Goal: Task Accomplishment & Management: Use online tool/utility

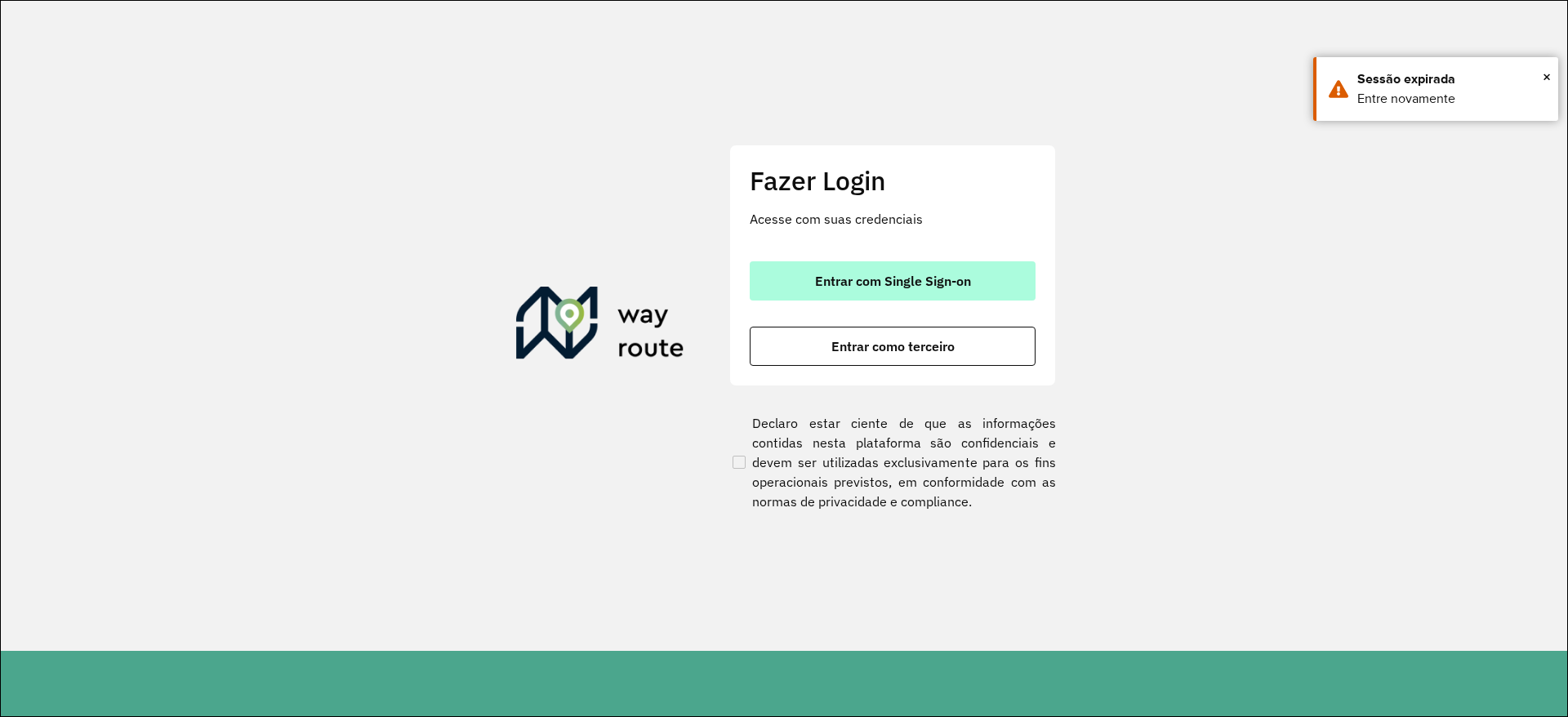
click at [870, 277] on span "Entrar com Single Sign-on" at bounding box center [894, 281] width 156 height 13
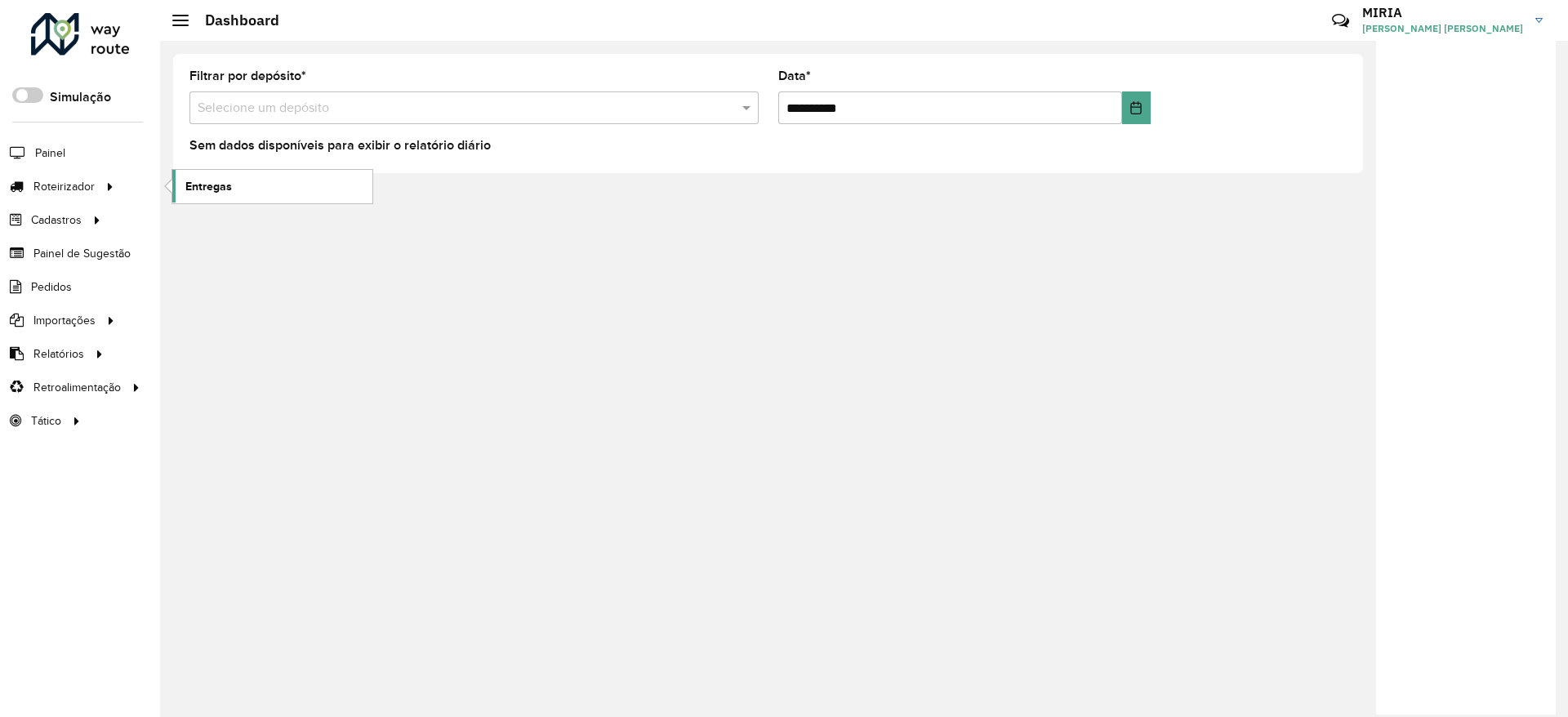
click at [225, 179] on span "Entregas" at bounding box center [209, 187] width 47 height 17
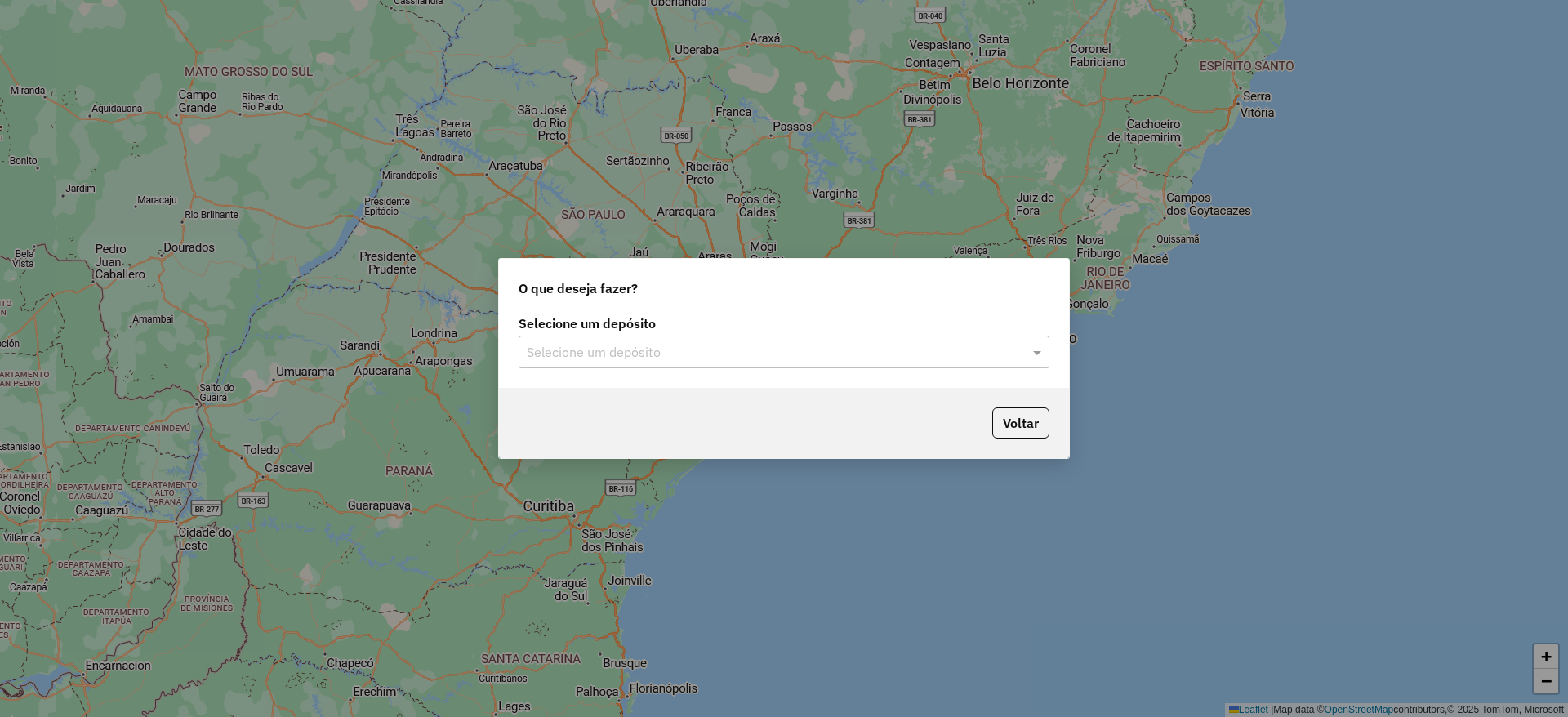
click at [605, 327] on label "Selecione um depósito" at bounding box center [784, 323] width 531 height 19
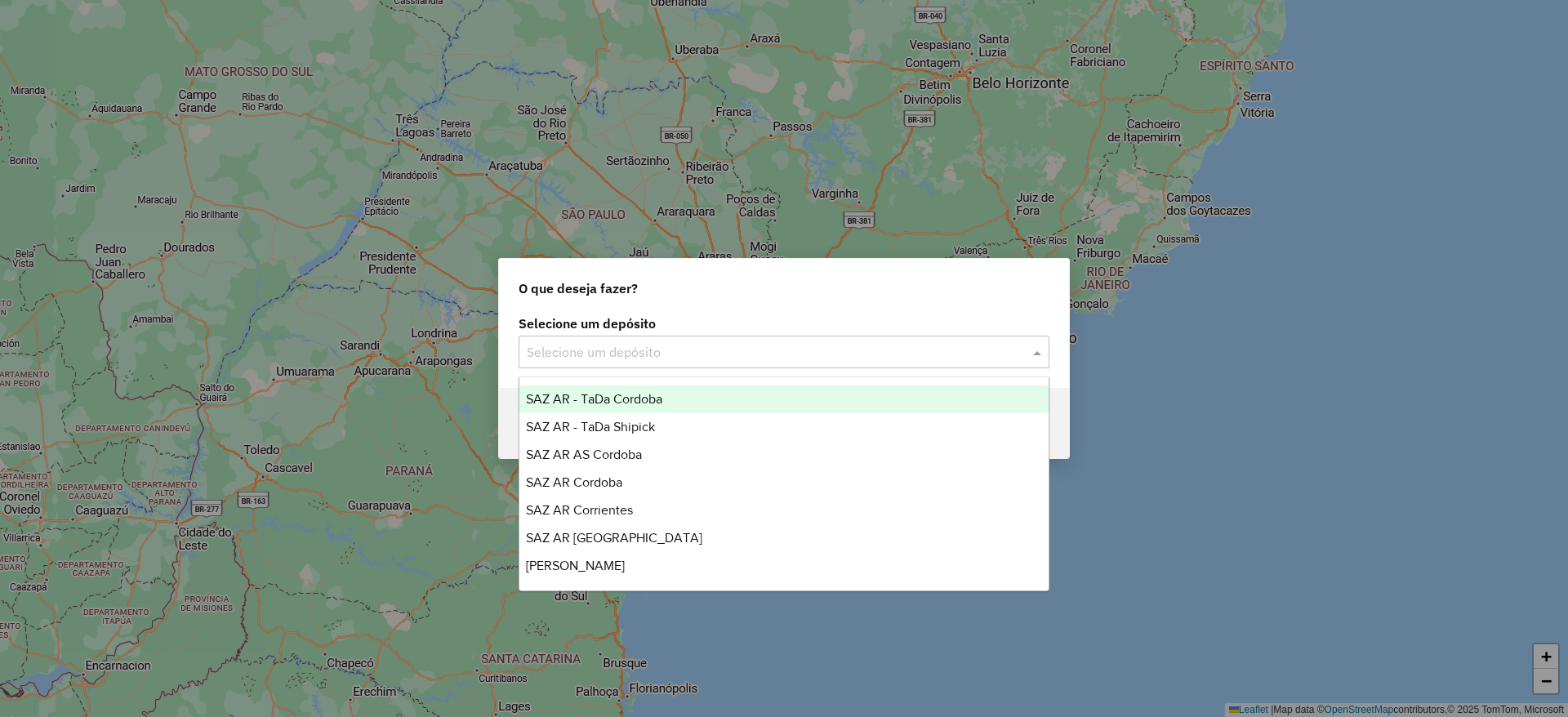
click at [600, 339] on div "Selecione um depósito" at bounding box center [784, 353] width 531 height 33
type input "****"
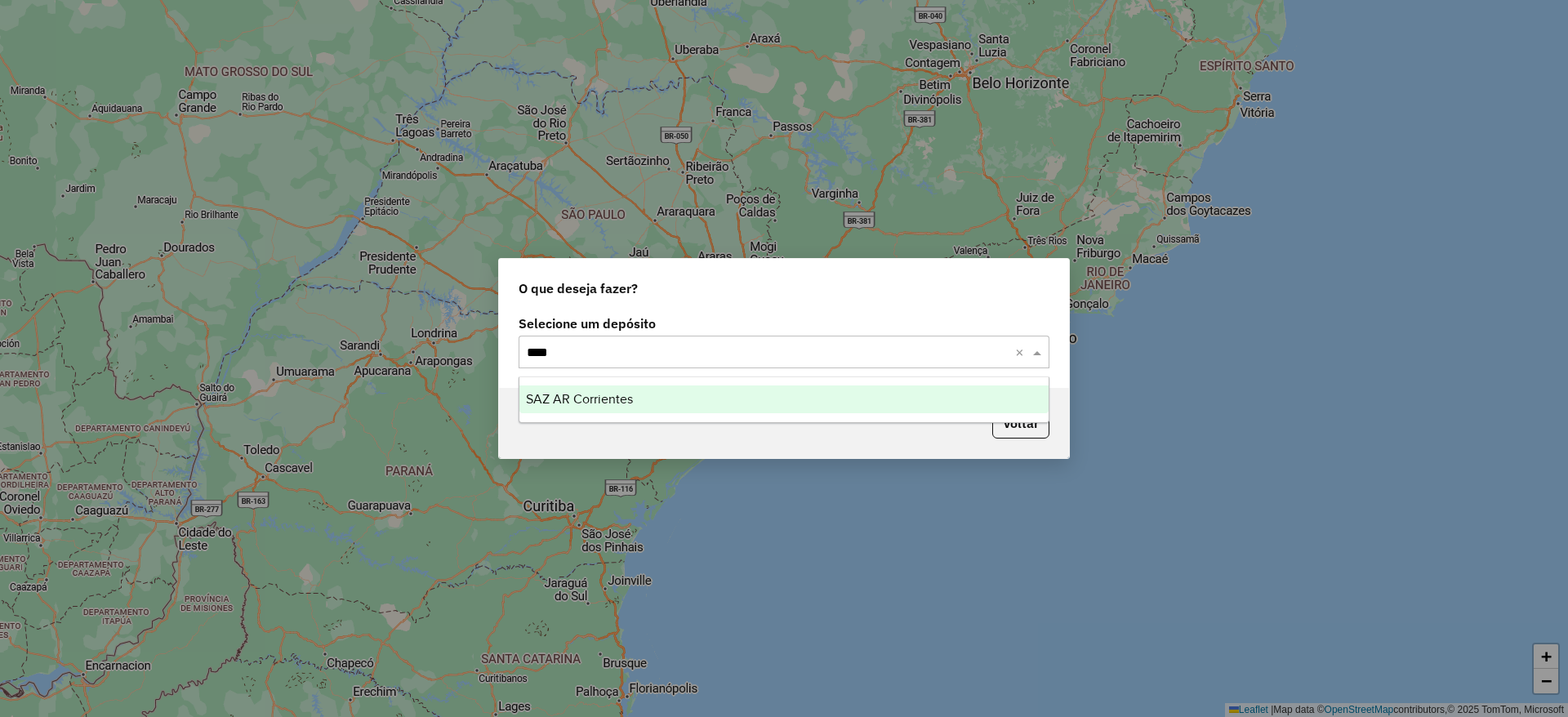
click at [602, 399] on span "SAZ AR Corrientes" at bounding box center [580, 399] width 107 height 14
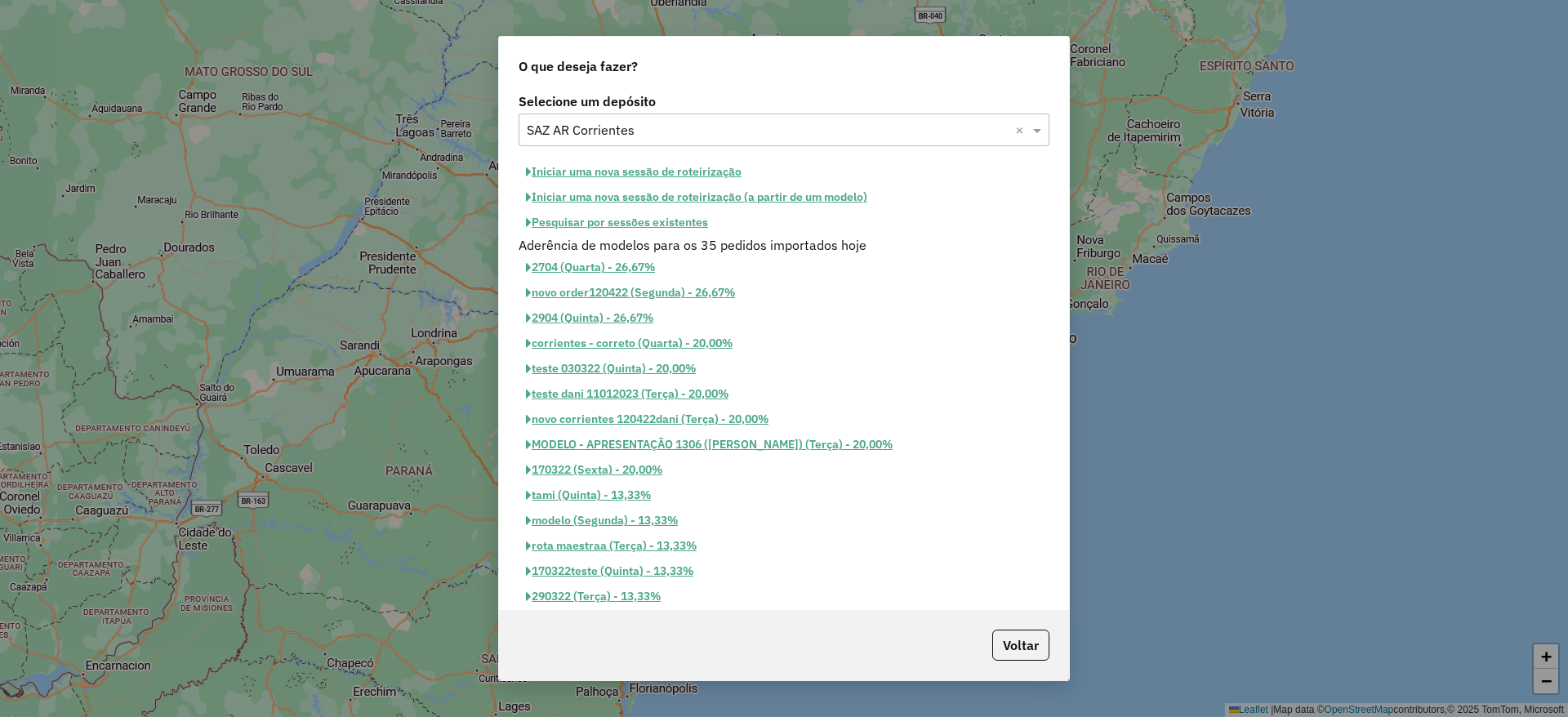
click at [655, 160] on button "Iniciar uma nova sessão de roteirização" at bounding box center [634, 172] width 230 height 26
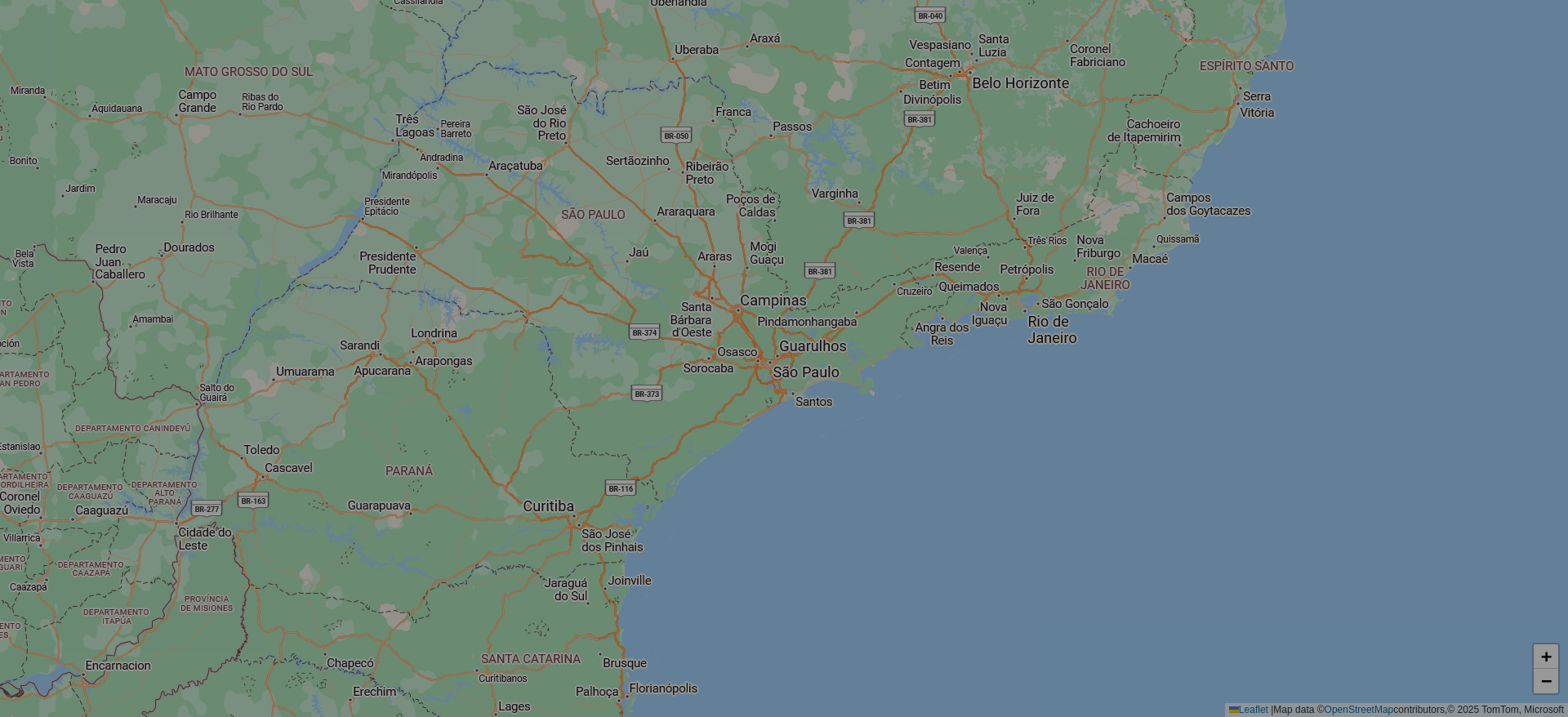
select select "*"
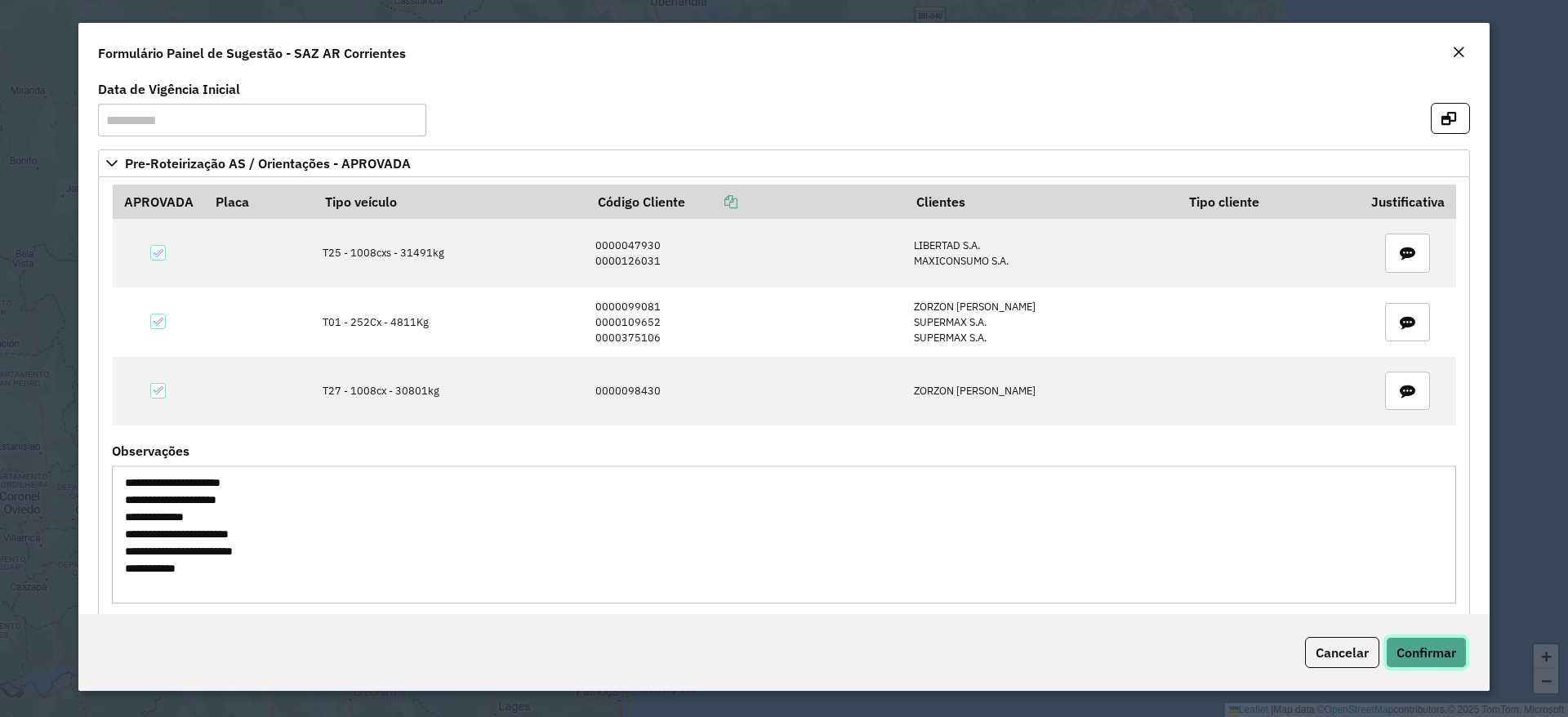
click at [1415, 649] on span "Confirmar" at bounding box center [1426, 653] width 60 height 17
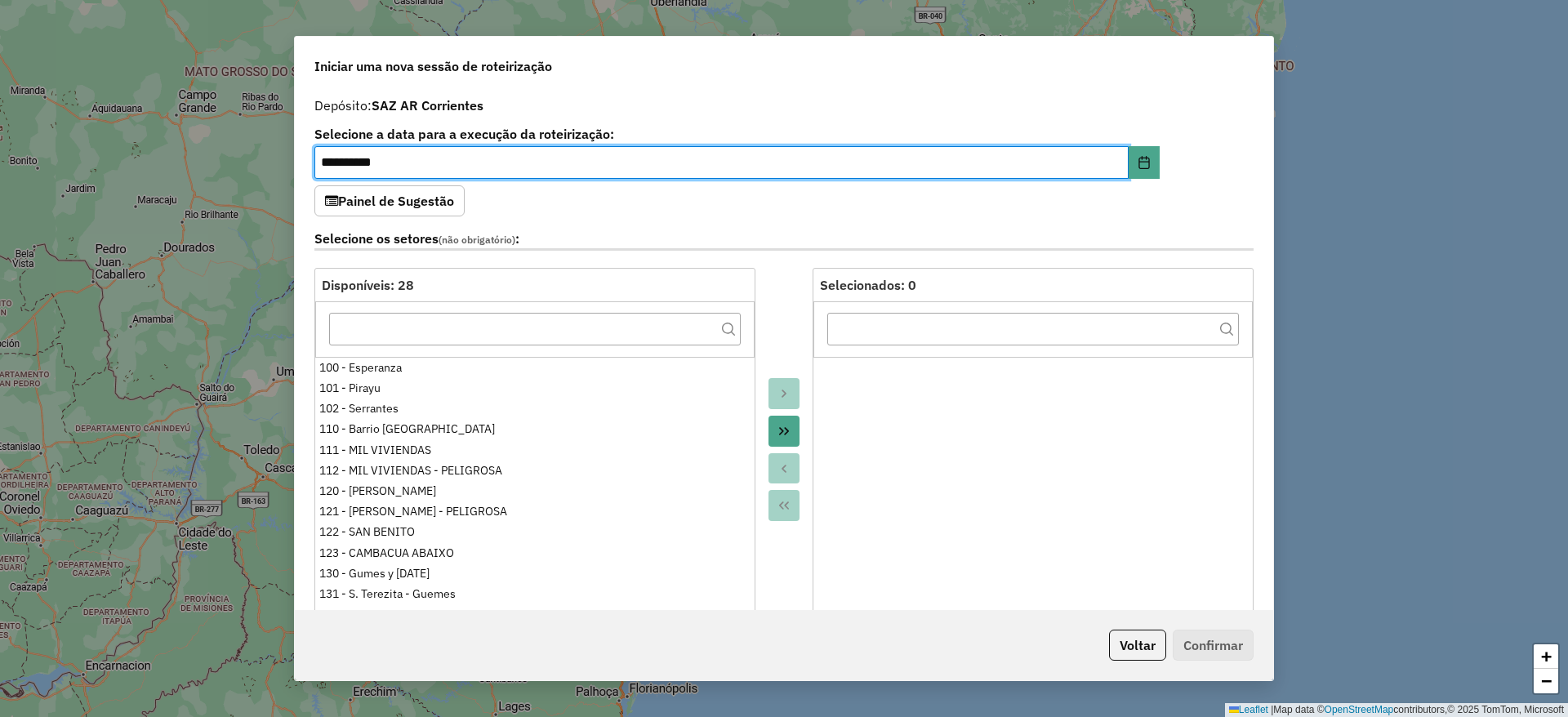
click at [779, 427] on icon "Move All to Target" at bounding box center [784, 431] width 10 height 8
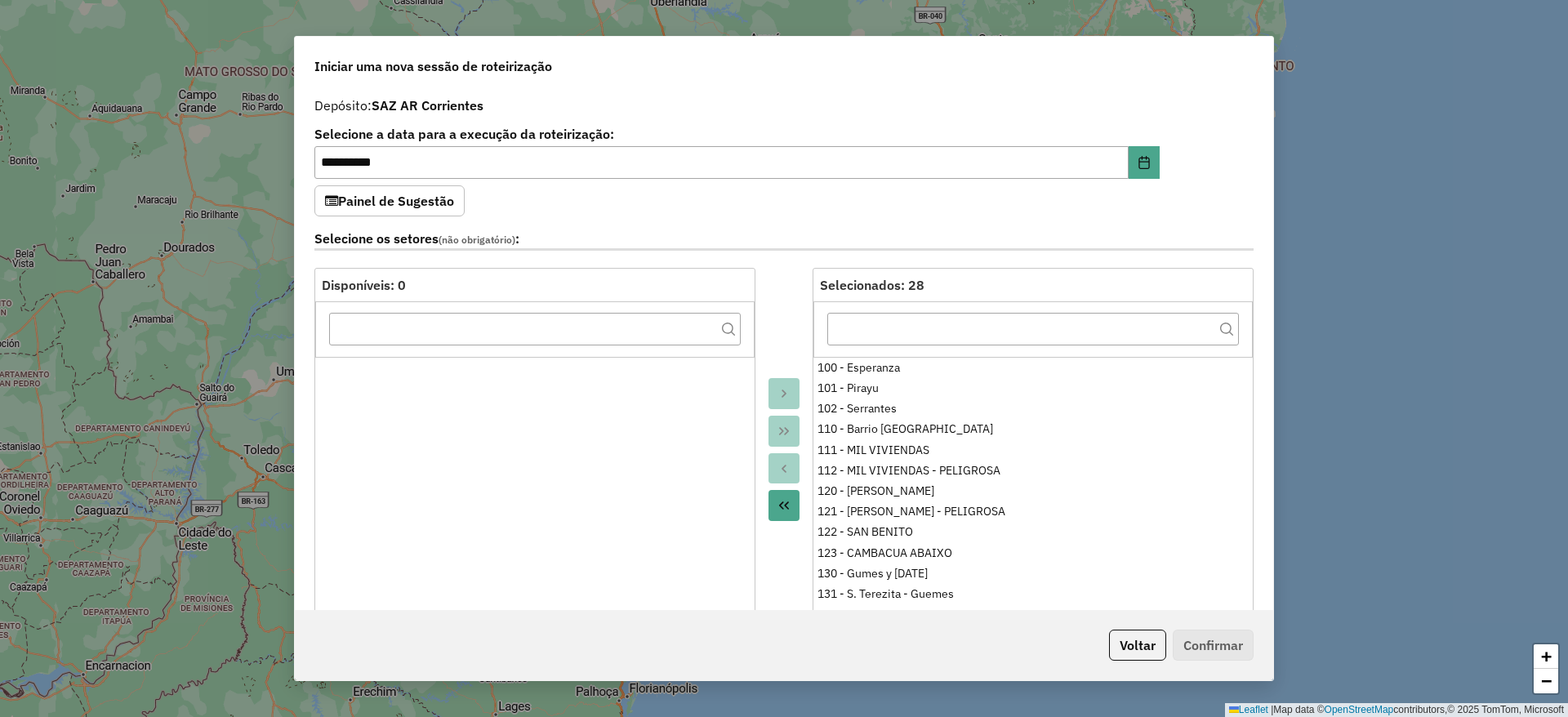
scroll to position [367, 0]
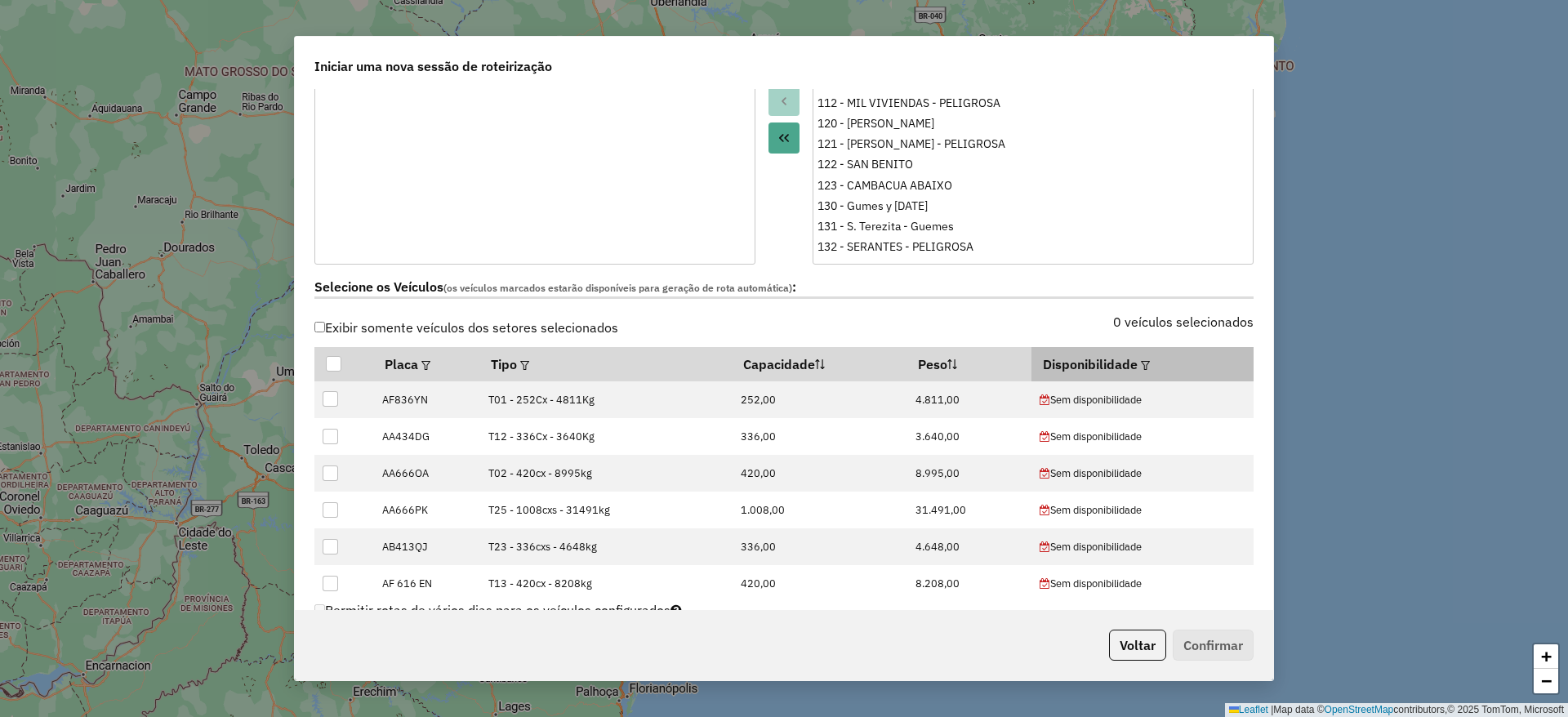
click at [1138, 361] on div at bounding box center [1144, 364] width 12 height 19
click at [1141, 361] on em at bounding box center [1146, 365] width 9 height 9
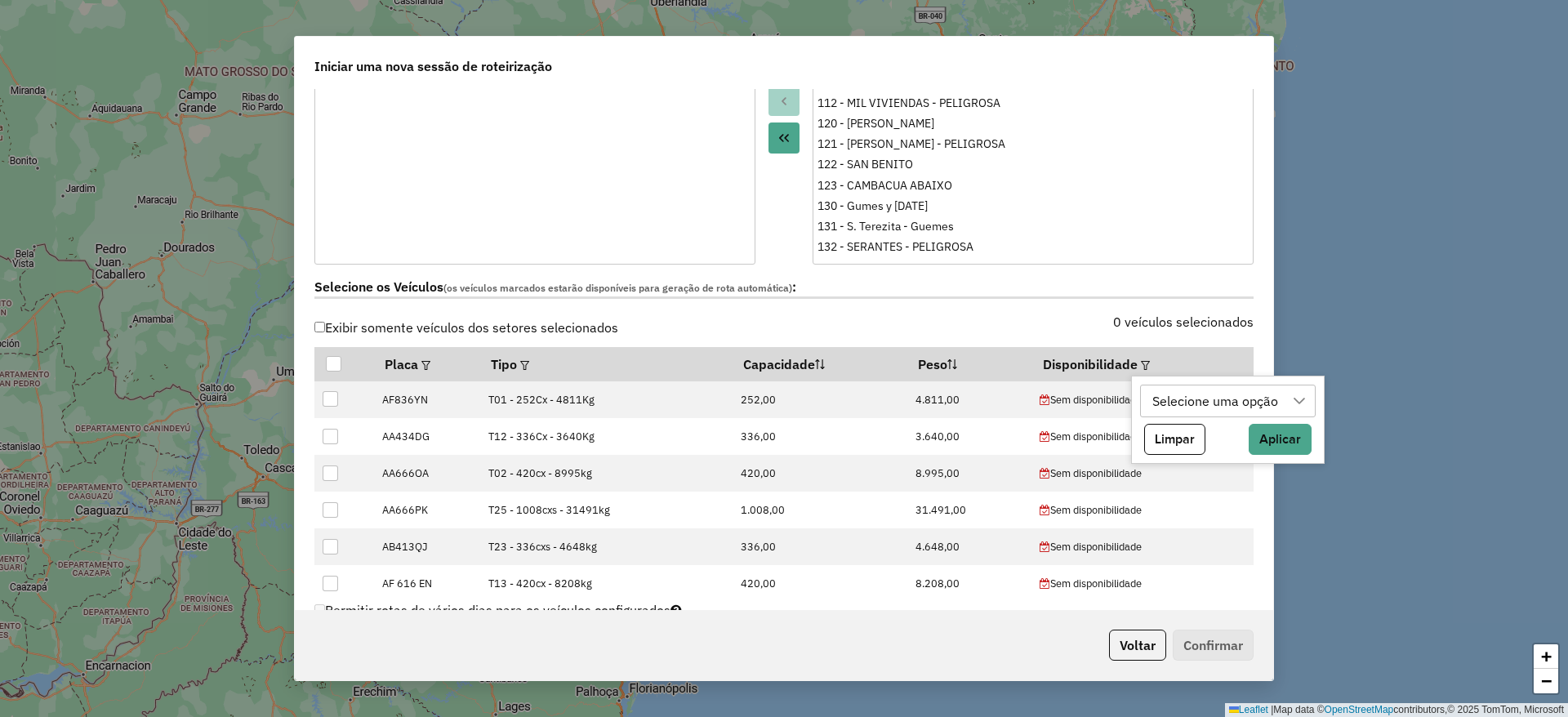
click at [1170, 394] on div "Selecione uma opção" at bounding box center [1216, 401] width 137 height 31
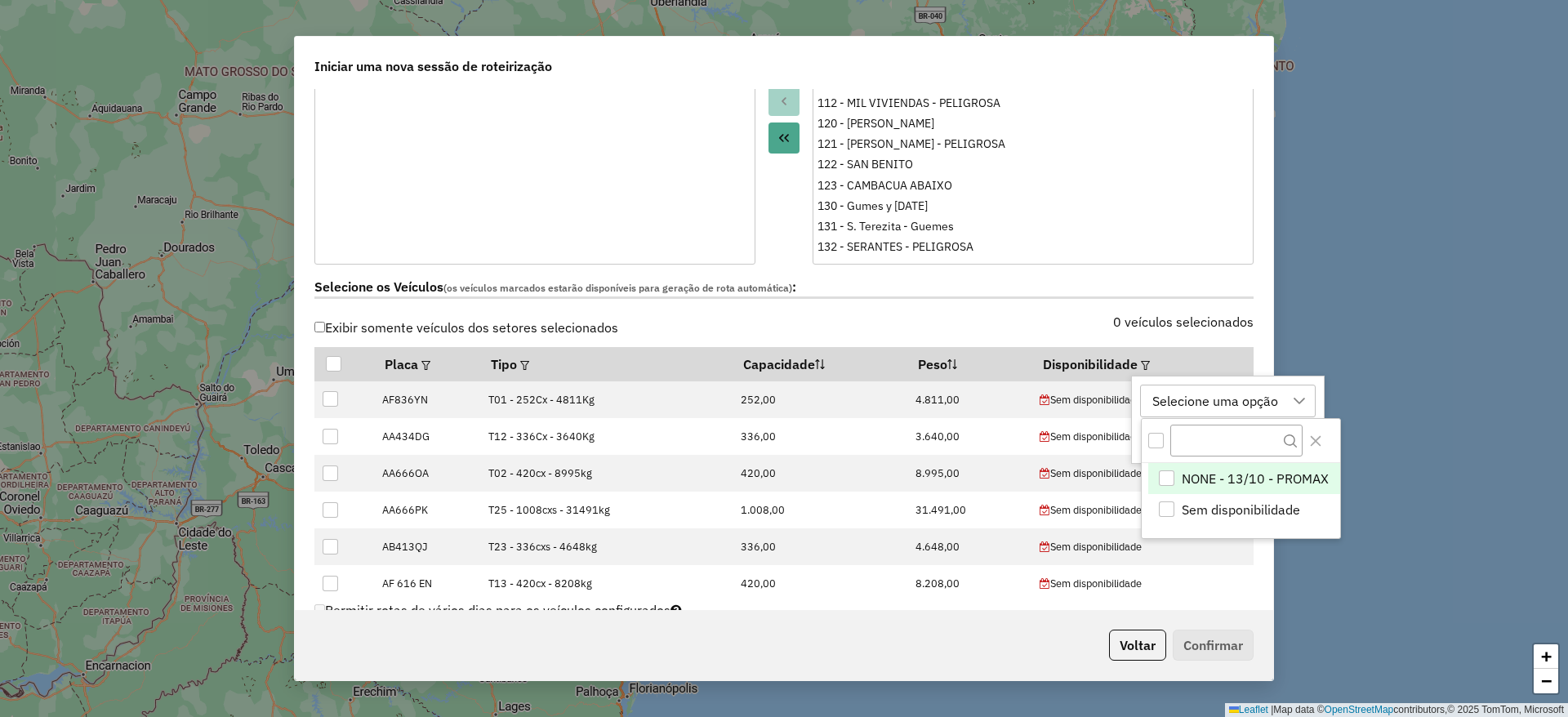
click at [1194, 469] on span "NONE - 13/10 - PROMAX" at bounding box center [1256, 479] width 147 height 19
click at [1319, 435] on icon "Close" at bounding box center [1316, 441] width 13 height 13
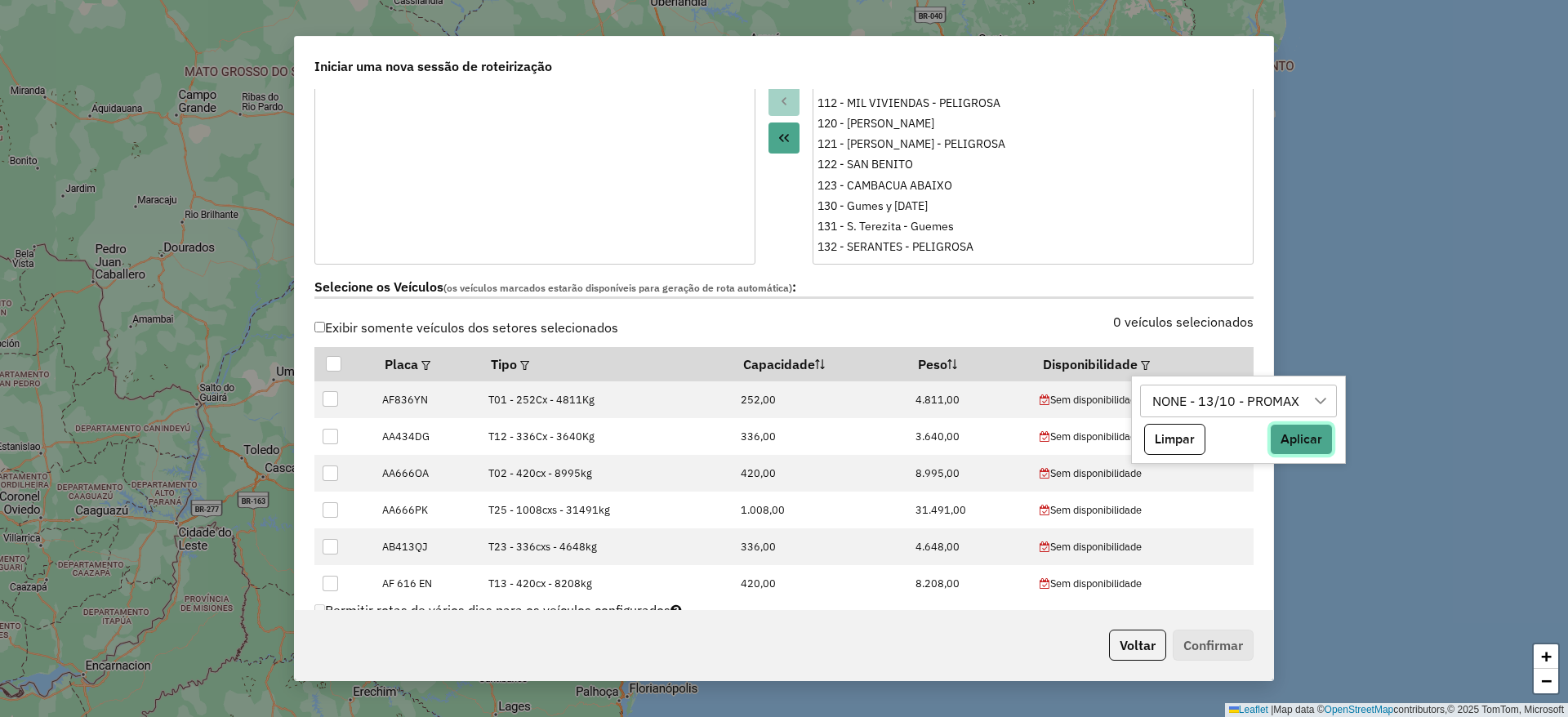
click at [1301, 435] on button "Aplicar" at bounding box center [1301, 440] width 63 height 31
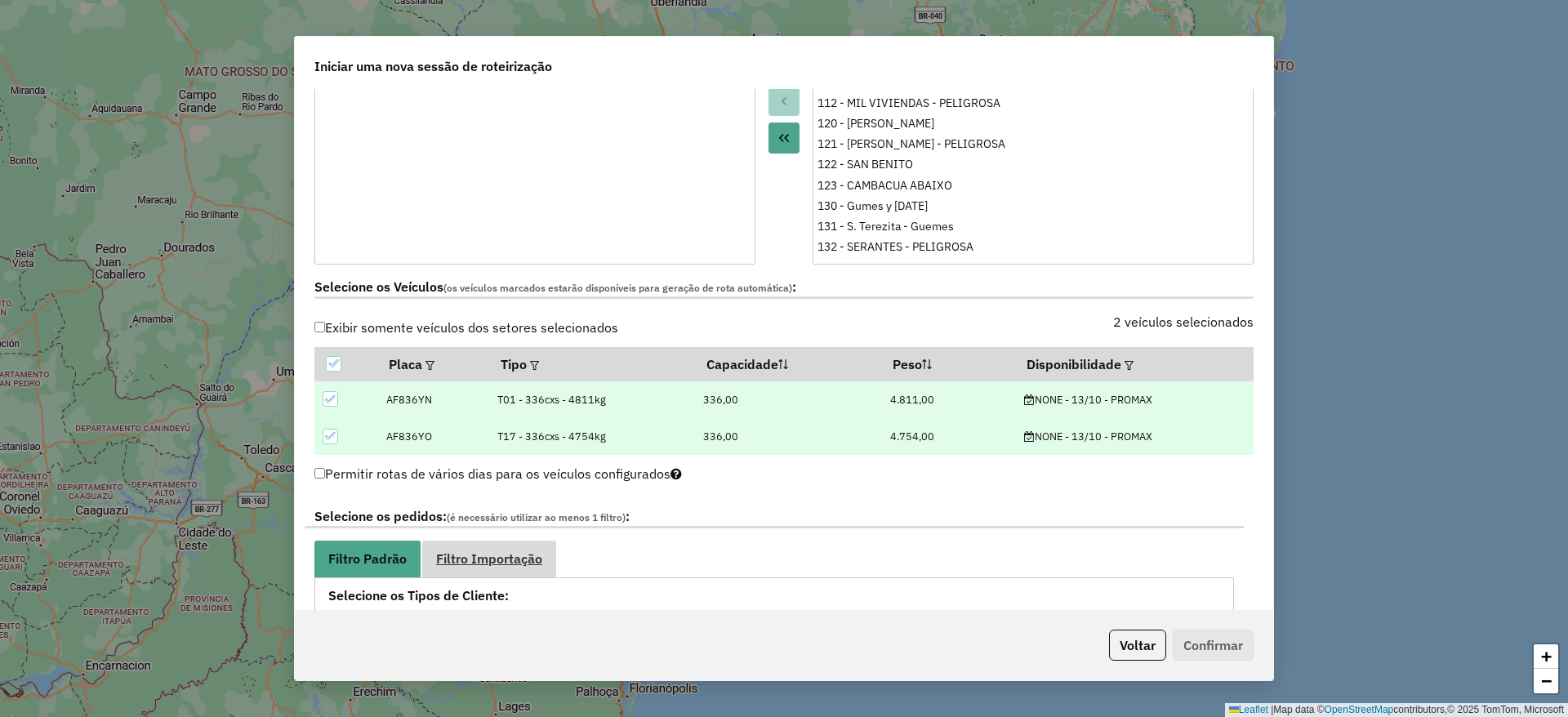
click at [502, 553] on span "Filtro Importação" at bounding box center [489, 559] width 106 height 13
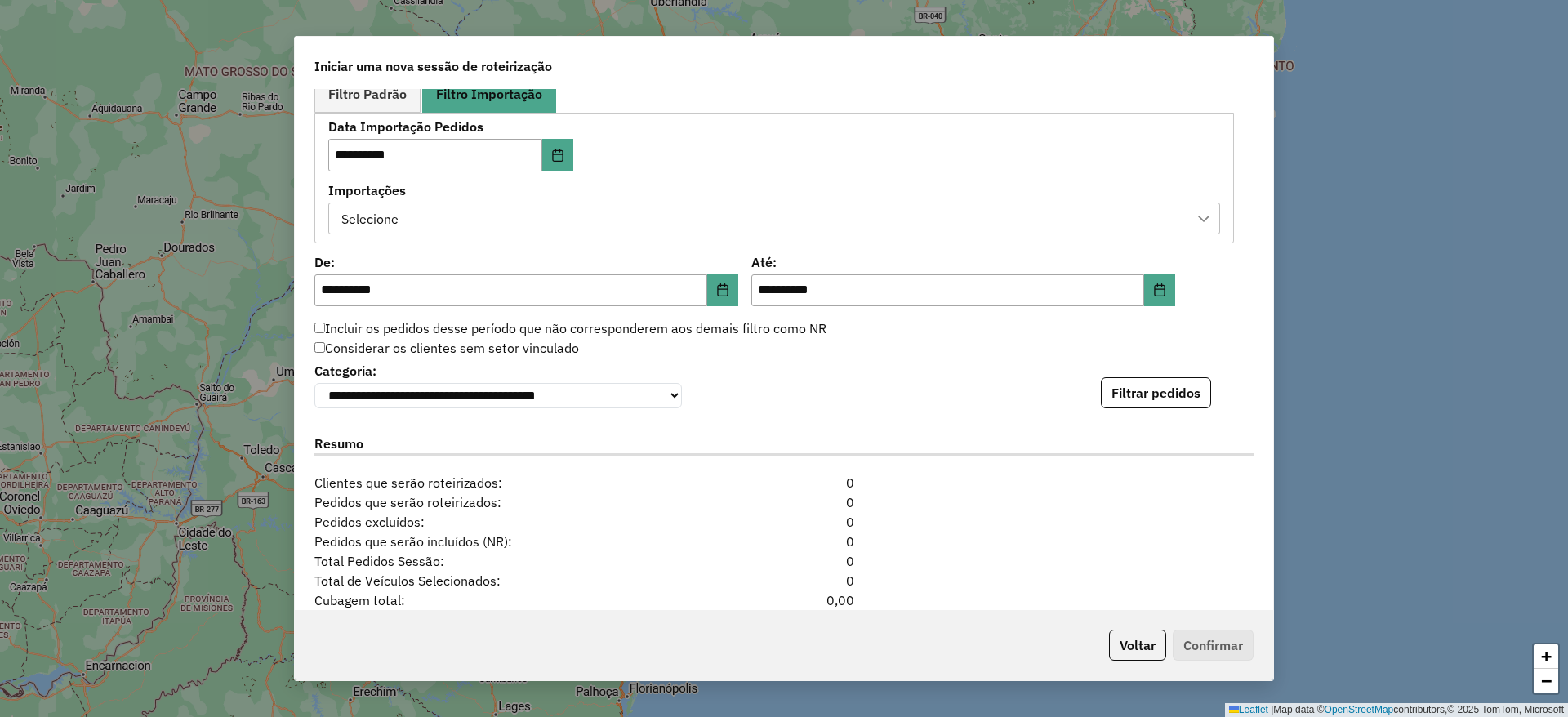
scroll to position [858, 0]
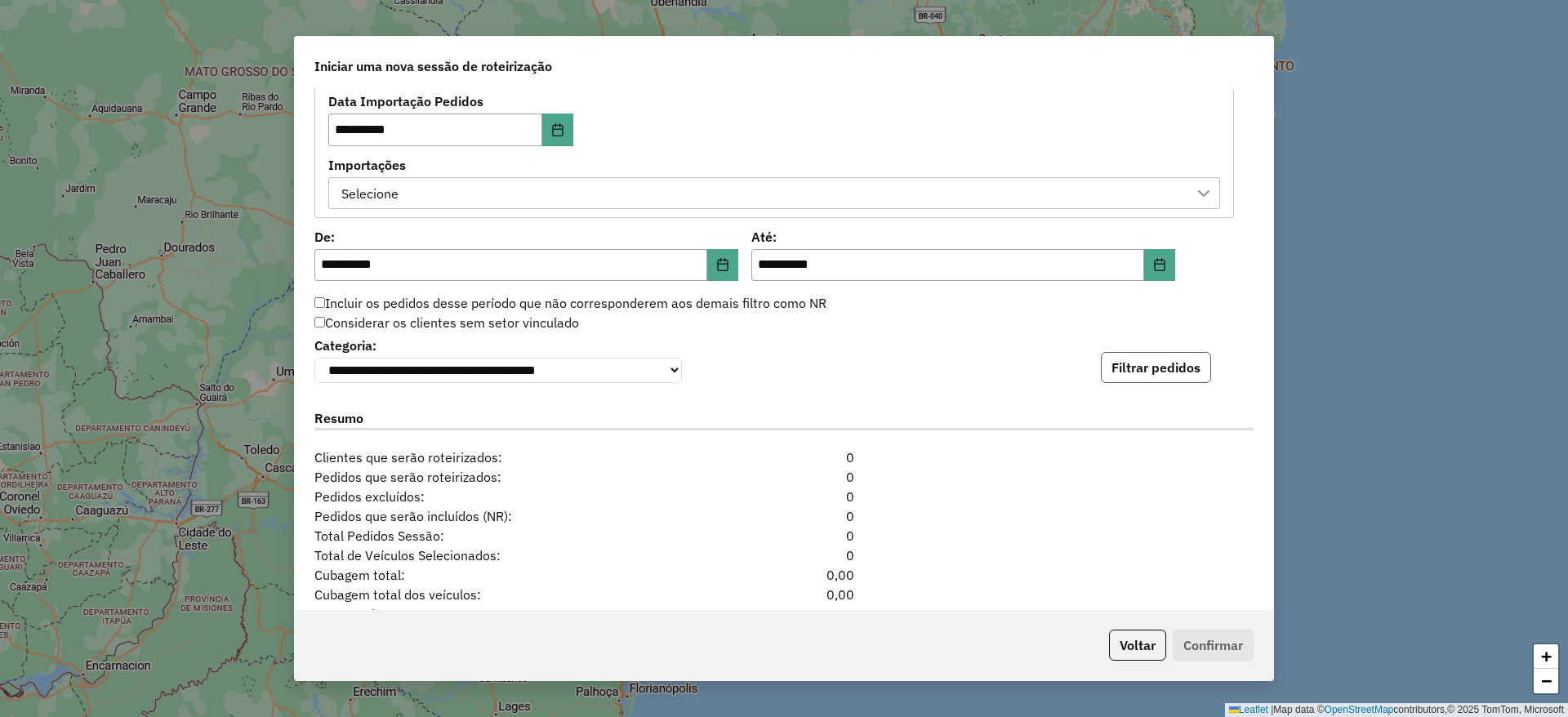
click at [1149, 372] on button "Filtrar pedidos" at bounding box center [1157, 368] width 110 height 31
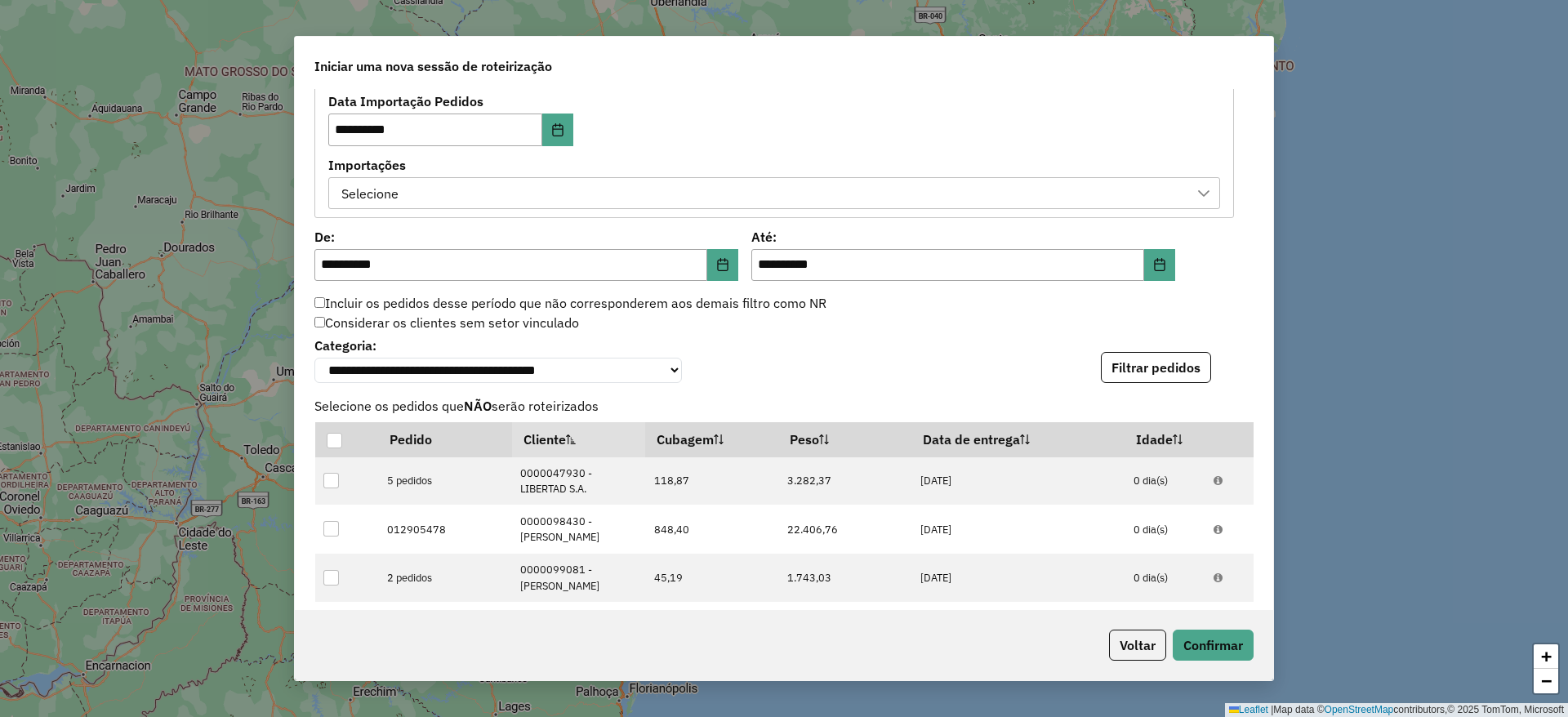
click at [1197, 182] on div at bounding box center [1205, 194] width 31 height 31
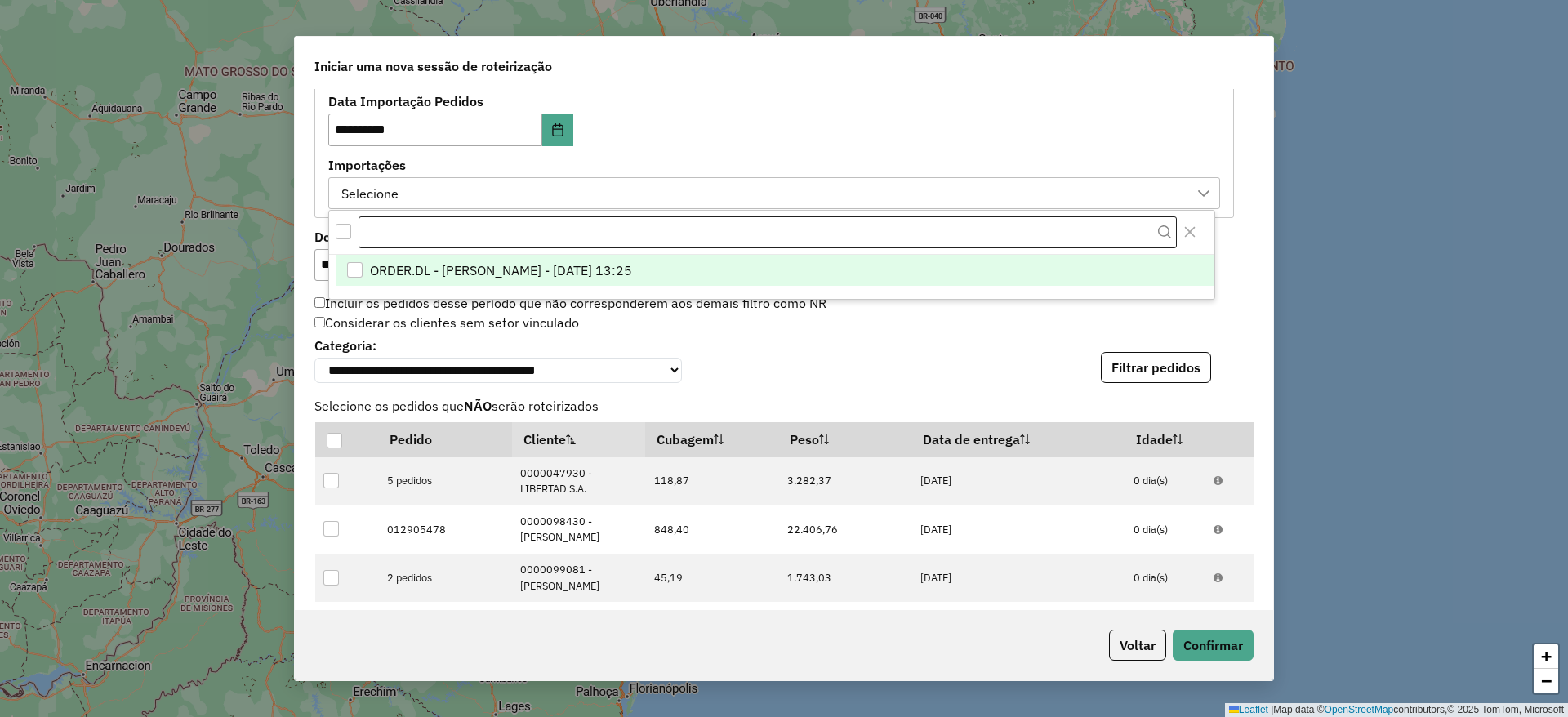
scroll to position [12, 75]
click at [632, 265] on span "ORDER.DL - [PERSON_NAME] - [DATE] 13:25" at bounding box center [501, 270] width 262 height 19
click at [1132, 356] on button "Filtrar pedidos" at bounding box center [1157, 368] width 110 height 31
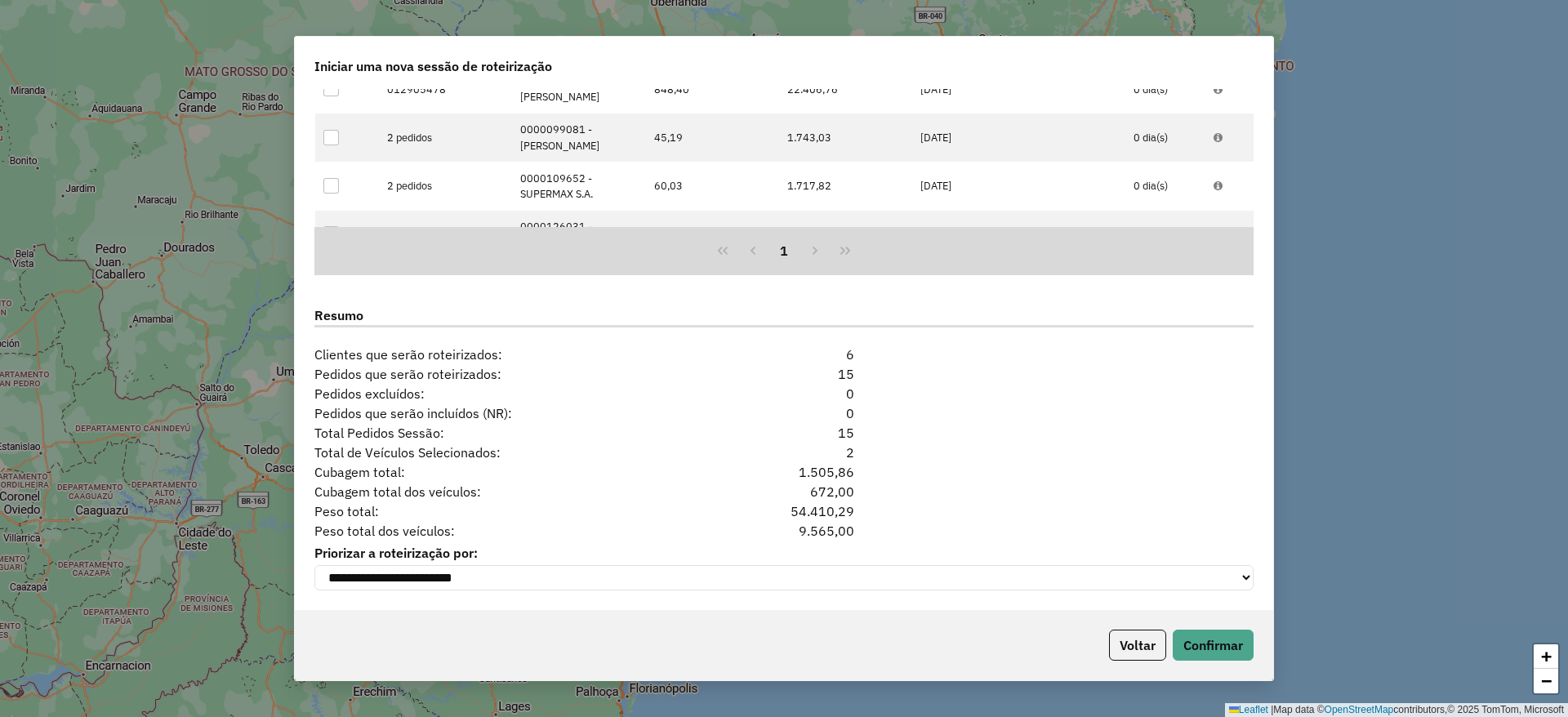
scroll to position [1306, 0]
click at [1202, 641] on button "Confirmar" at bounding box center [1214, 645] width 81 height 31
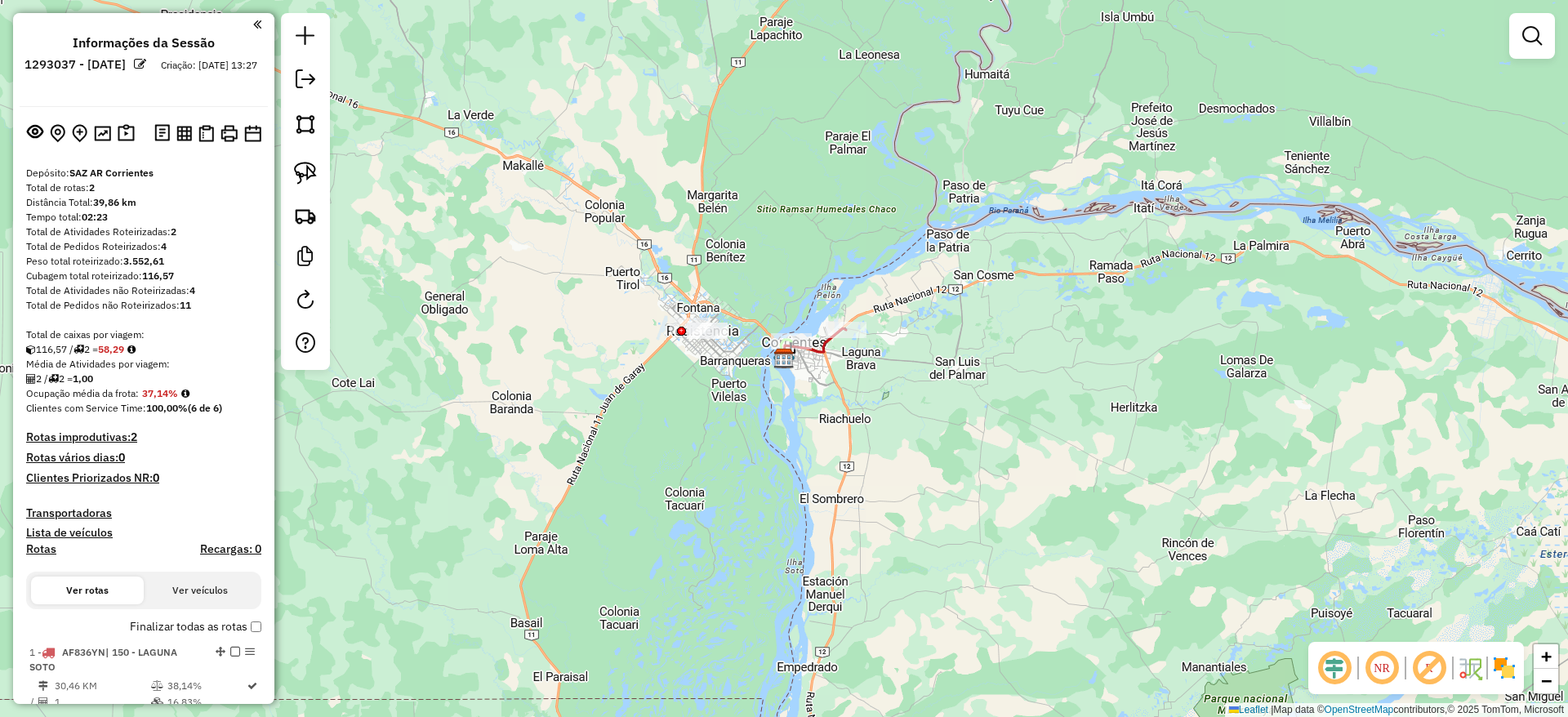
click at [1322, 280] on div "Janela de atendimento Grade de atendimento Capacidade Transportadoras Veículos …" at bounding box center [784, 358] width 1568 height 717
click at [126, 127] on img at bounding box center [126, 133] width 17 height 18
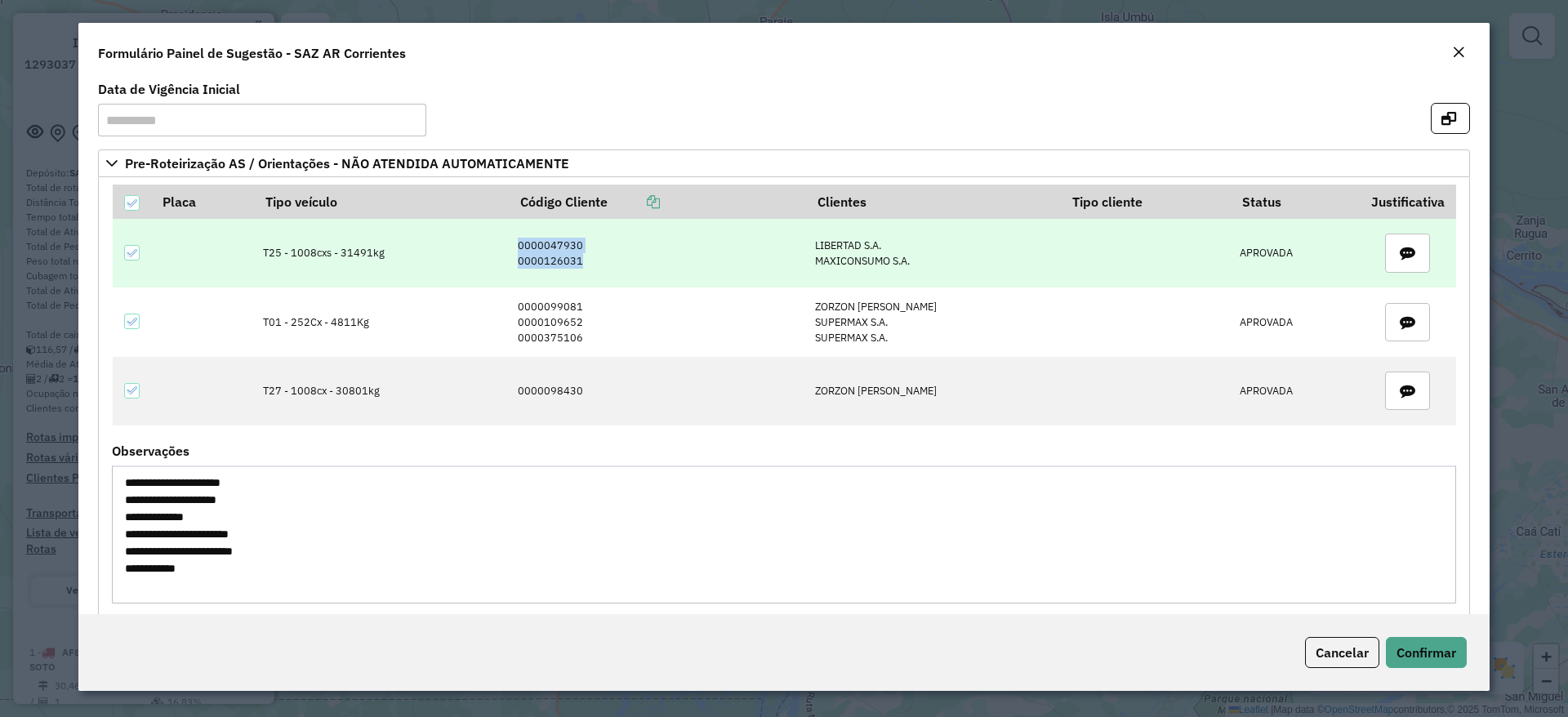
drag, startPoint x: 506, startPoint y: 246, endPoint x: 579, endPoint y: 258, distance: 74.0
click at [579, 258] on td "0000047930 0000126031" at bounding box center [657, 253] width 297 height 69
copy td "0000047930 0000126031"
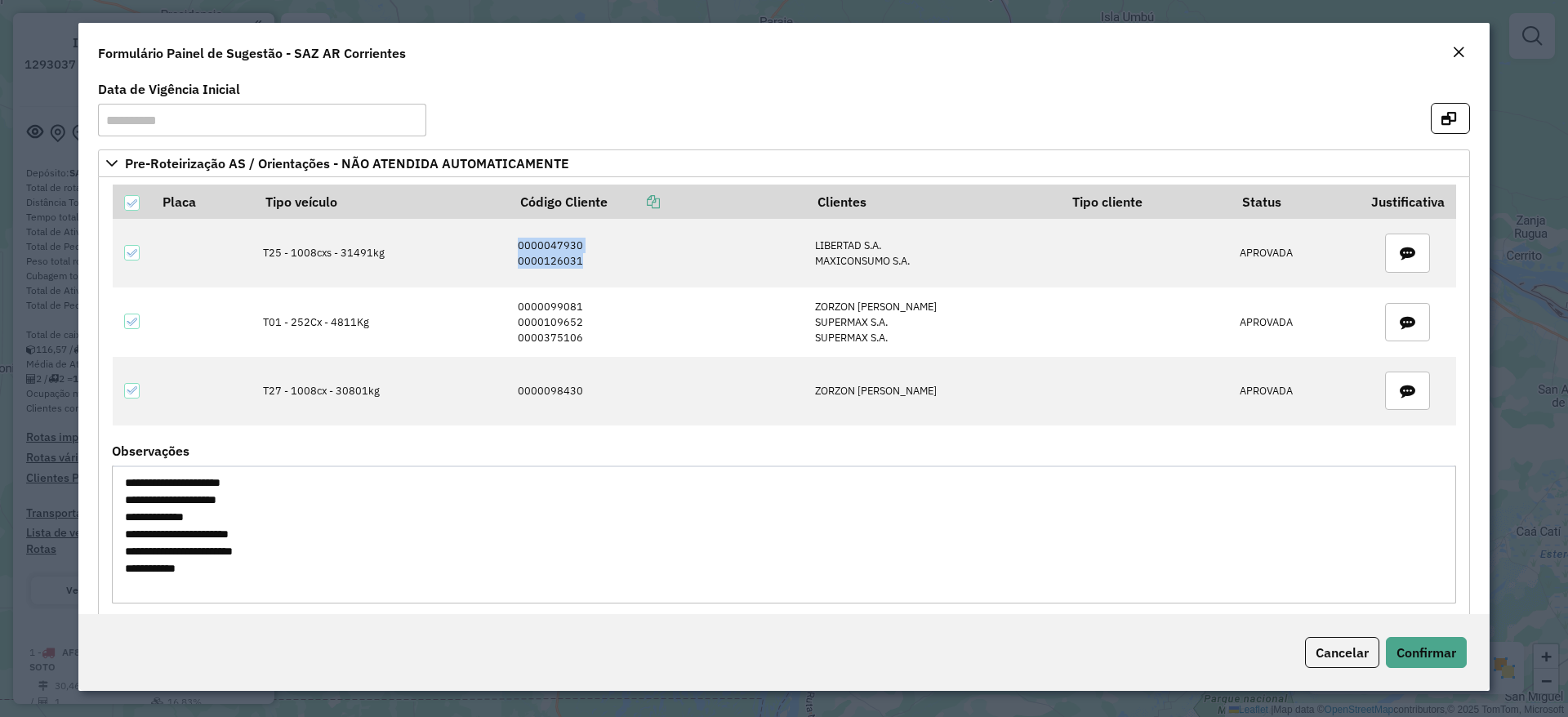
click at [1458, 46] on em "Close" at bounding box center [1458, 52] width 13 height 13
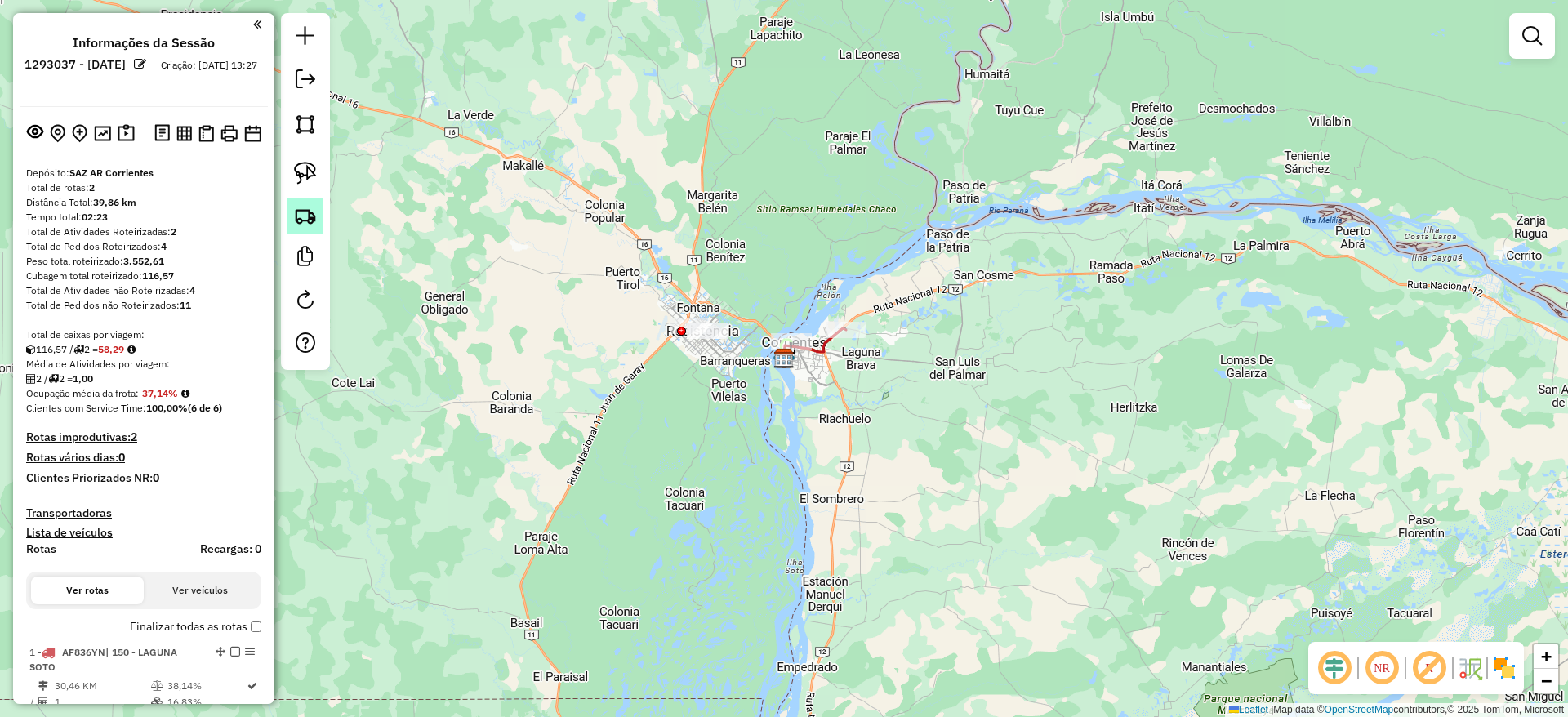
click at [307, 209] on img at bounding box center [306, 215] width 23 height 23
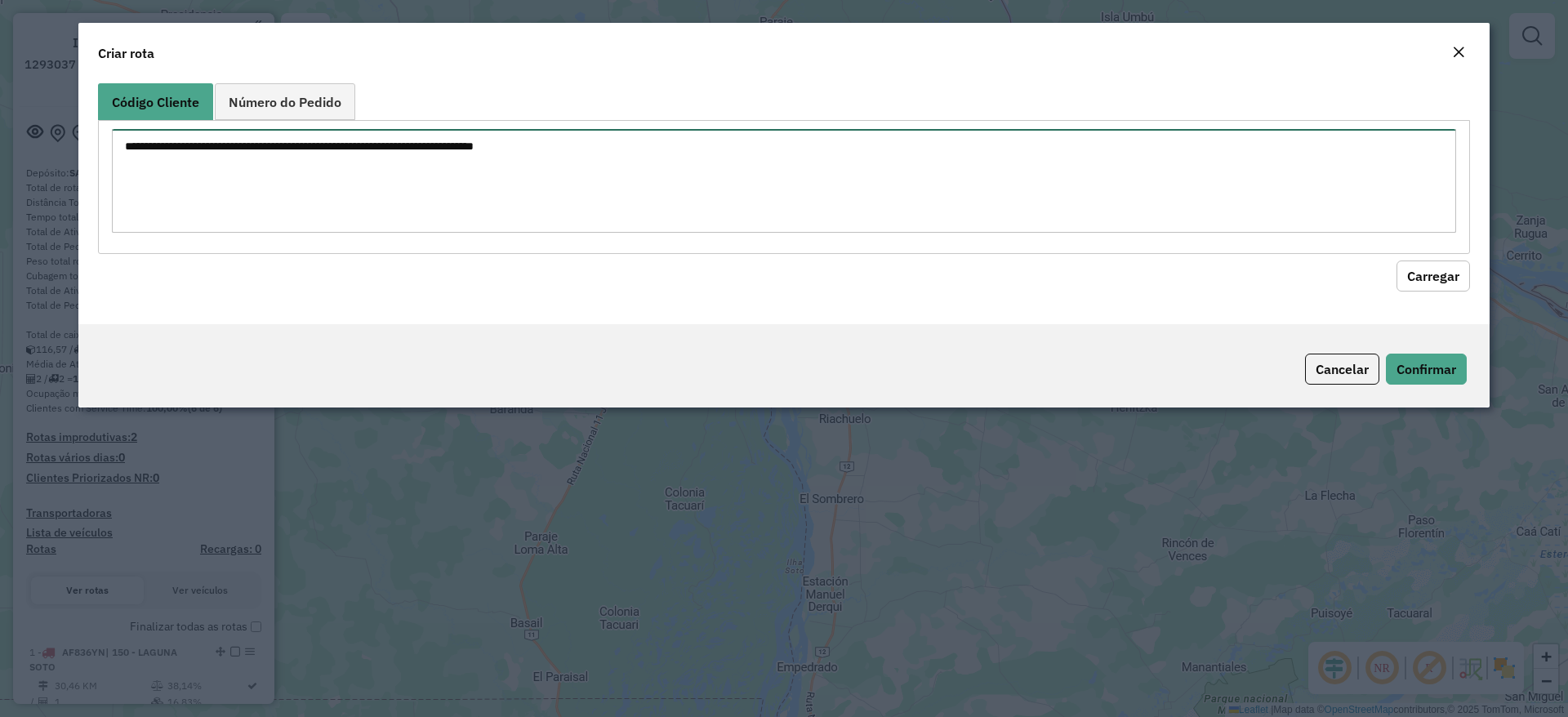
click at [372, 169] on textarea at bounding box center [784, 180] width 1344 height 104
paste textarea "**********"
type textarea "**********"
click at [1420, 363] on button "Confirmar" at bounding box center [1426, 369] width 81 height 31
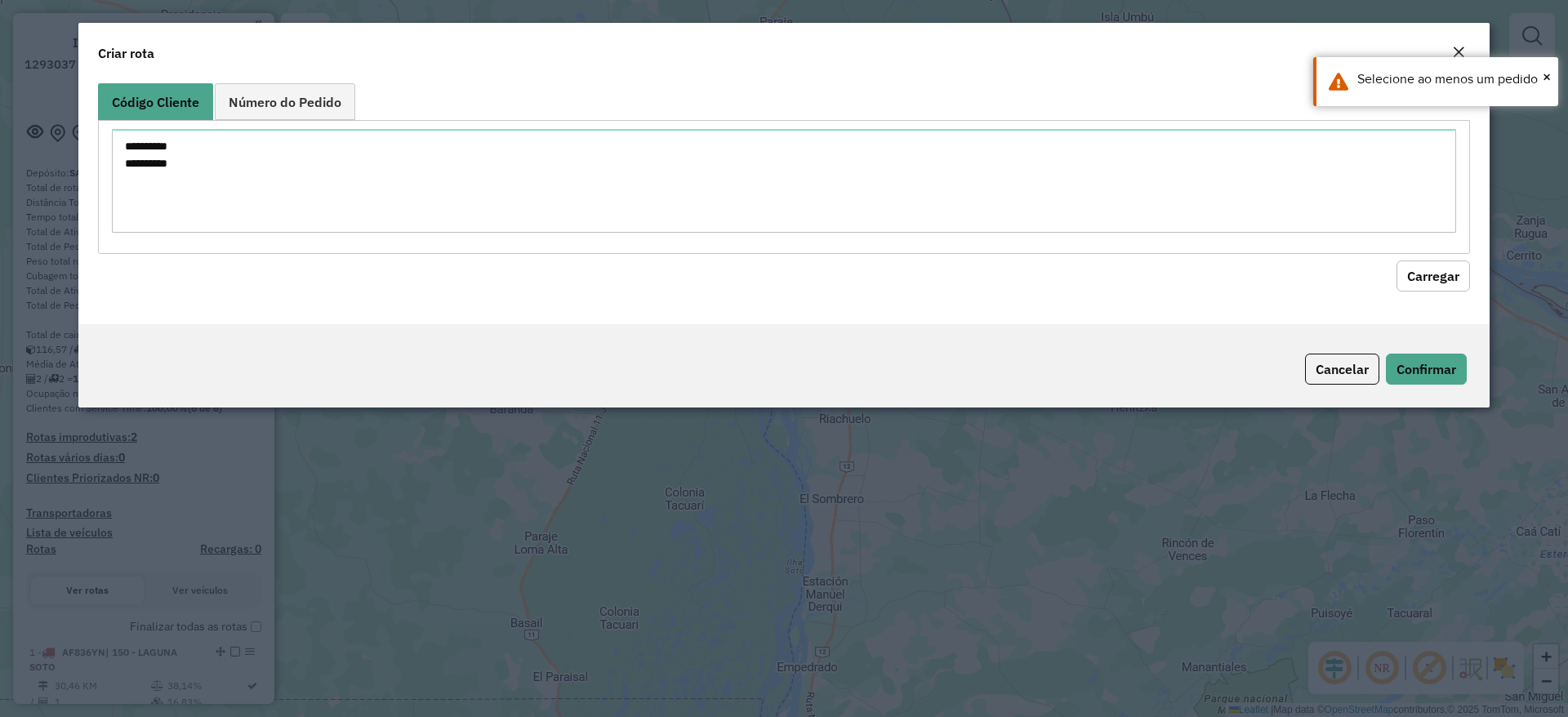
click at [1434, 252] on div "**********" at bounding box center [784, 186] width 1372 height 133
click at [1429, 279] on button "Carregar" at bounding box center [1434, 276] width 74 height 31
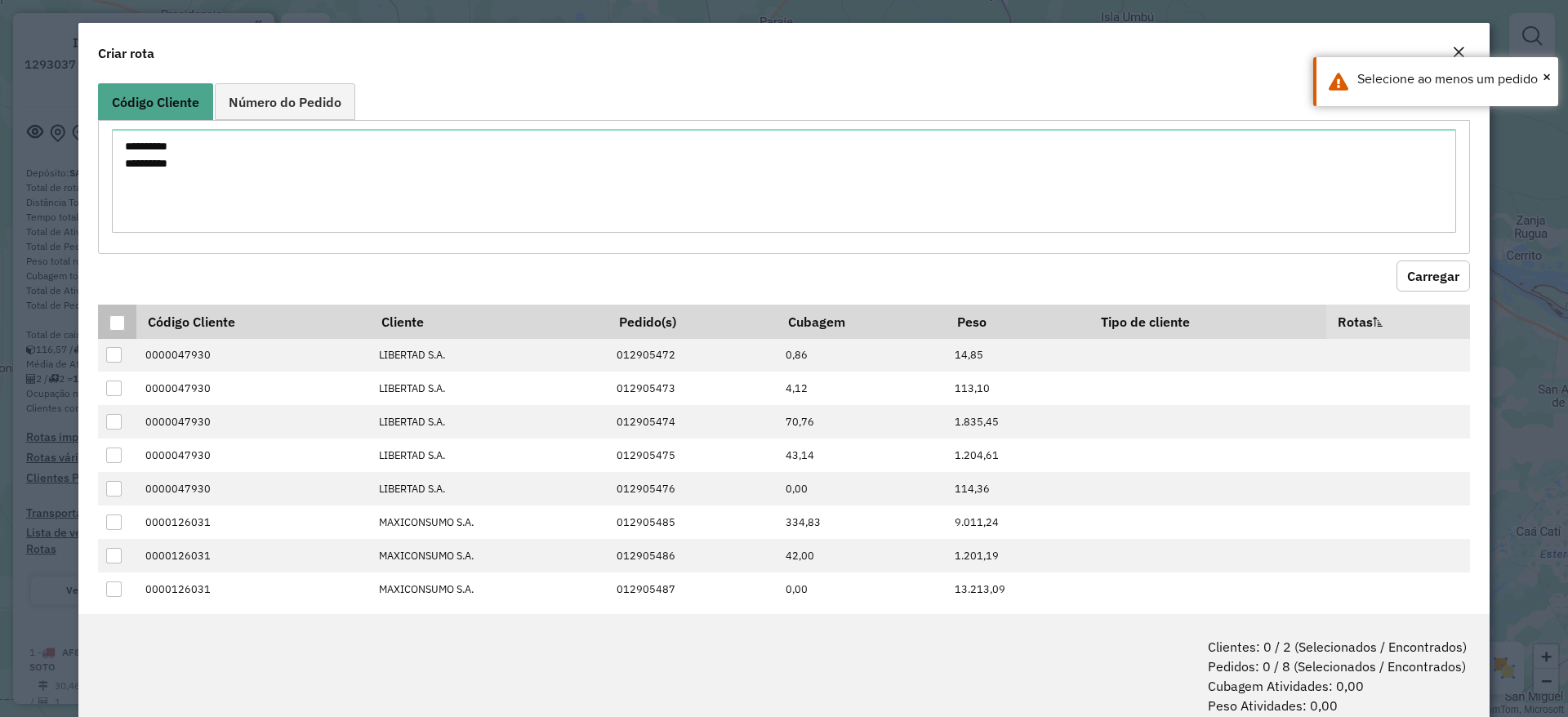
click at [120, 317] on div at bounding box center [117, 323] width 16 height 16
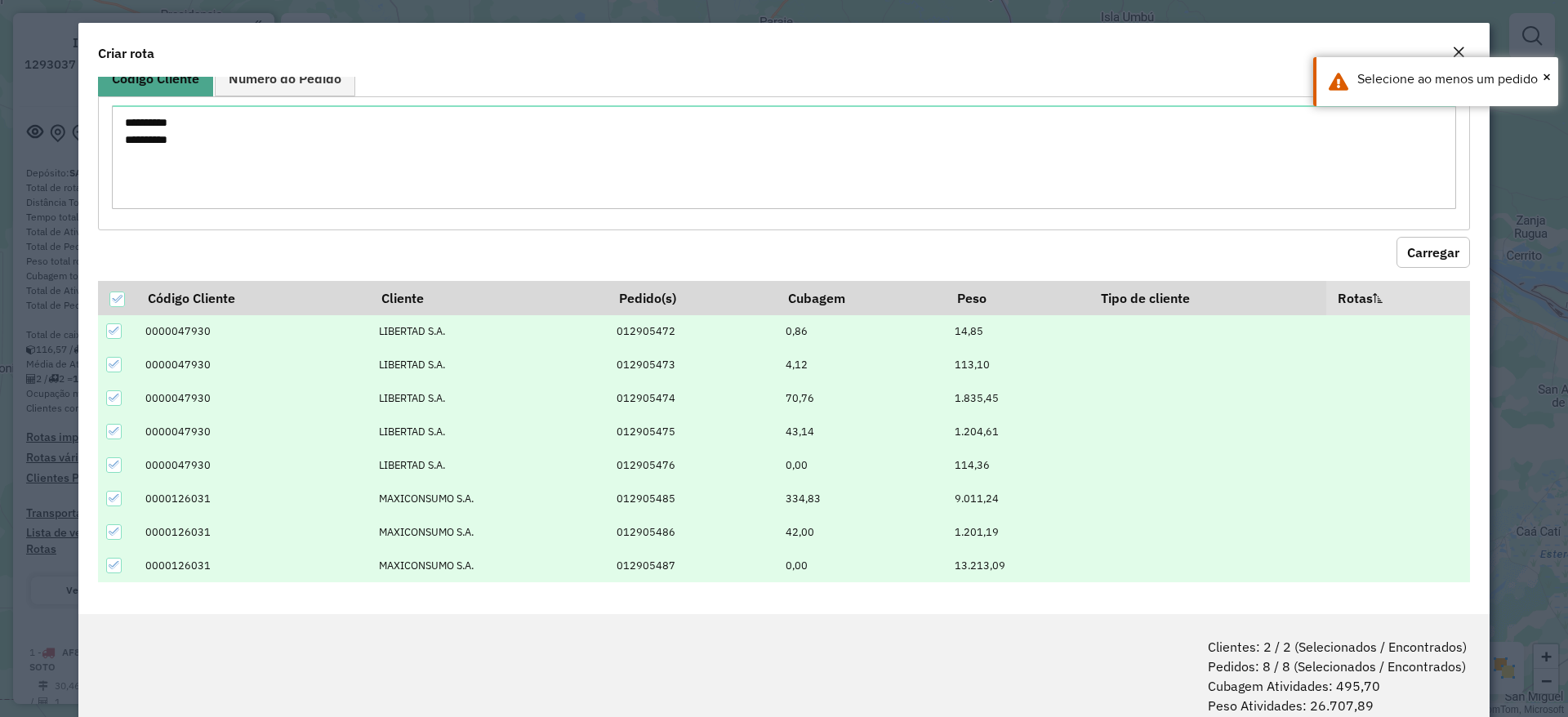
scroll to position [82, 0]
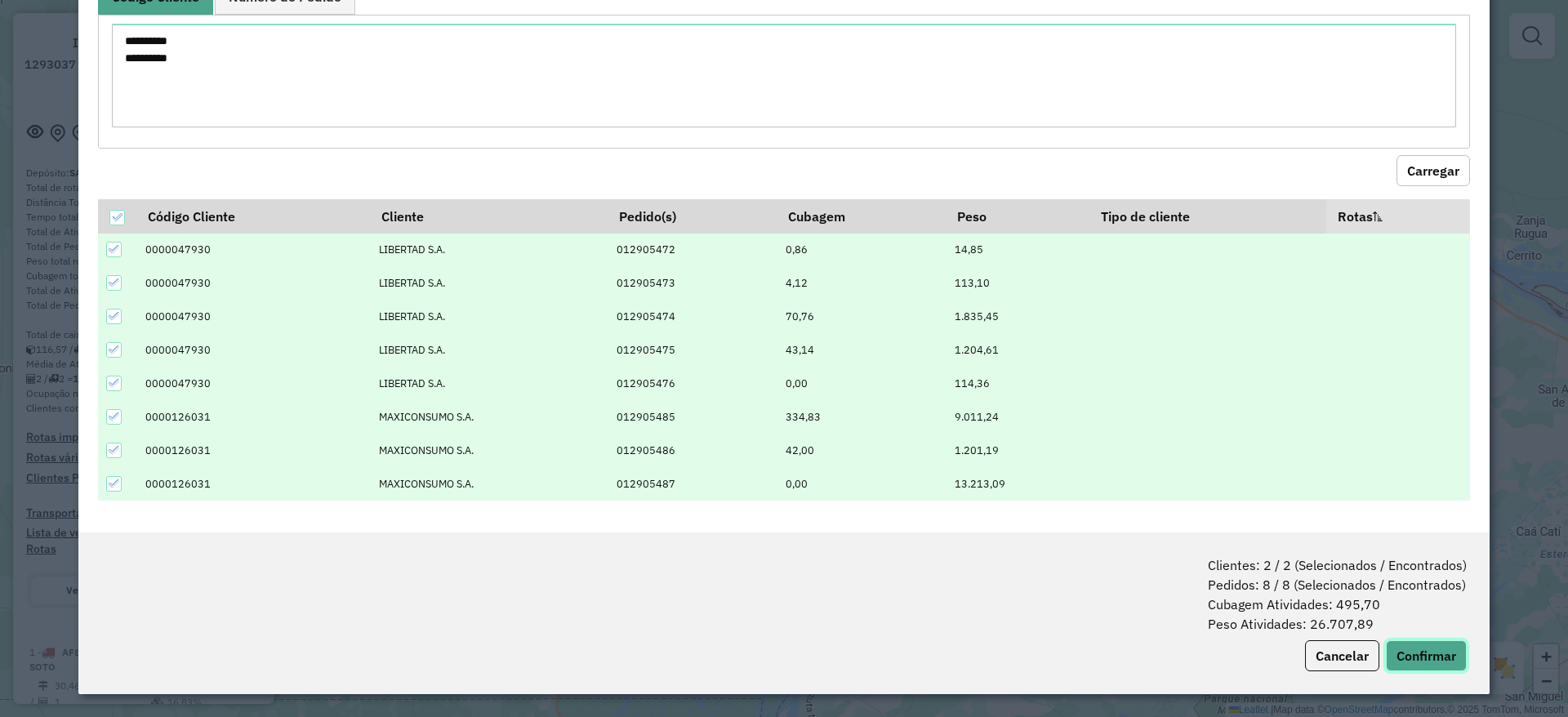
click at [1433, 642] on button "Confirmar" at bounding box center [1426, 656] width 81 height 31
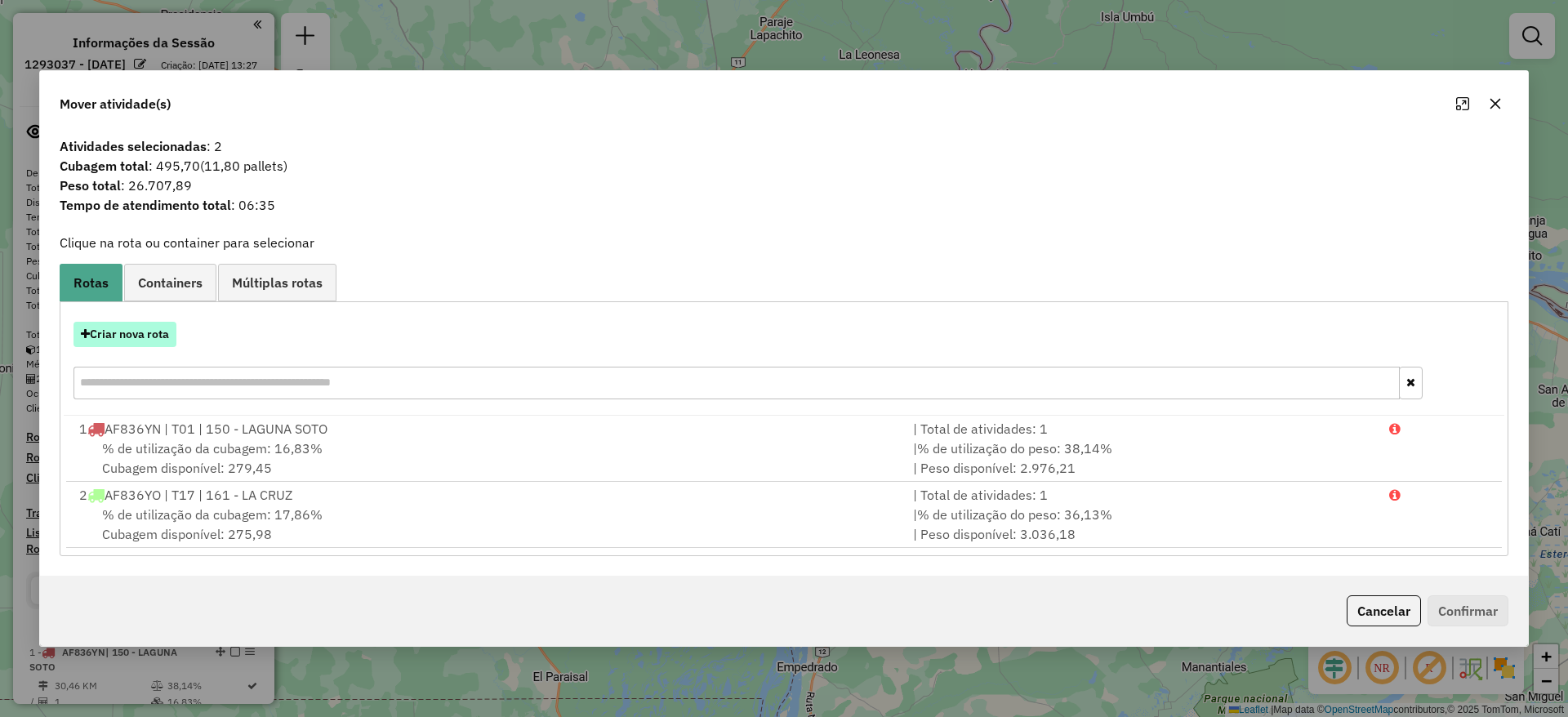
click at [134, 330] on button "Criar nova rota" at bounding box center [125, 335] width 103 height 26
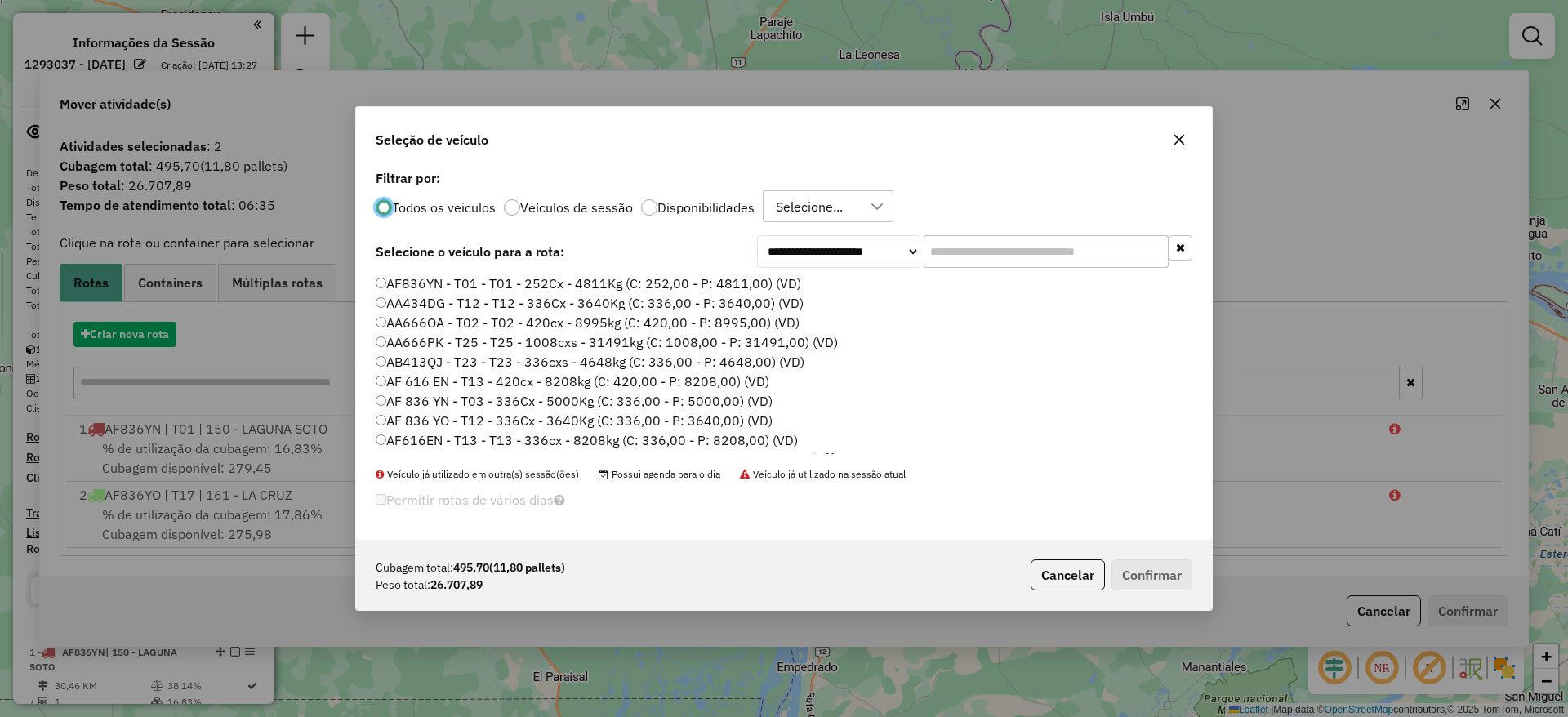
scroll to position [9, 5]
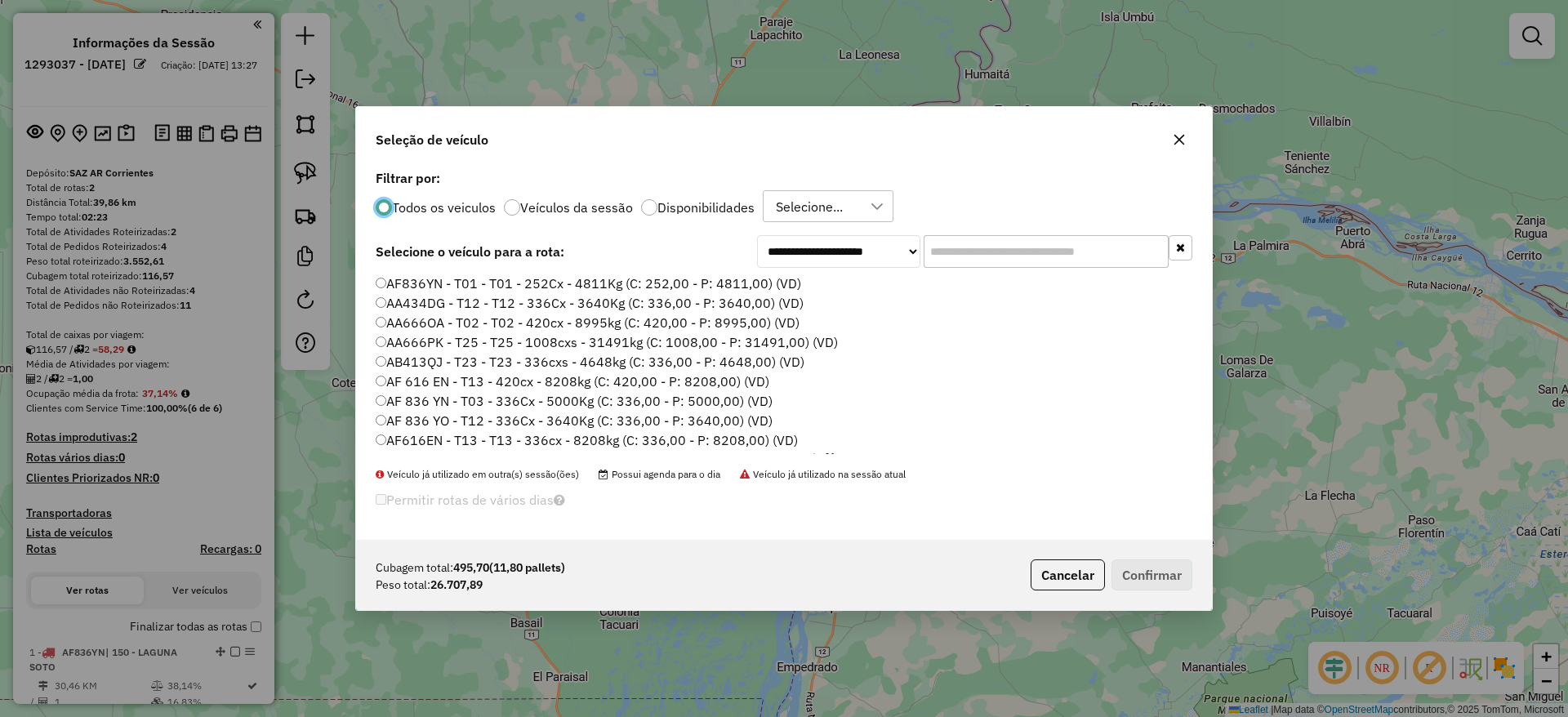
click at [986, 253] on input "text" at bounding box center [1046, 252] width 245 height 33
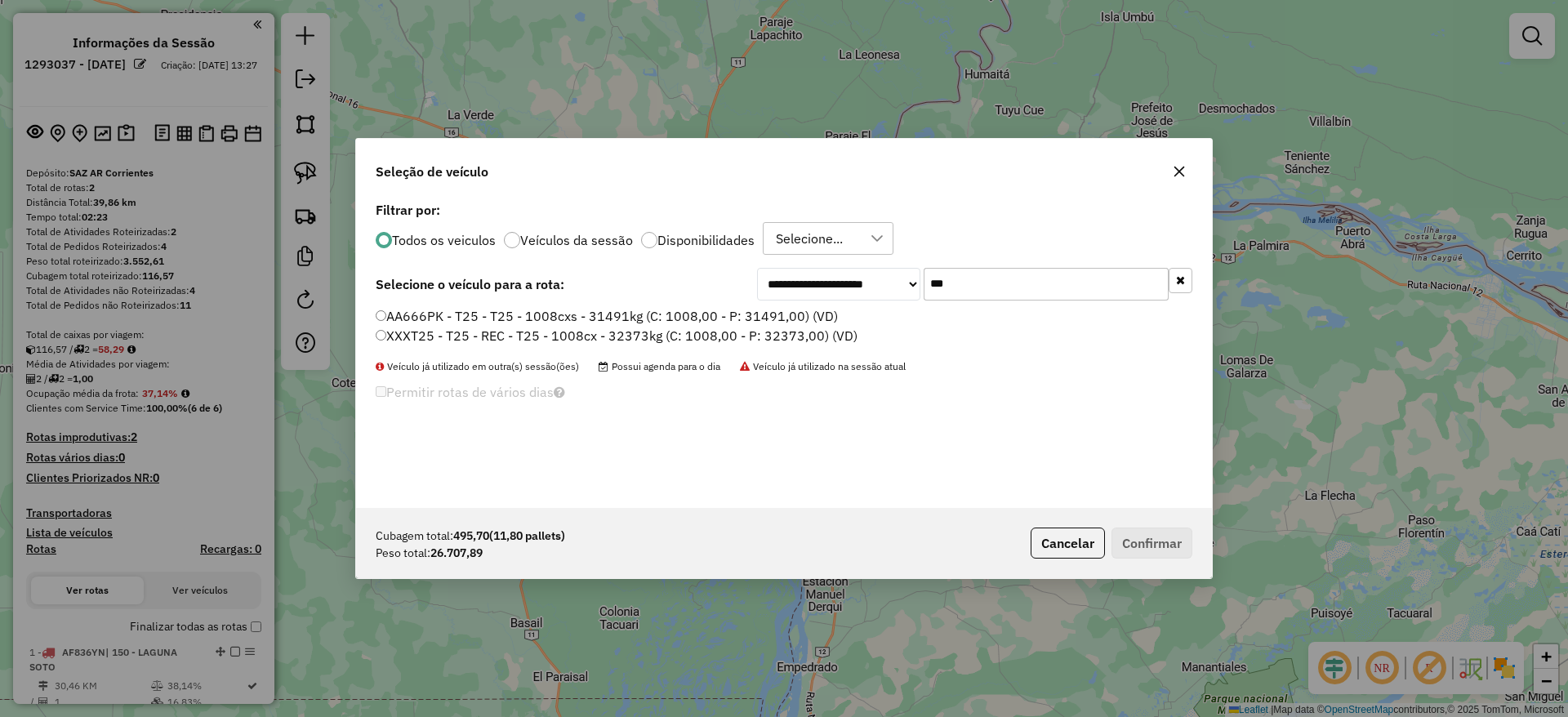
type input "***"
click at [718, 321] on label "AA666PK - T25 - T25 - 1008cxs - 31491kg (C: 1008,00 - P: 31491,00) (VD)" at bounding box center [606, 316] width 462 height 19
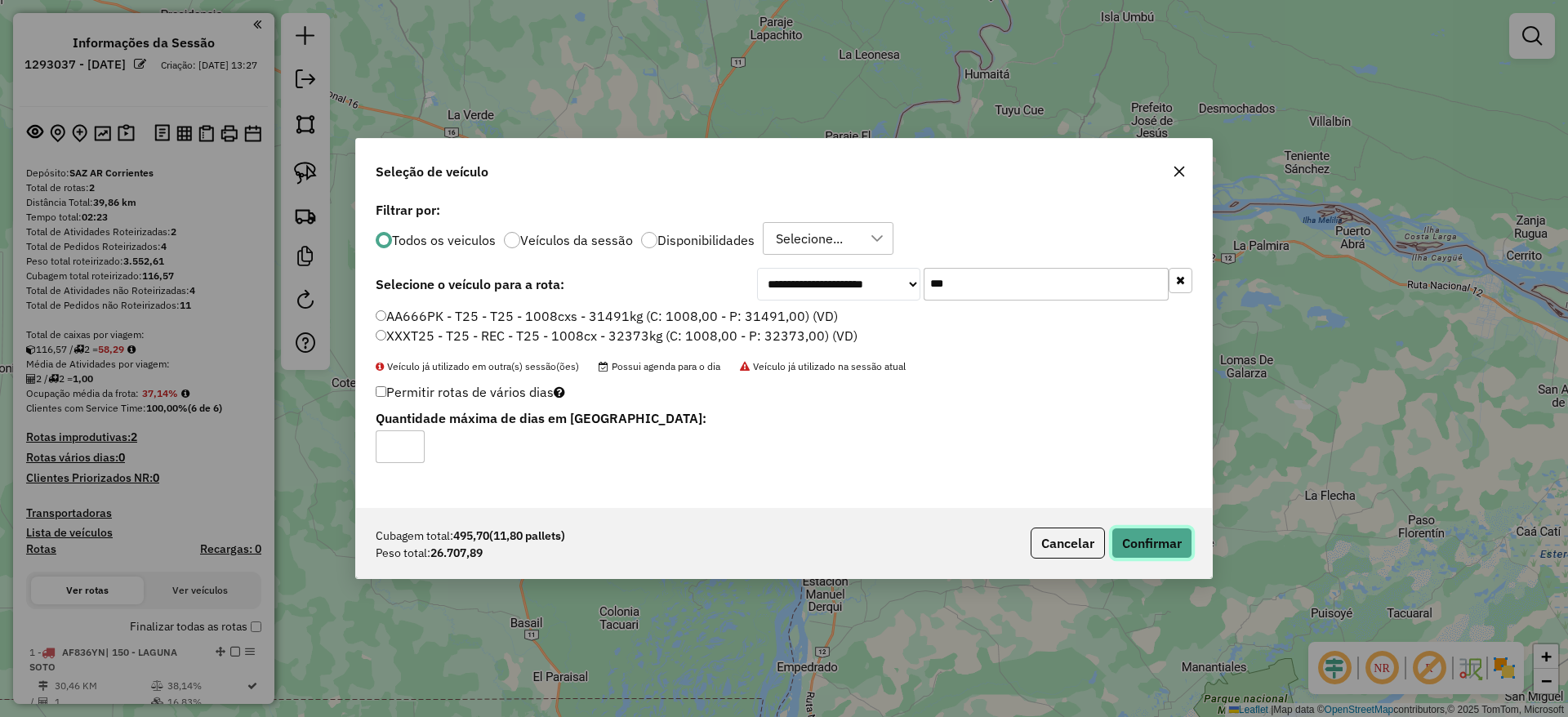
click at [1171, 542] on button "Confirmar" at bounding box center [1152, 543] width 81 height 31
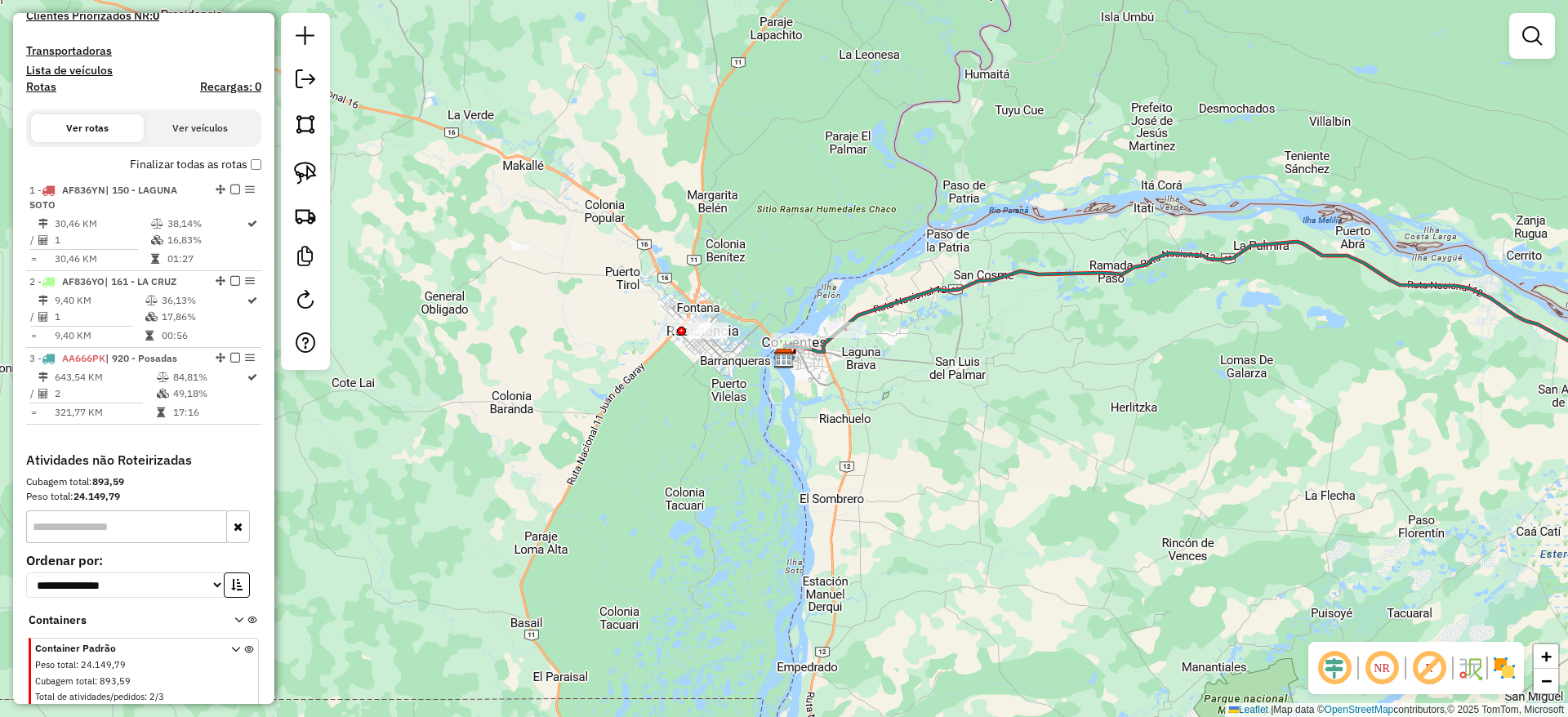
scroll to position [549, 0]
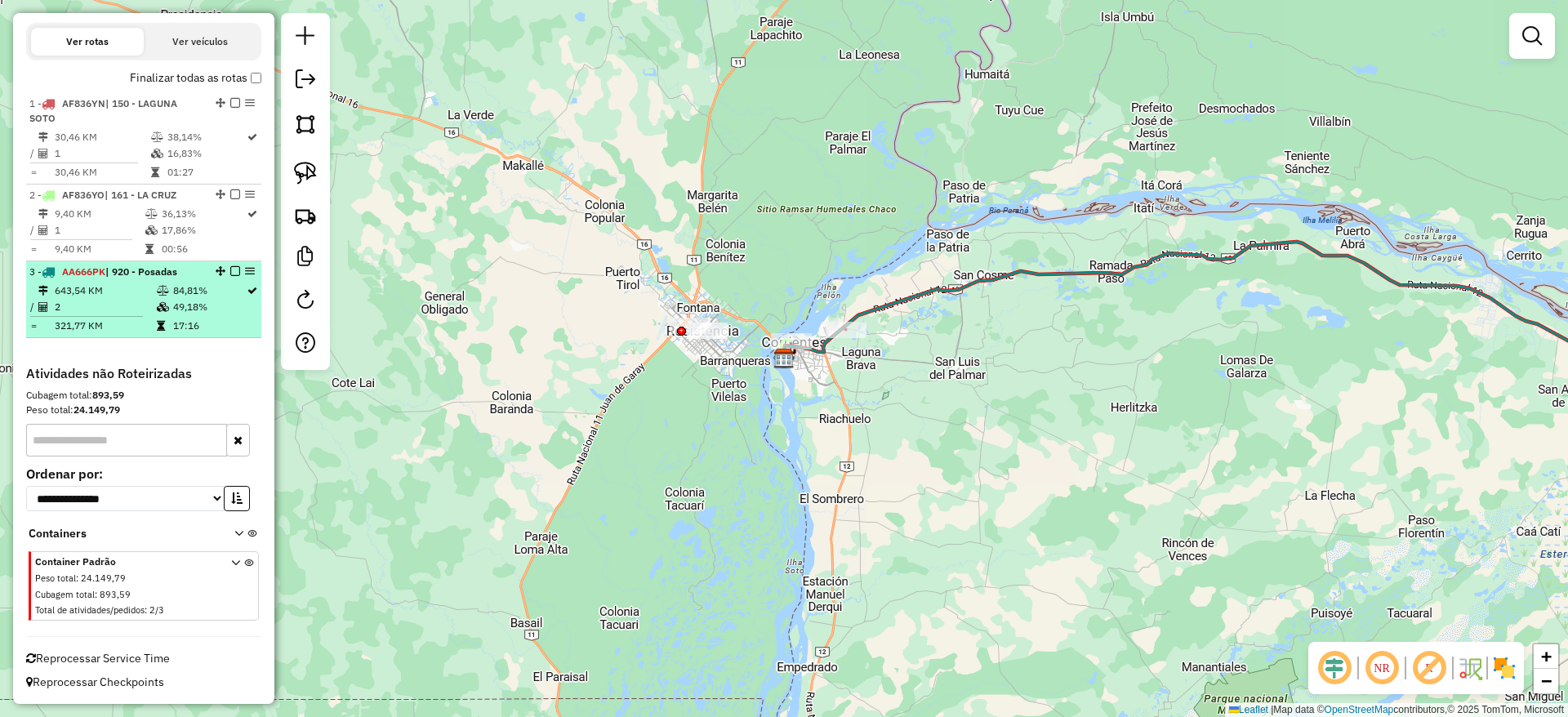
click at [230, 273] on em at bounding box center [235, 271] width 10 height 10
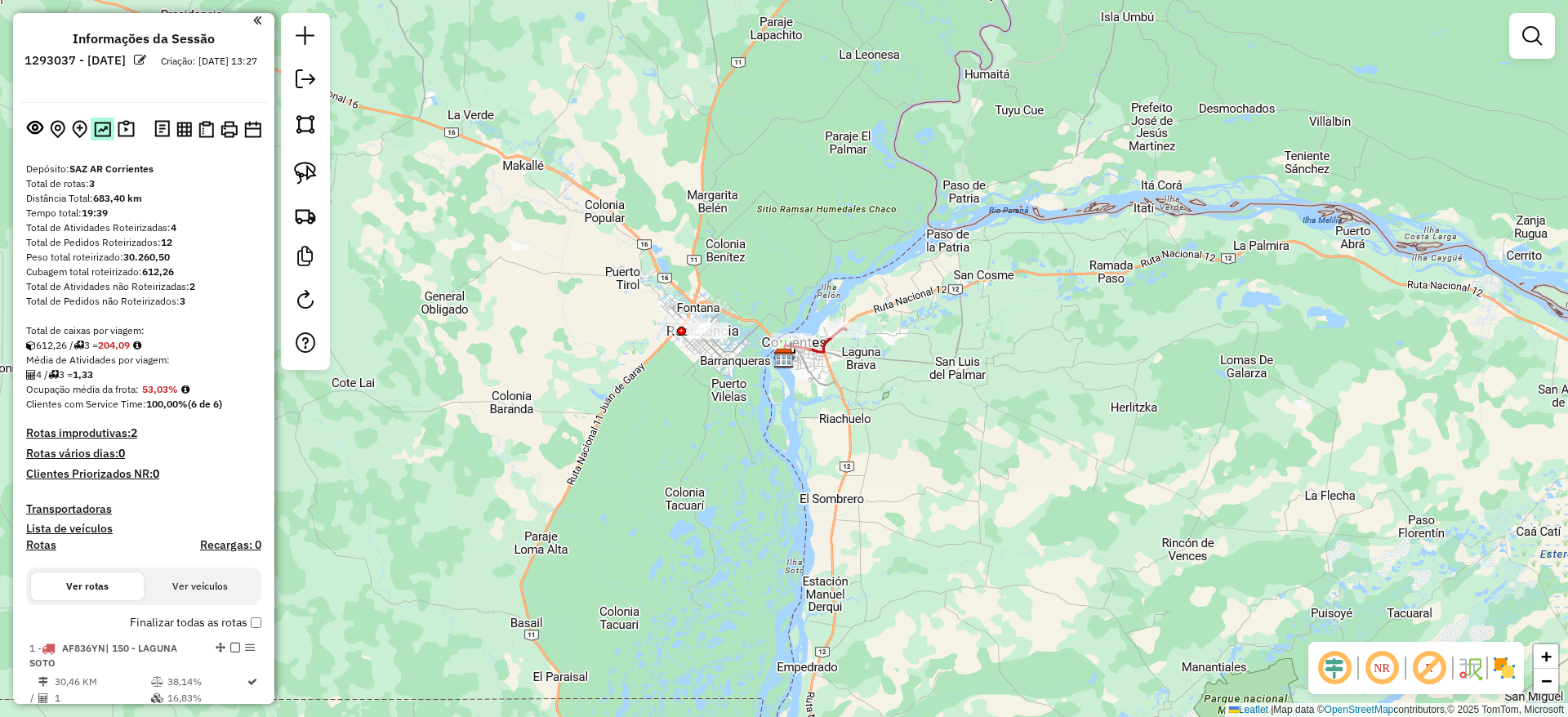
scroll to position [0, 0]
click at [121, 127] on img at bounding box center [126, 133] width 17 height 18
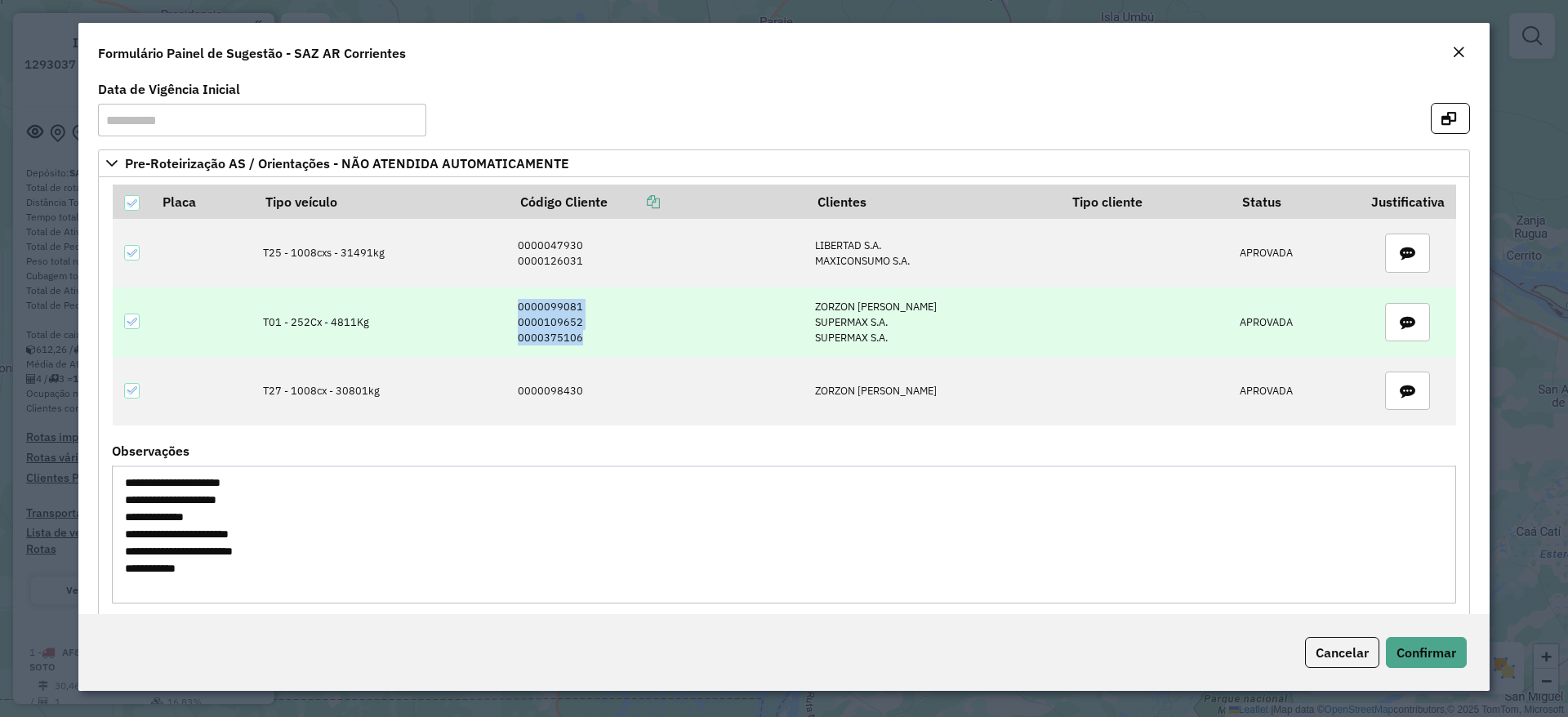
drag, startPoint x: 501, startPoint y: 298, endPoint x: 575, endPoint y: 331, distance: 81.0
click at [575, 331] on td "0000099081 0000109652 0000375106" at bounding box center [657, 321] width 297 height 69
copy td "0000099081 0000109652 0000375106"
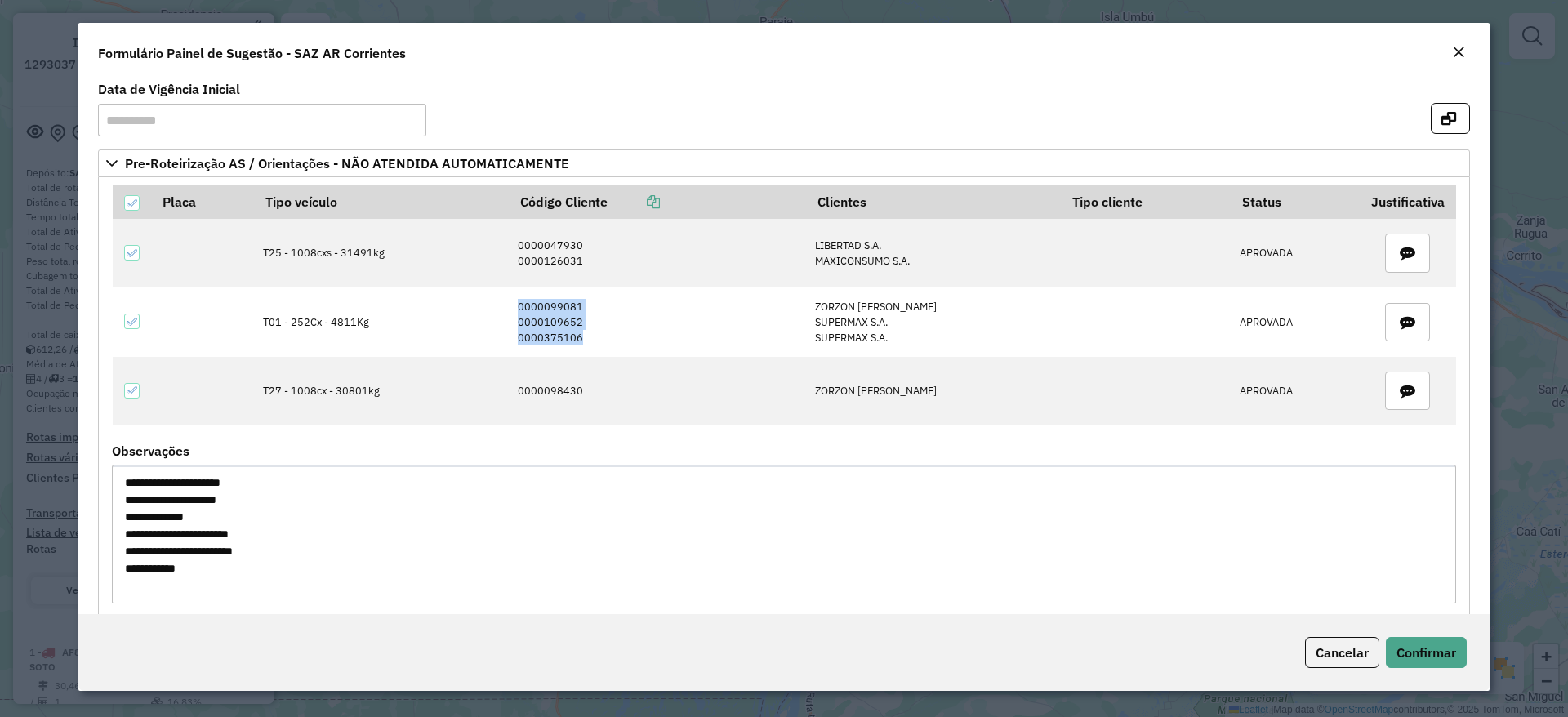
click at [1454, 46] on em "Close" at bounding box center [1458, 52] width 13 height 13
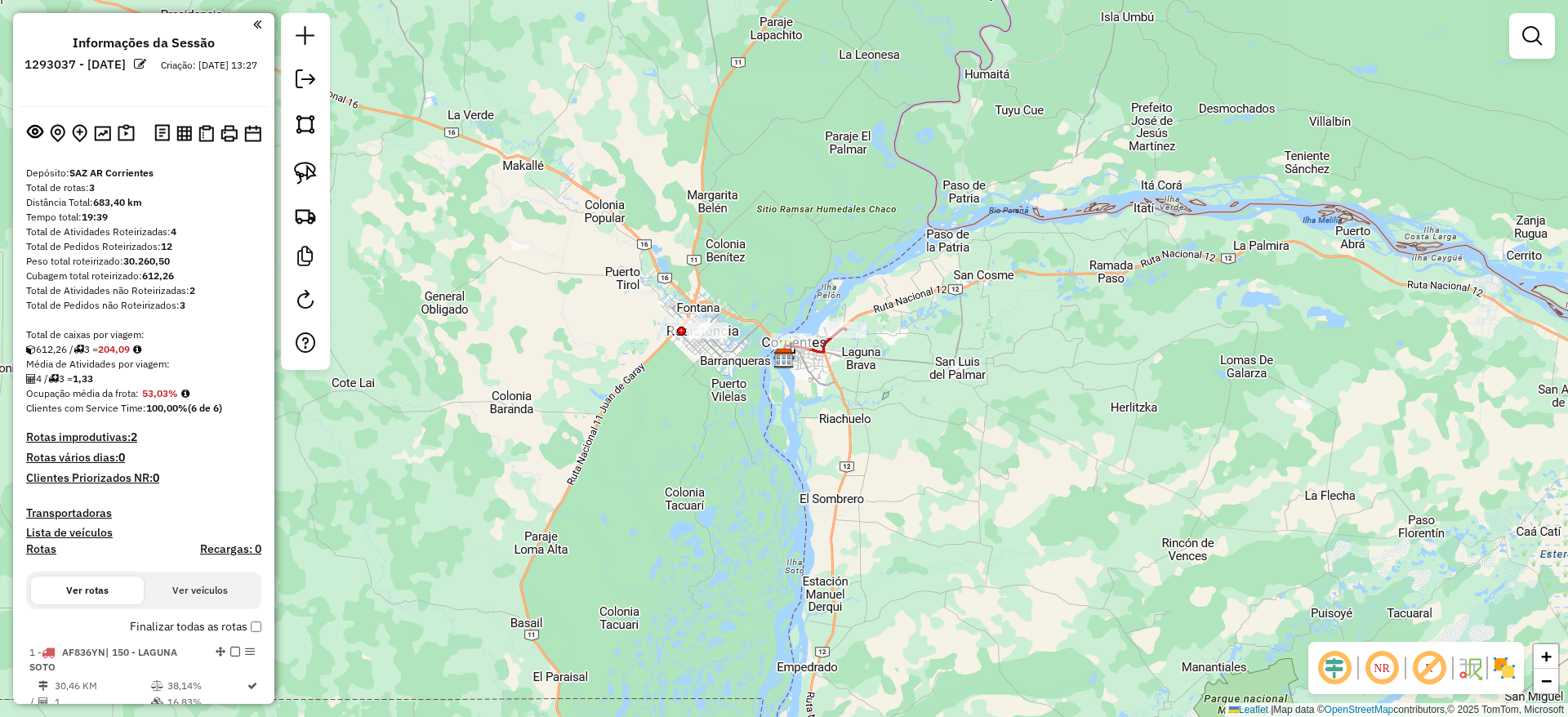
click at [738, 200] on div "Janela de atendimento Grade de atendimento Capacidade Transportadoras Veículos …" at bounding box center [784, 358] width 1568 height 717
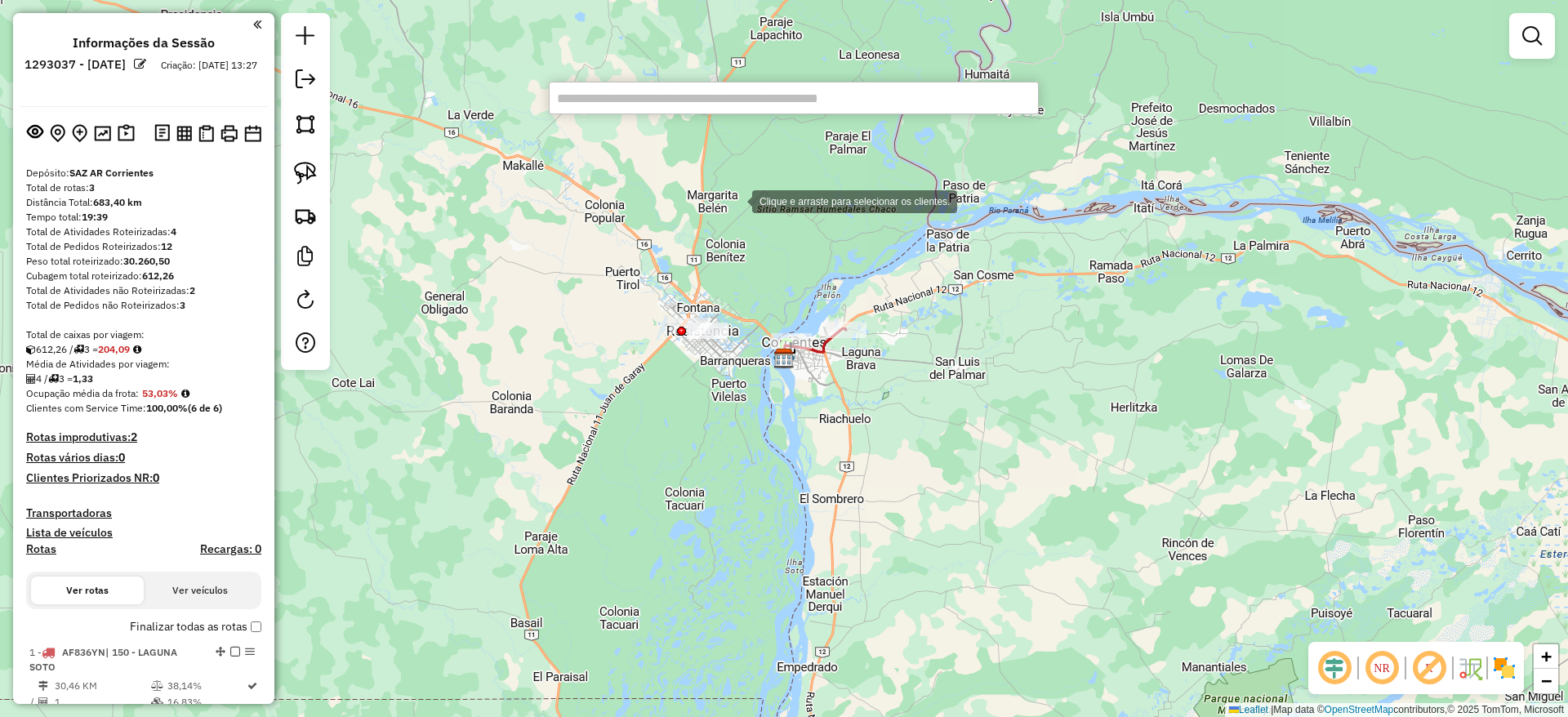
paste input "**********"
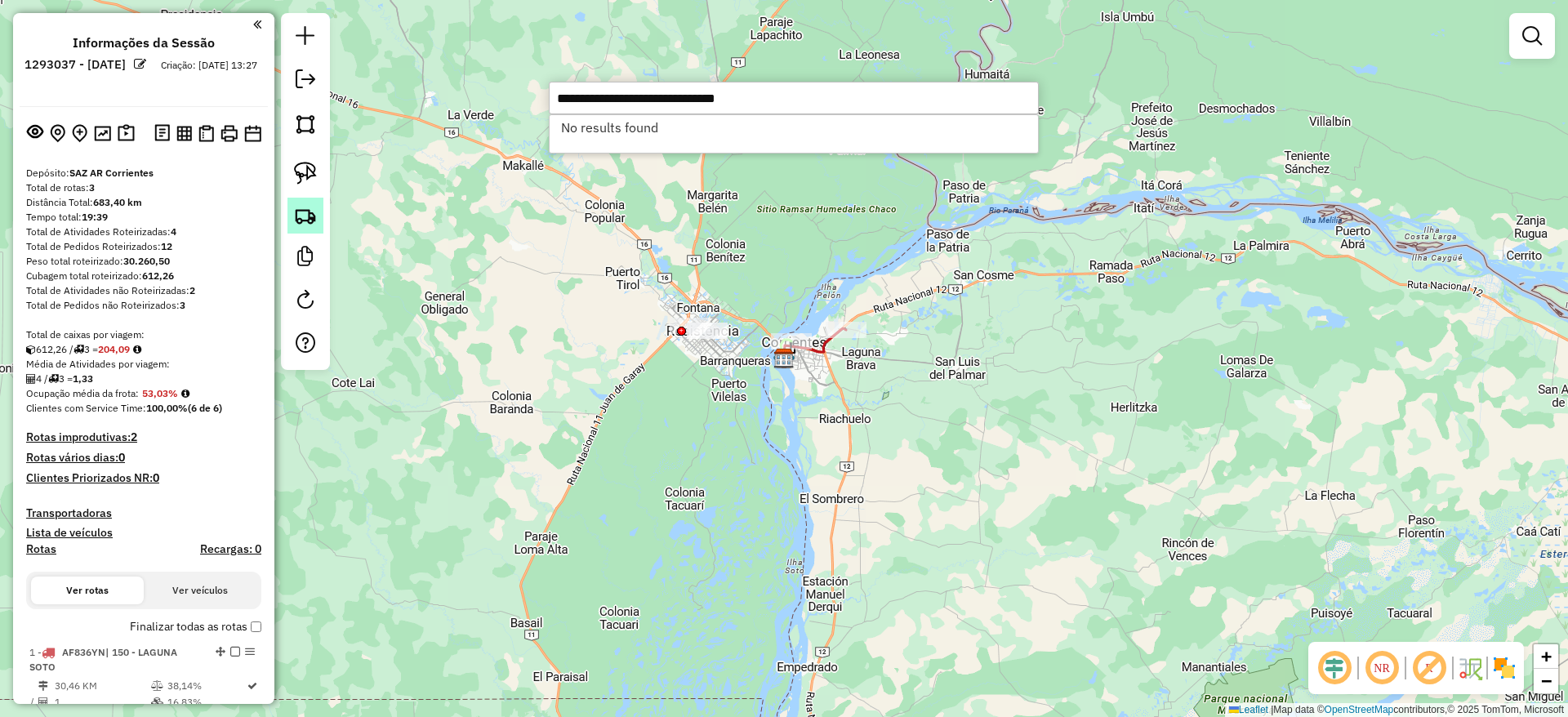
type input "**********"
click at [303, 213] on img at bounding box center [306, 215] width 23 height 23
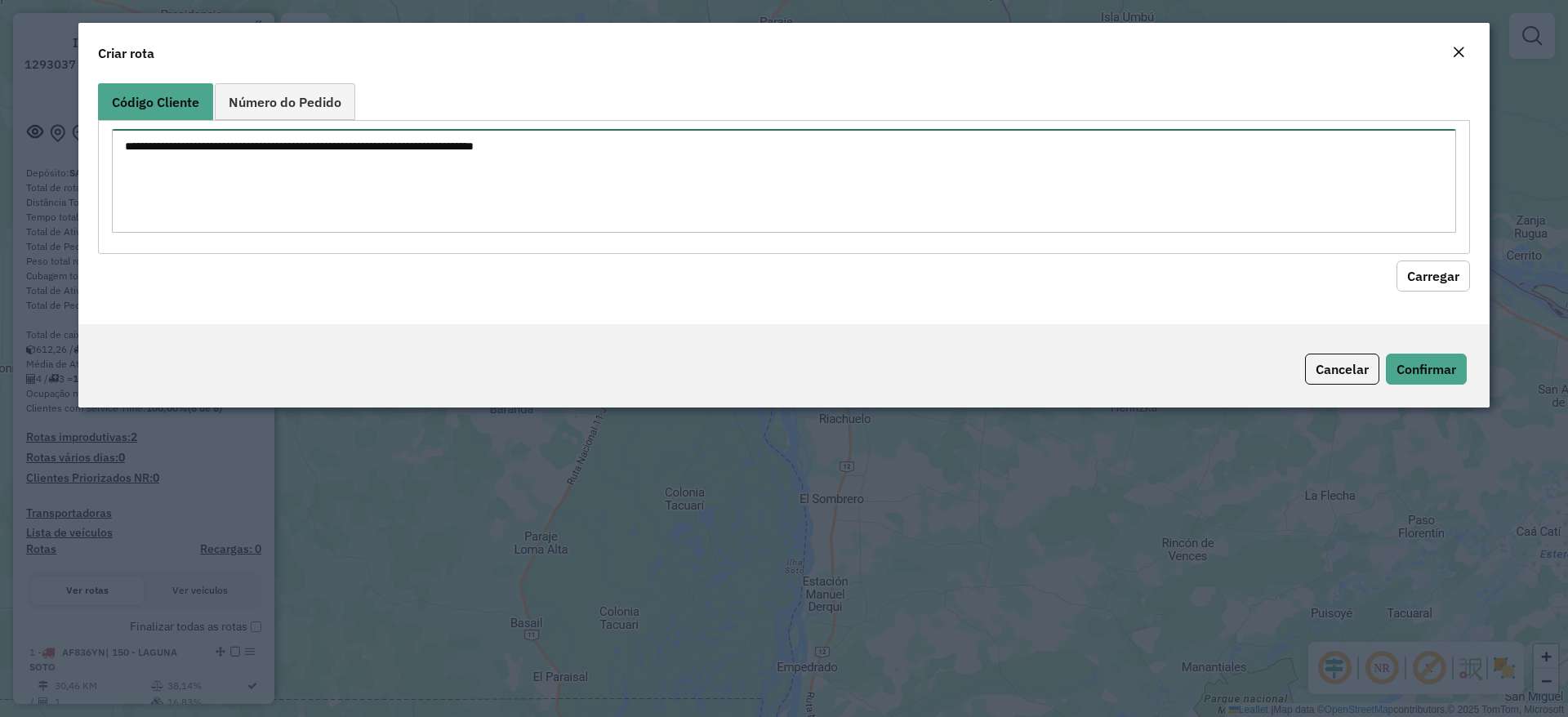
click at [327, 186] on textarea at bounding box center [784, 180] width 1344 height 104
paste textarea "**********"
type textarea "**********"
click at [1441, 272] on button "Carregar" at bounding box center [1434, 276] width 74 height 31
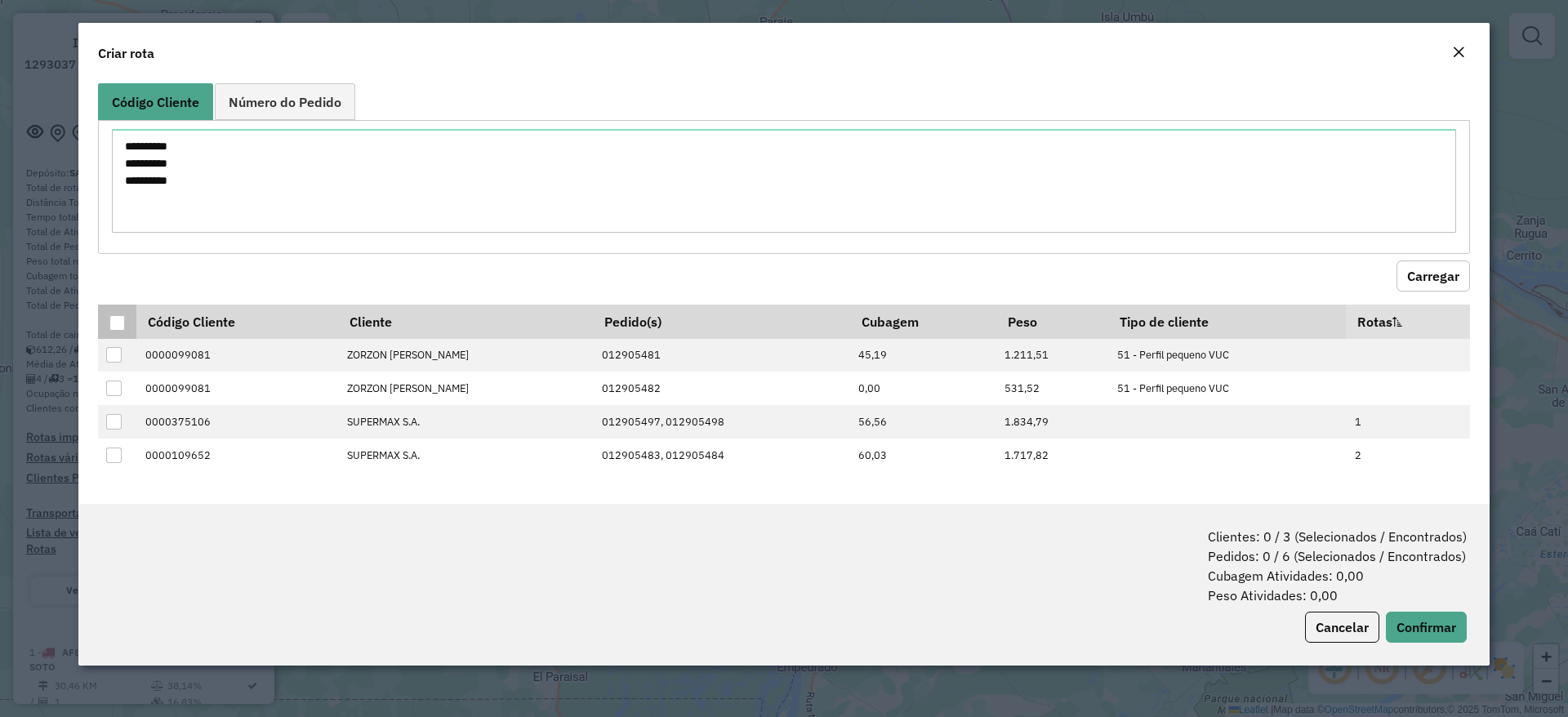
click at [120, 324] on div at bounding box center [117, 323] width 16 height 16
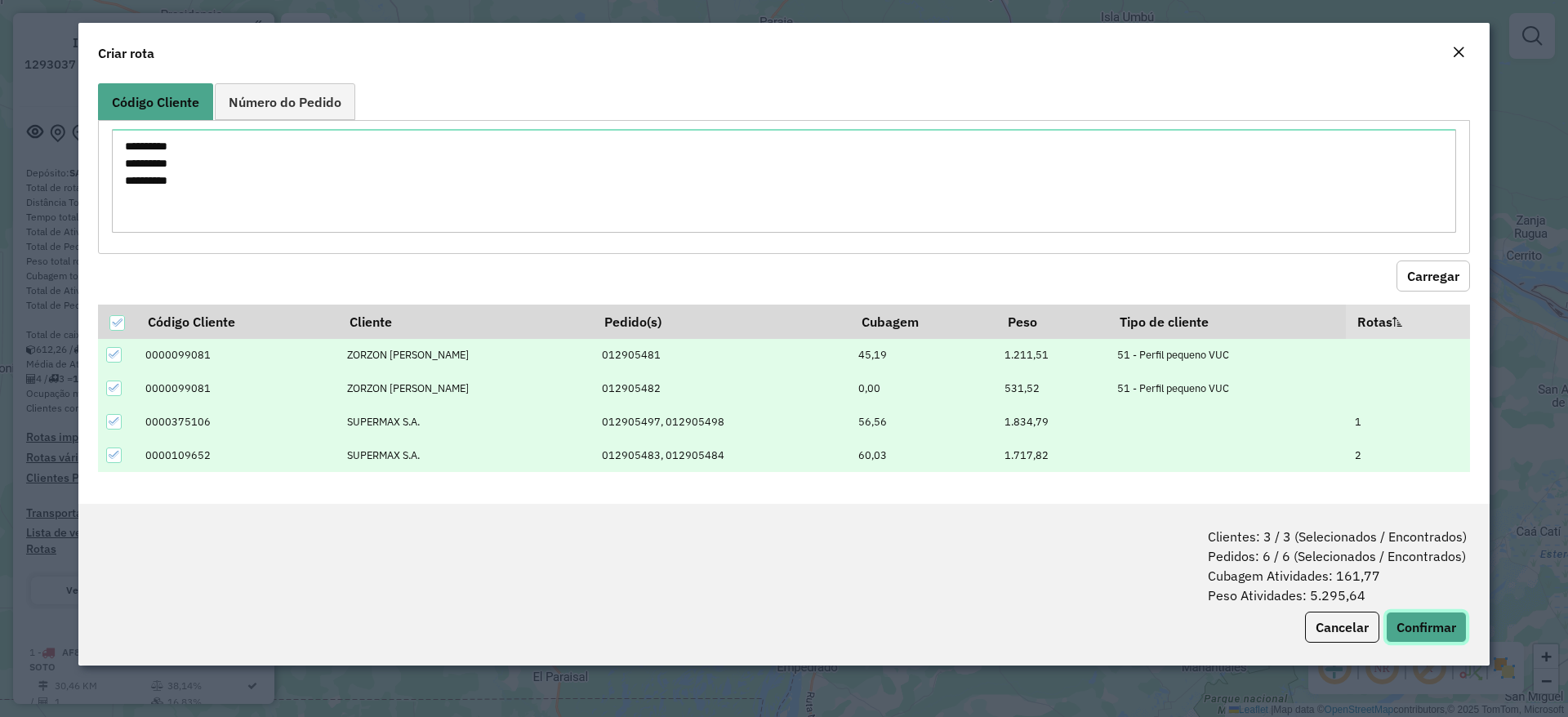
click at [1435, 623] on button "Confirmar" at bounding box center [1426, 628] width 81 height 31
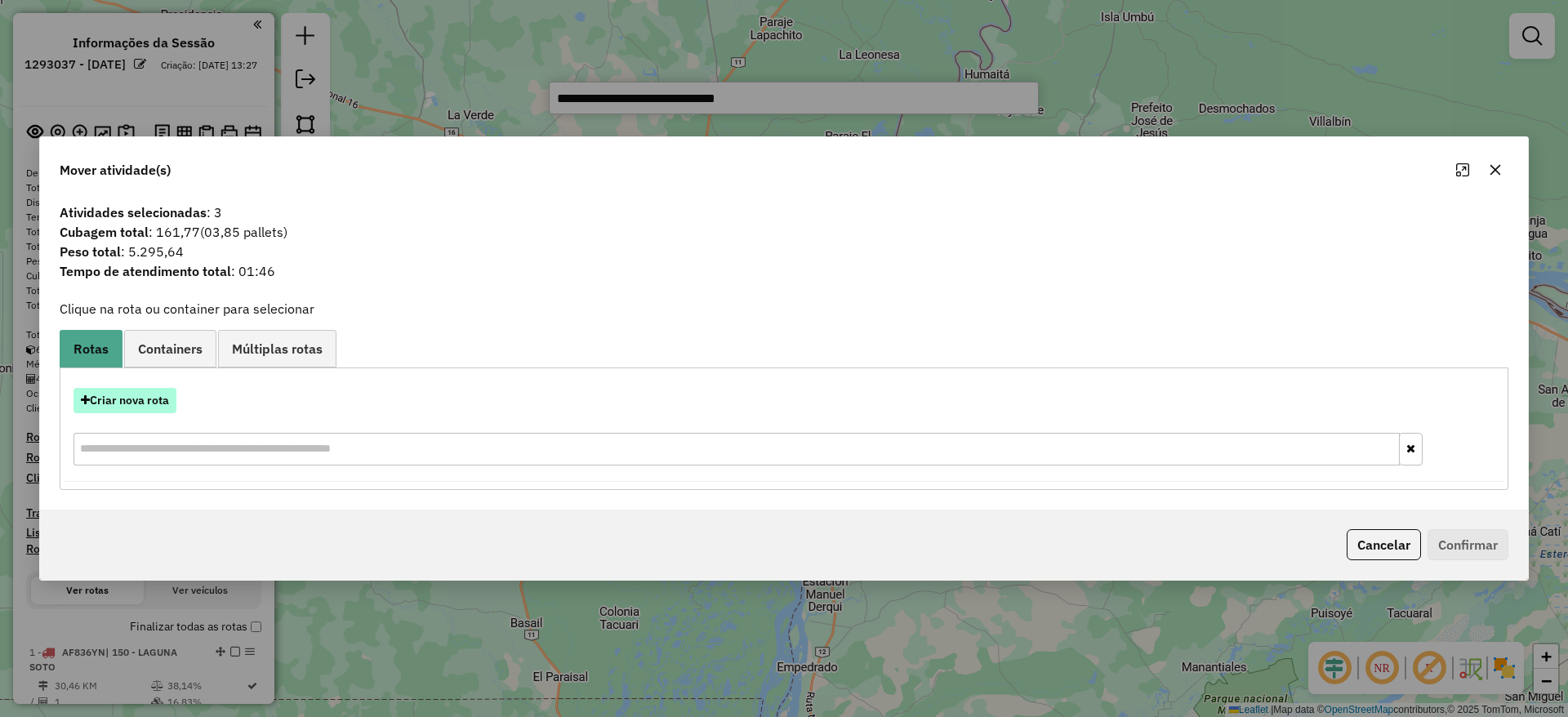
click at [110, 408] on button "Criar nova rota" at bounding box center [125, 401] width 103 height 26
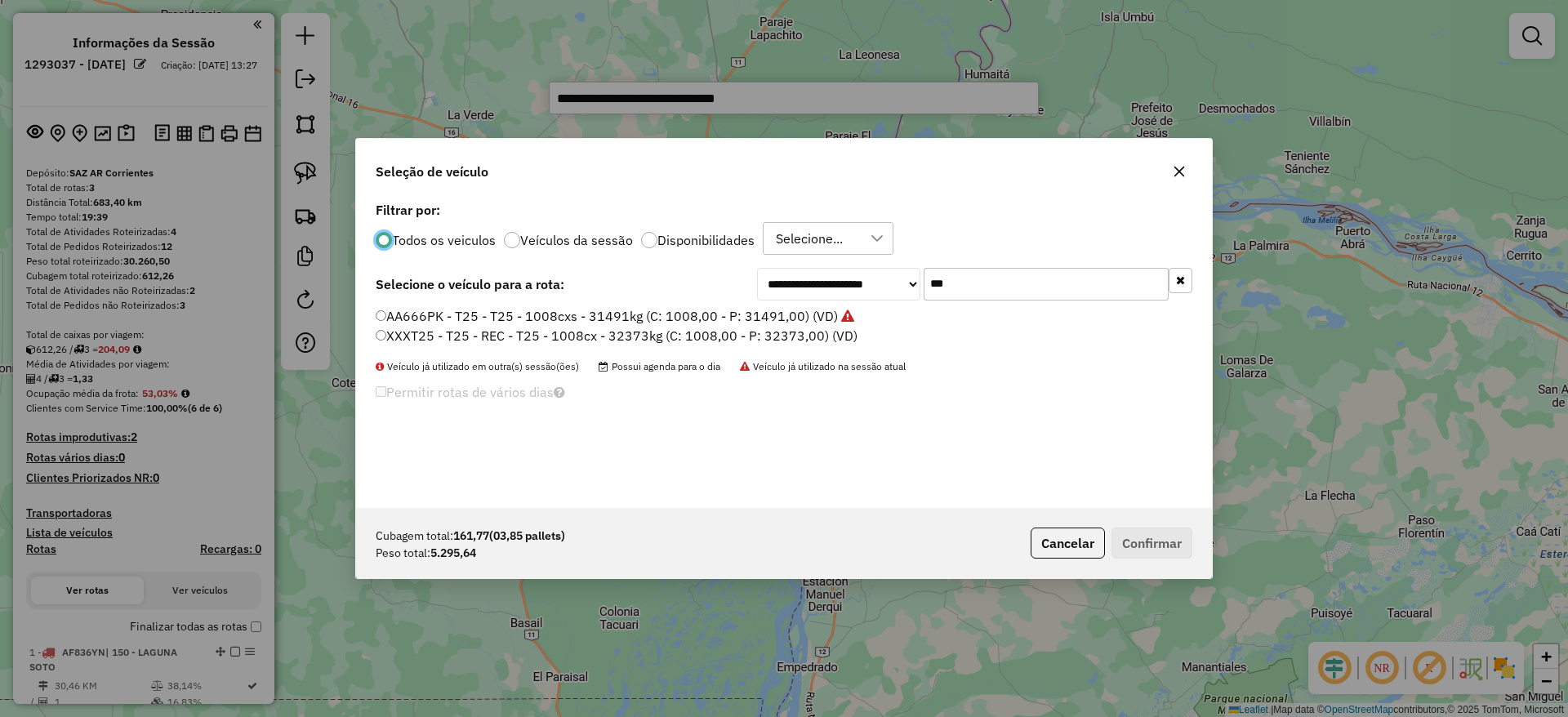
scroll to position [9, 5]
click at [998, 286] on input "***" at bounding box center [1046, 284] width 245 height 33
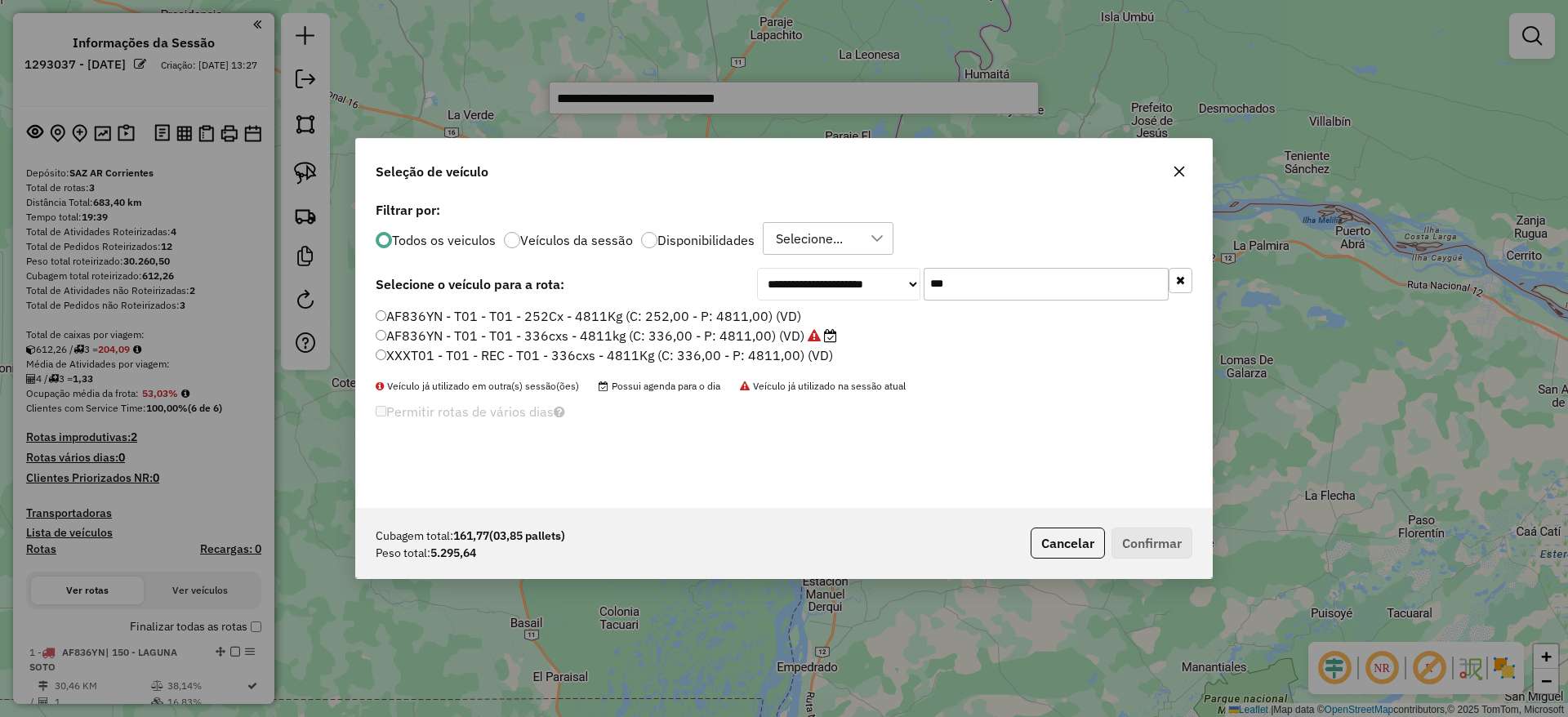
type input "***"
click at [812, 338] on icon at bounding box center [814, 336] width 13 height 13
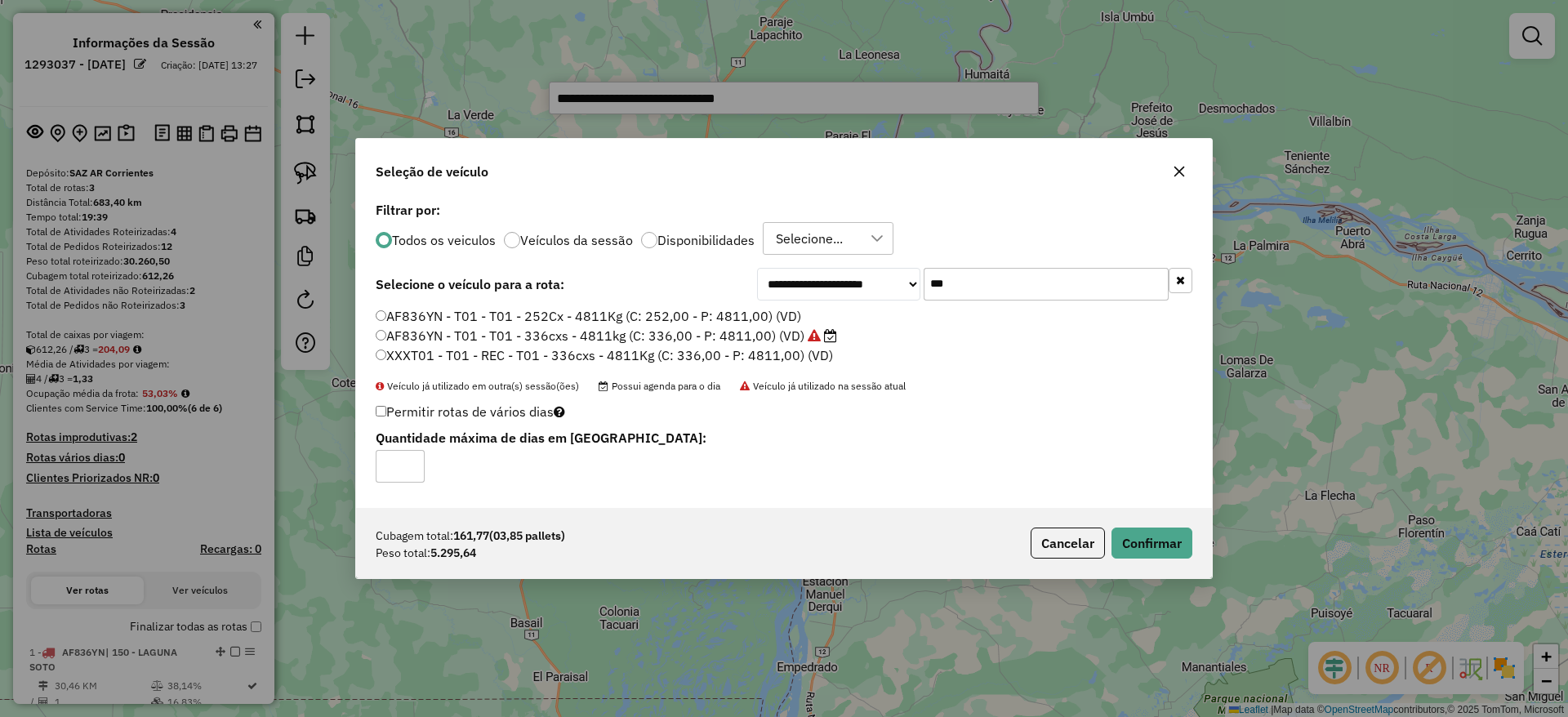
click at [1165, 521] on div "Cubagem total: 161,77 (03,85 pallets) Peso total: 5.295,64 Cancelar Confirmar" at bounding box center [784, 543] width 856 height 70
click at [1160, 536] on button "Confirmar" at bounding box center [1152, 543] width 81 height 31
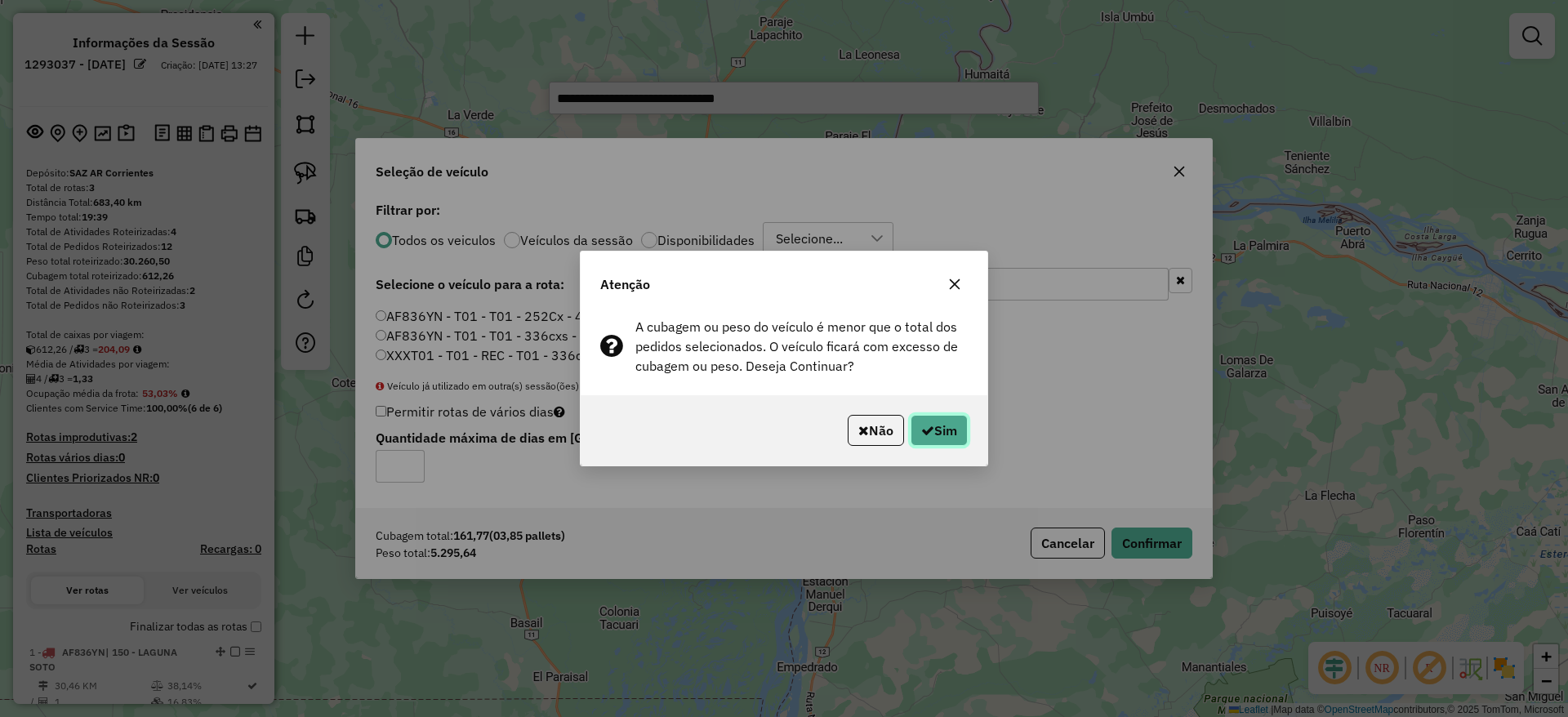
click at [931, 426] on button "Sim" at bounding box center [940, 431] width 57 height 31
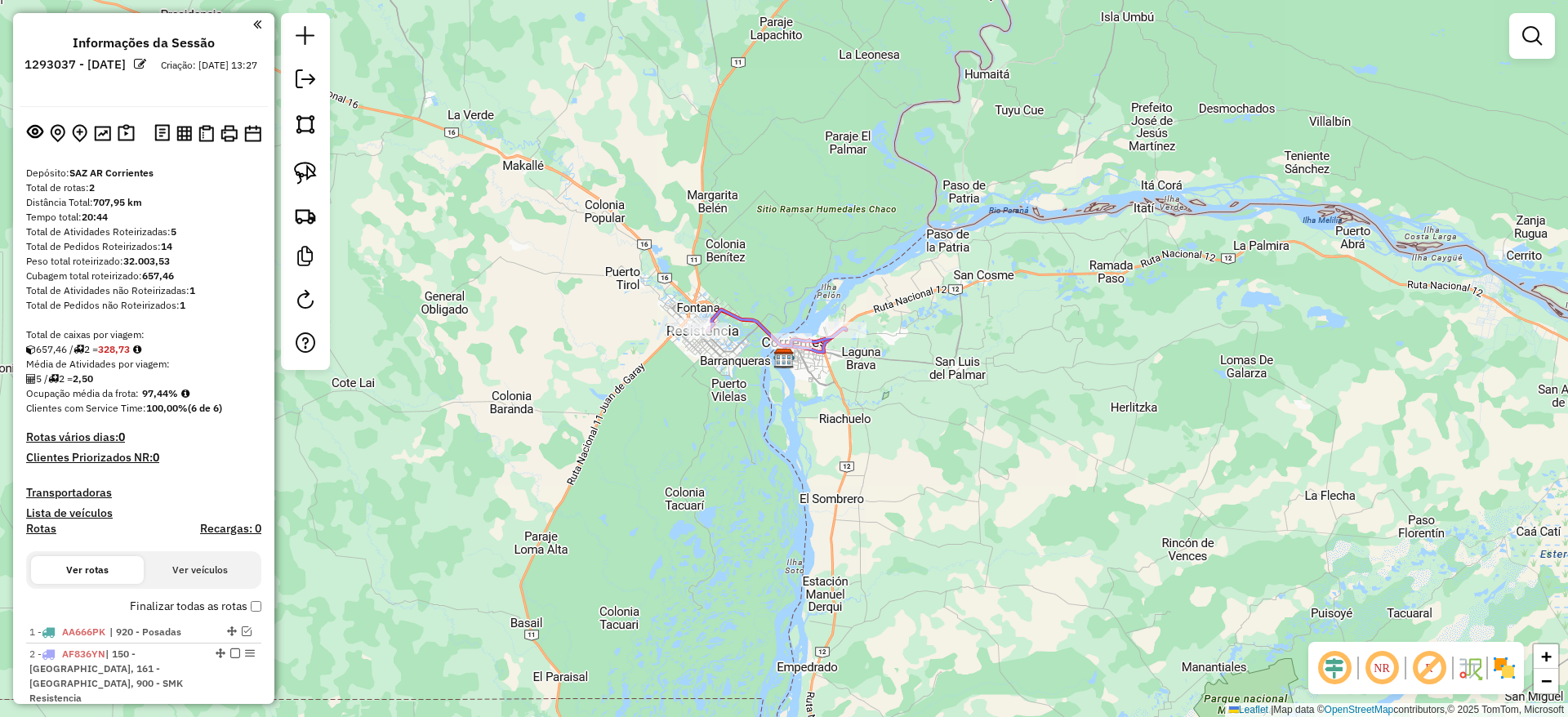
click at [821, 346] on icon at bounding box center [777, 328] width 139 height 37
select select "**********"
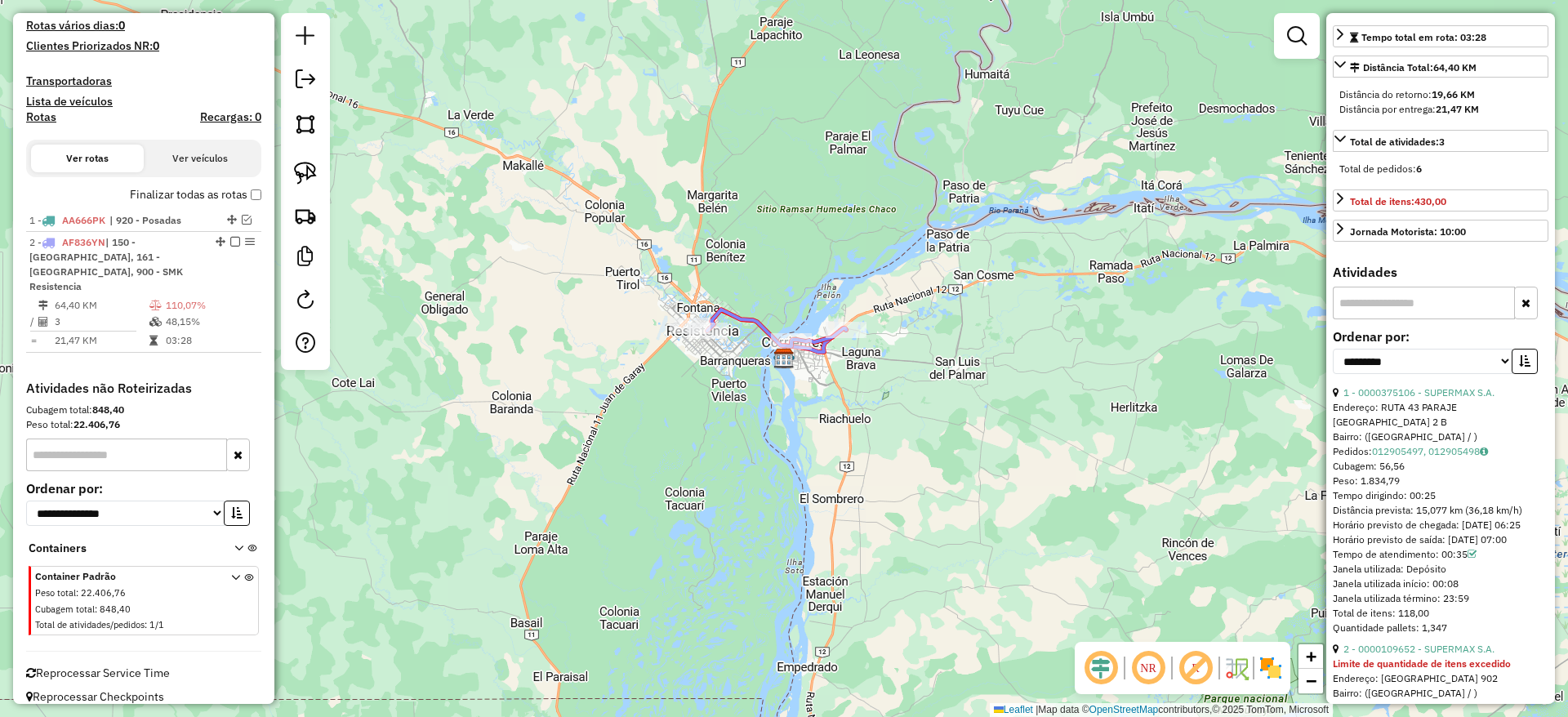
scroll to position [491, 0]
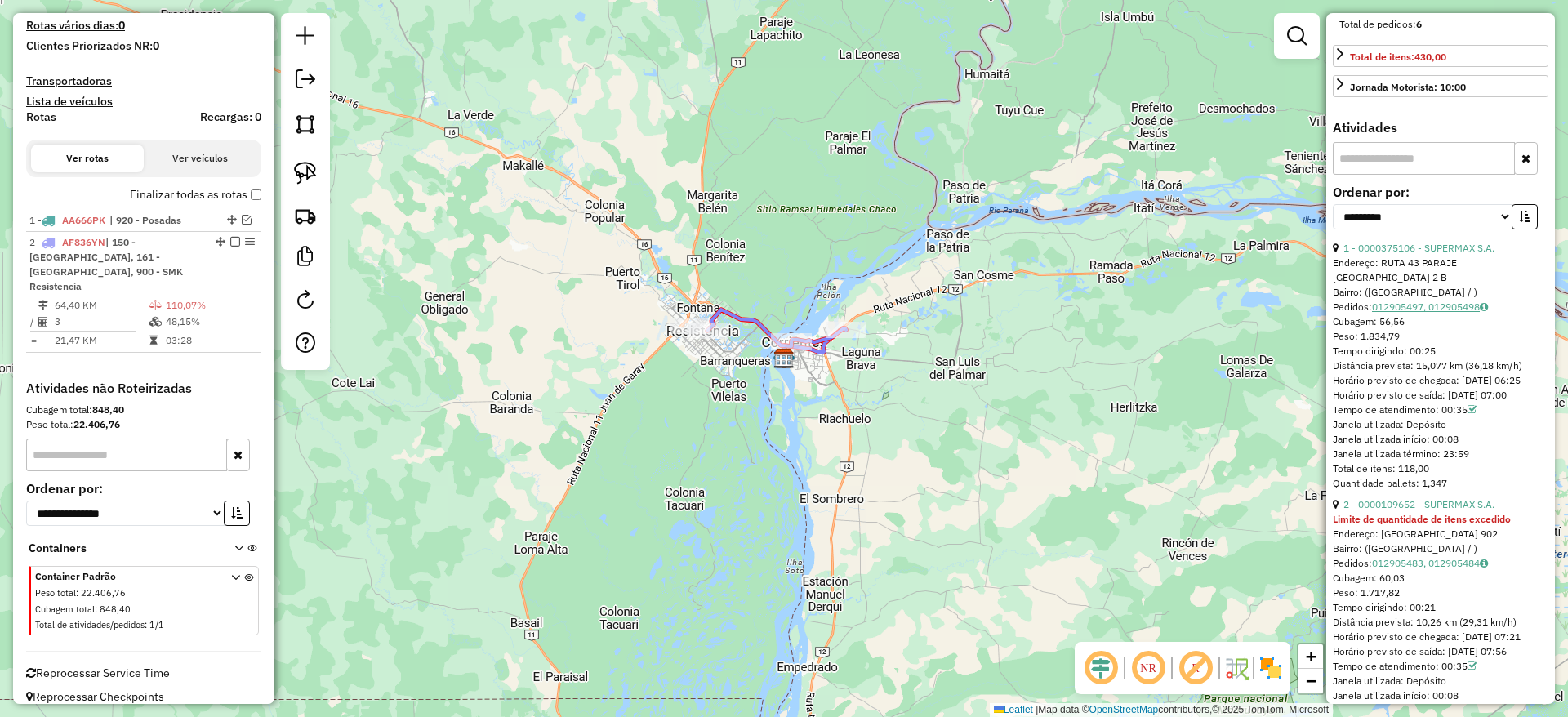
click at [1439, 313] on link "012905497, 012905498" at bounding box center [1430, 306] width 116 height 12
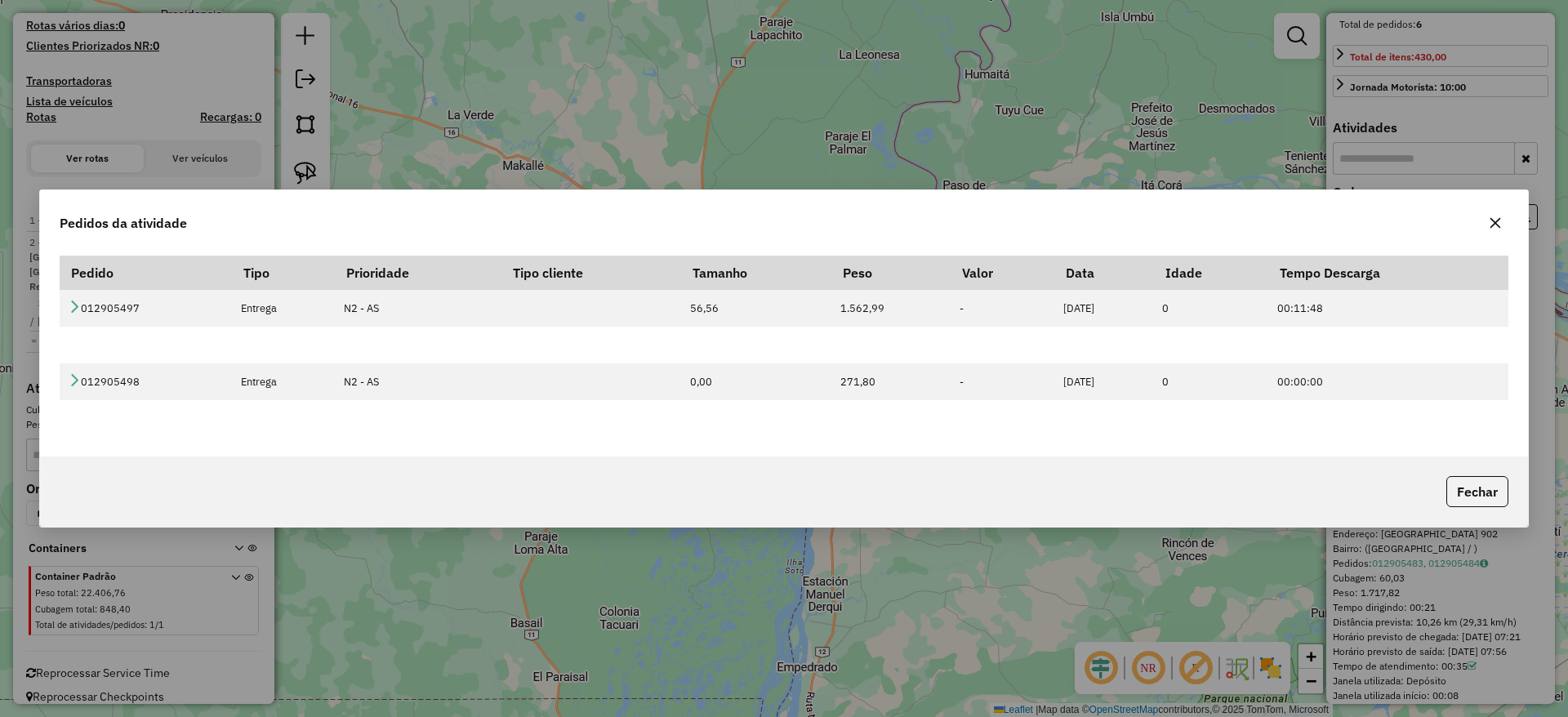
click at [1503, 221] on button "button" at bounding box center [1495, 223] width 26 height 26
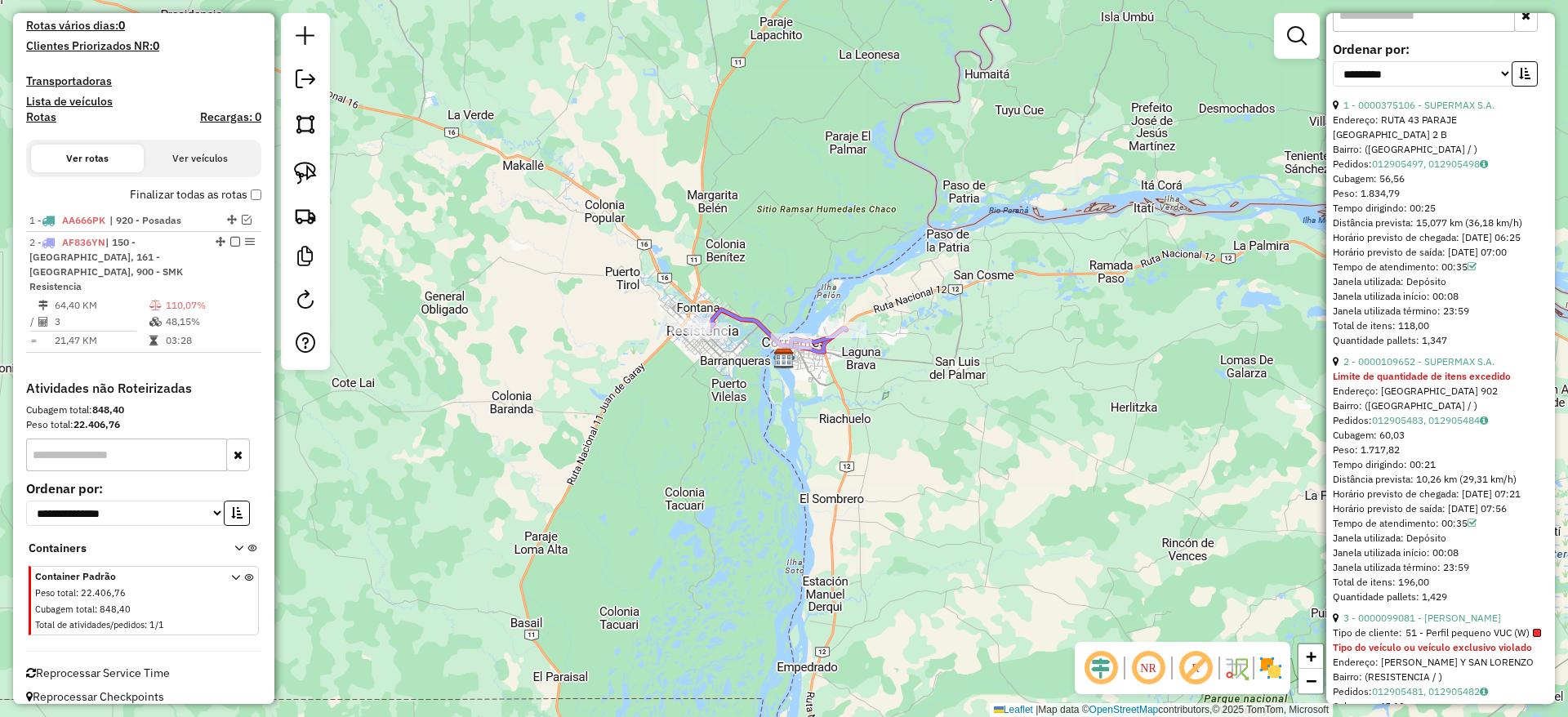
scroll to position [735, 0]
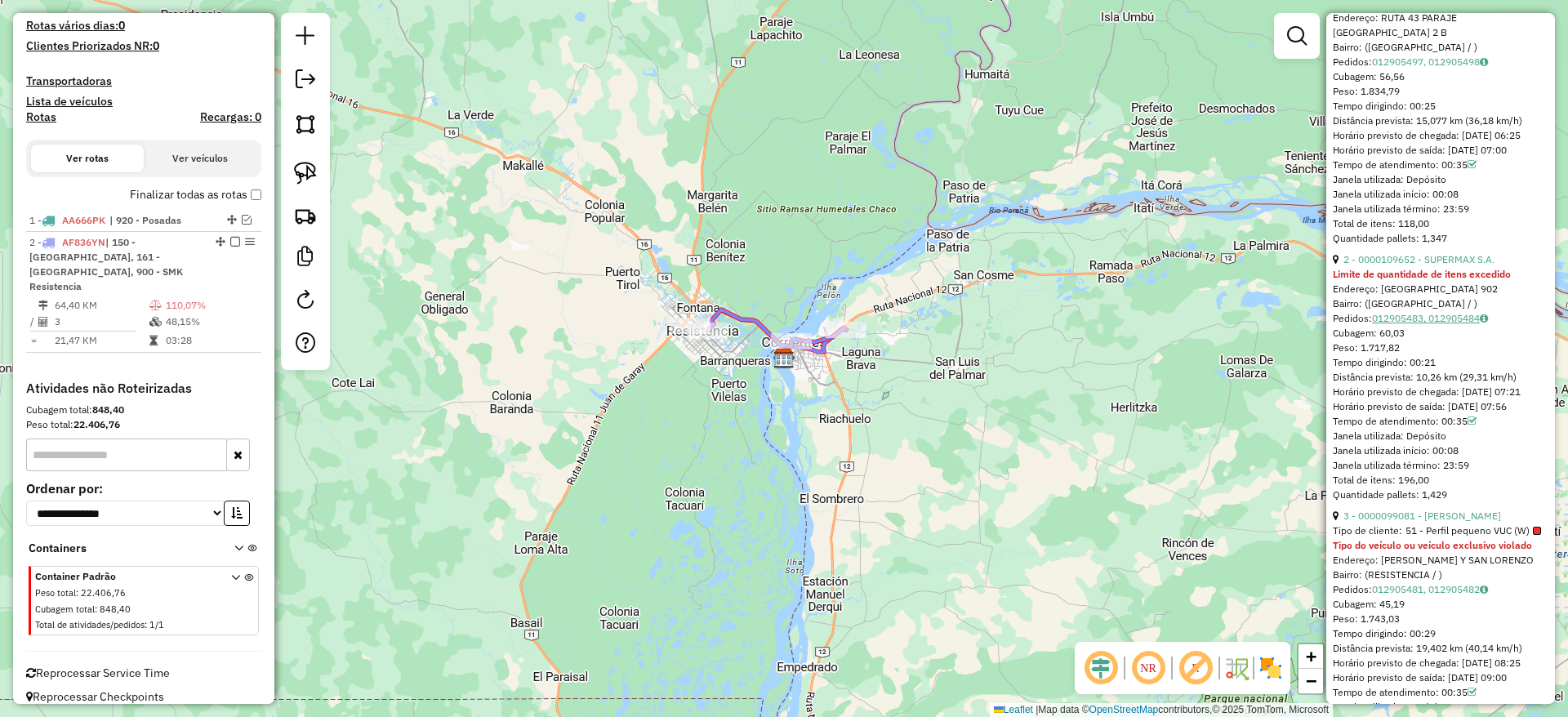
click at [1448, 324] on link "012905483, 012905484" at bounding box center [1430, 318] width 116 height 12
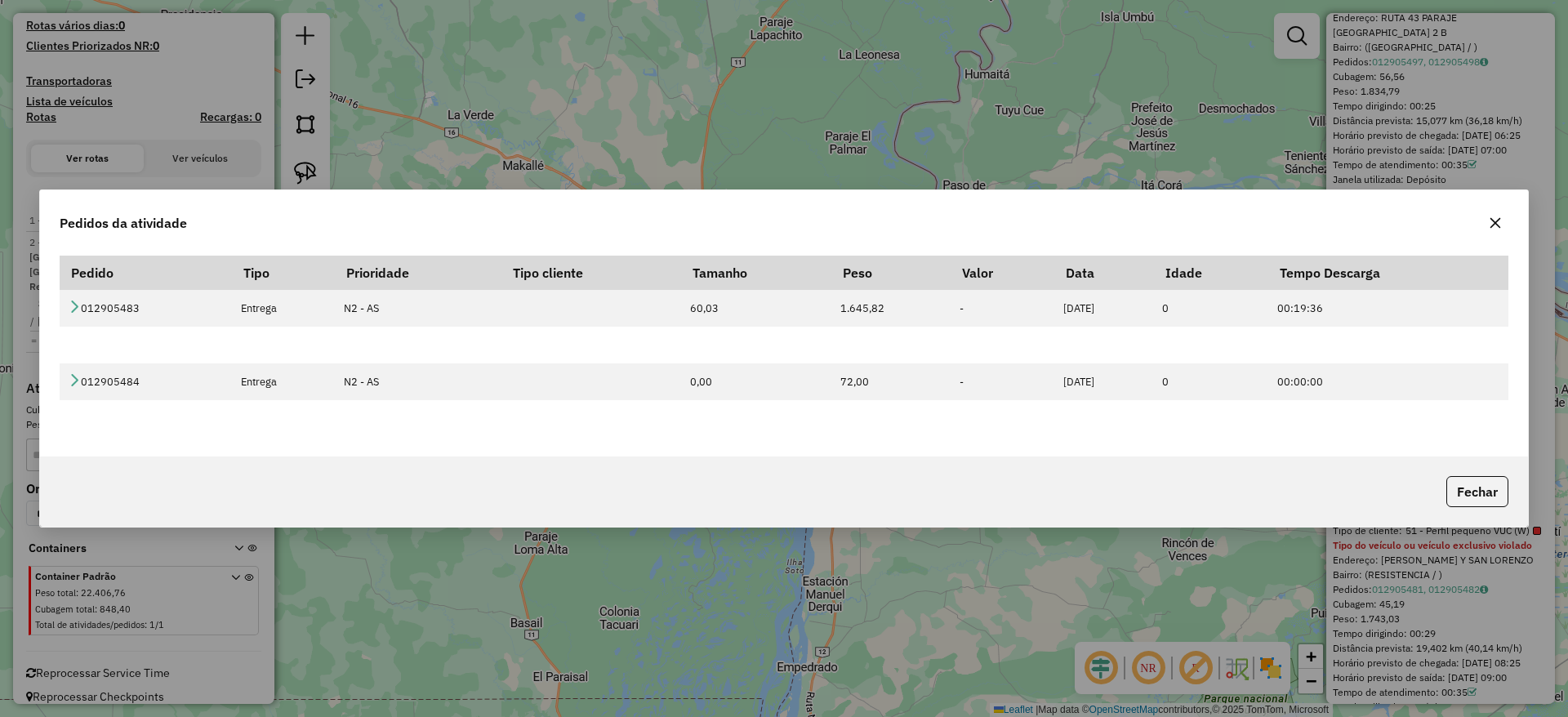
click at [1496, 224] on icon "button" at bounding box center [1496, 223] width 11 height 11
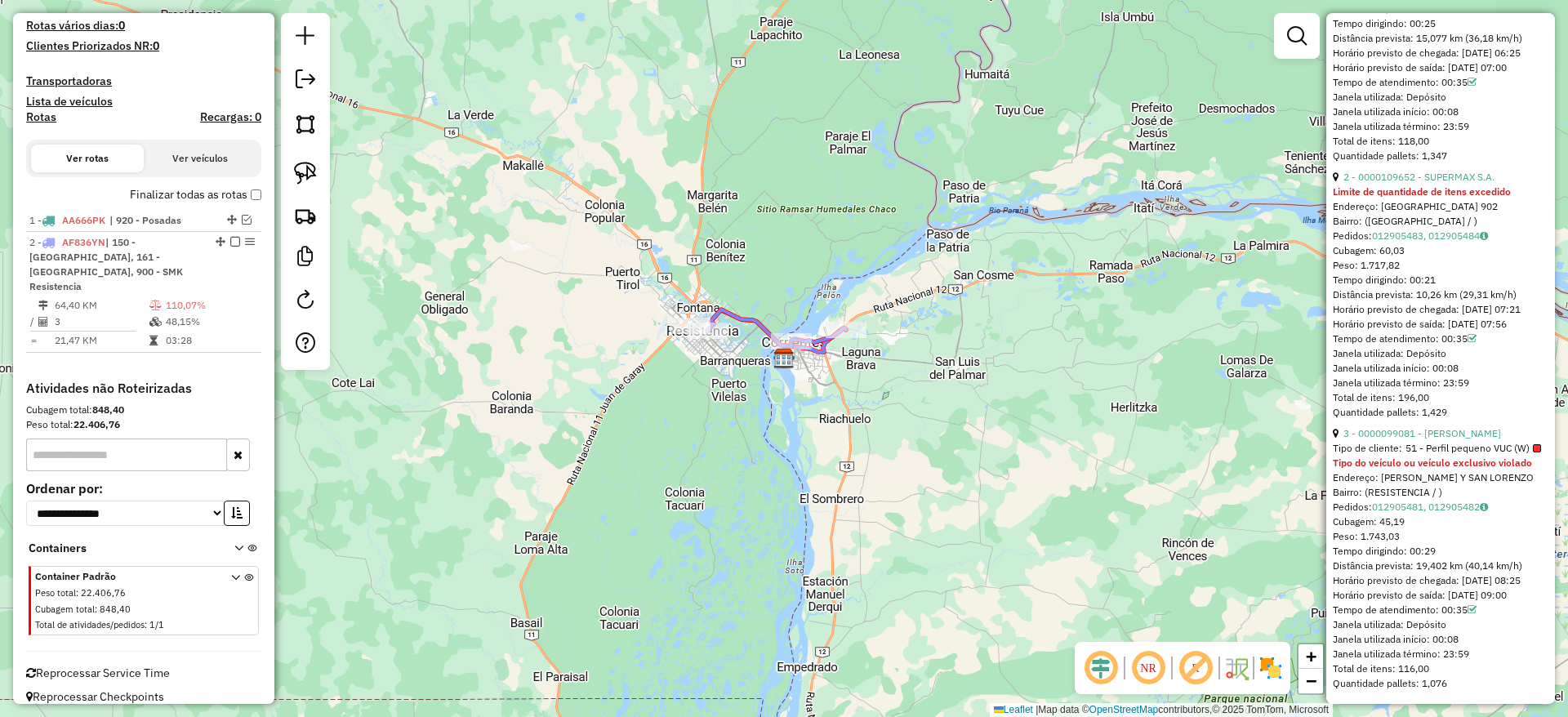
scroll to position [906, 0]
click at [1434, 501] on link "012905481, 012905482" at bounding box center [1430, 506] width 116 height 12
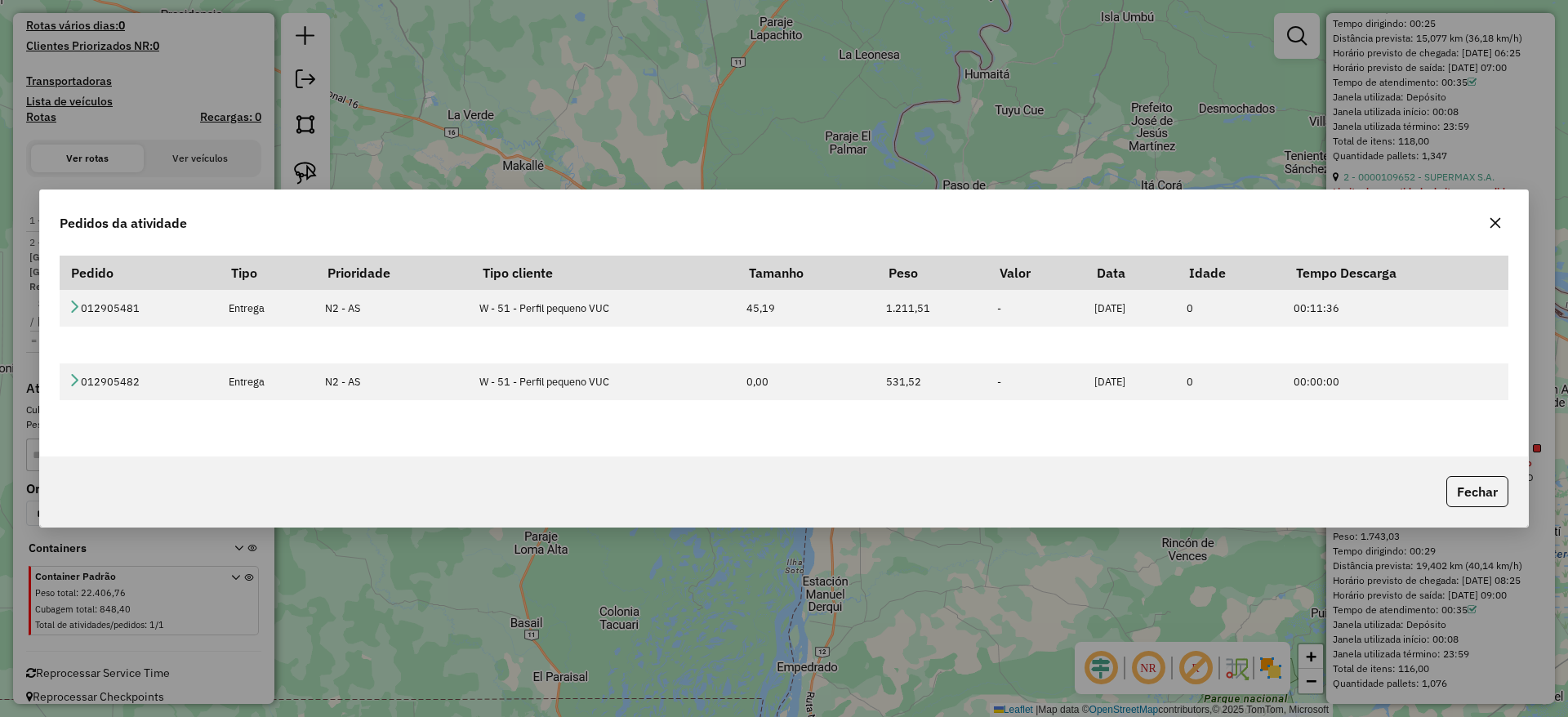
click at [1501, 220] on icon "button" at bounding box center [1495, 223] width 13 height 13
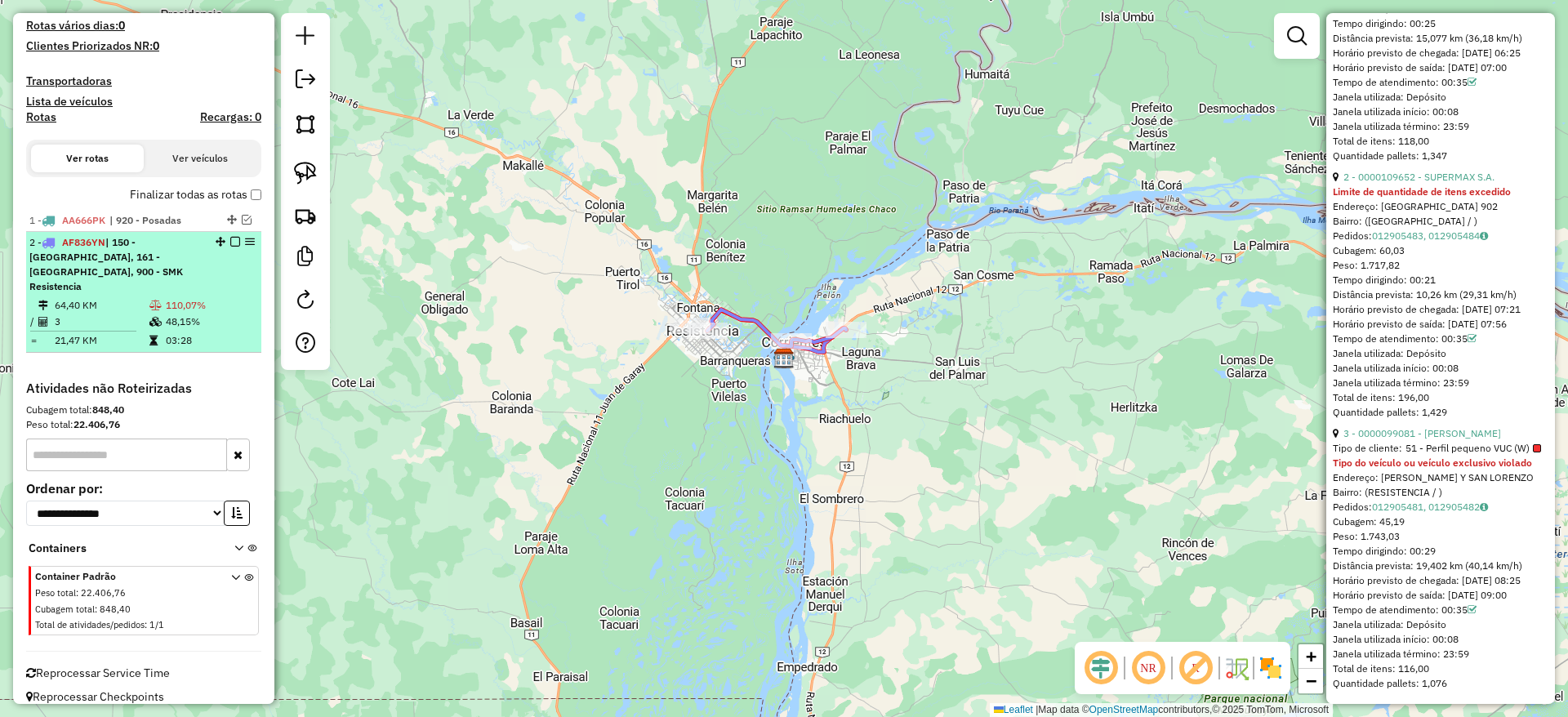
click at [230, 242] on em at bounding box center [235, 241] width 10 height 10
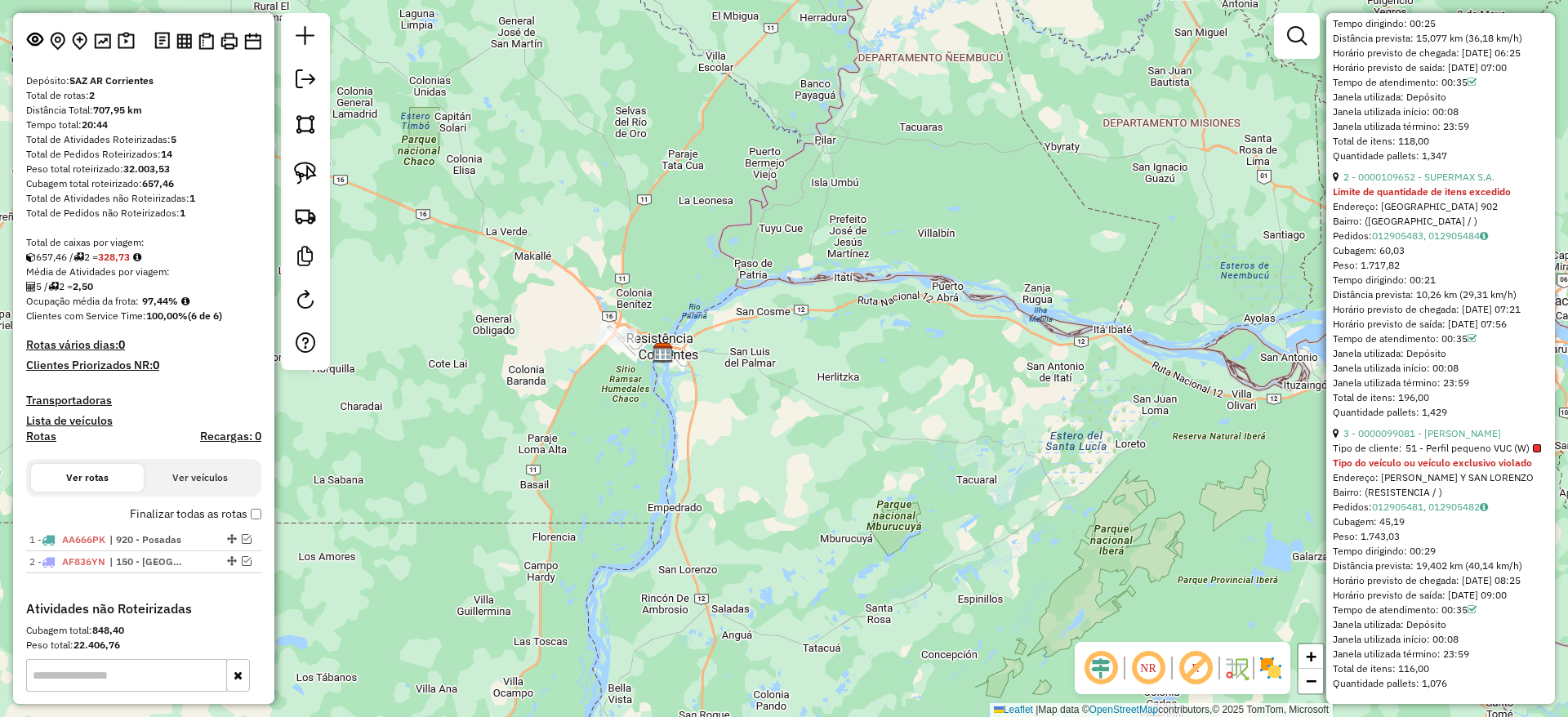
scroll to position [0, 0]
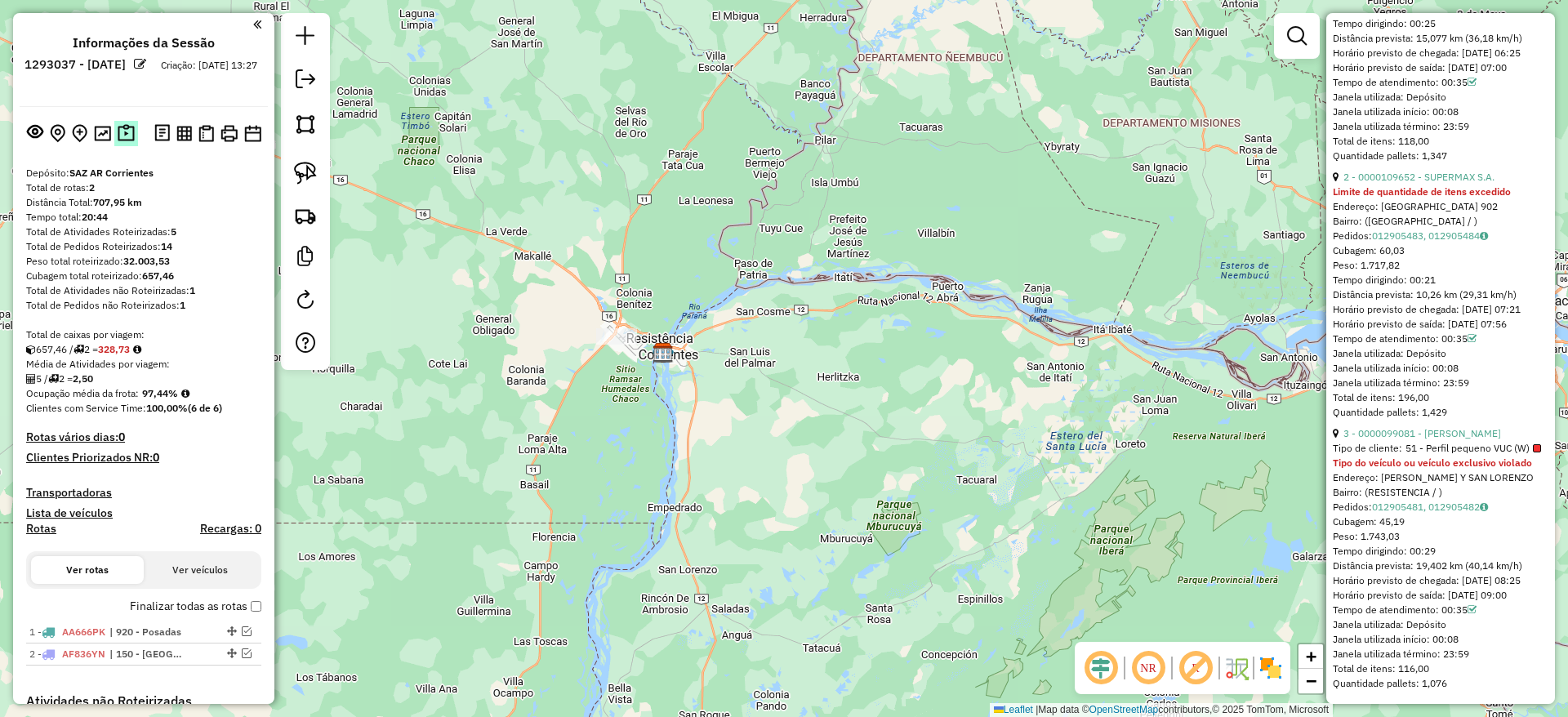
click at [128, 132] on img at bounding box center [126, 133] width 17 height 18
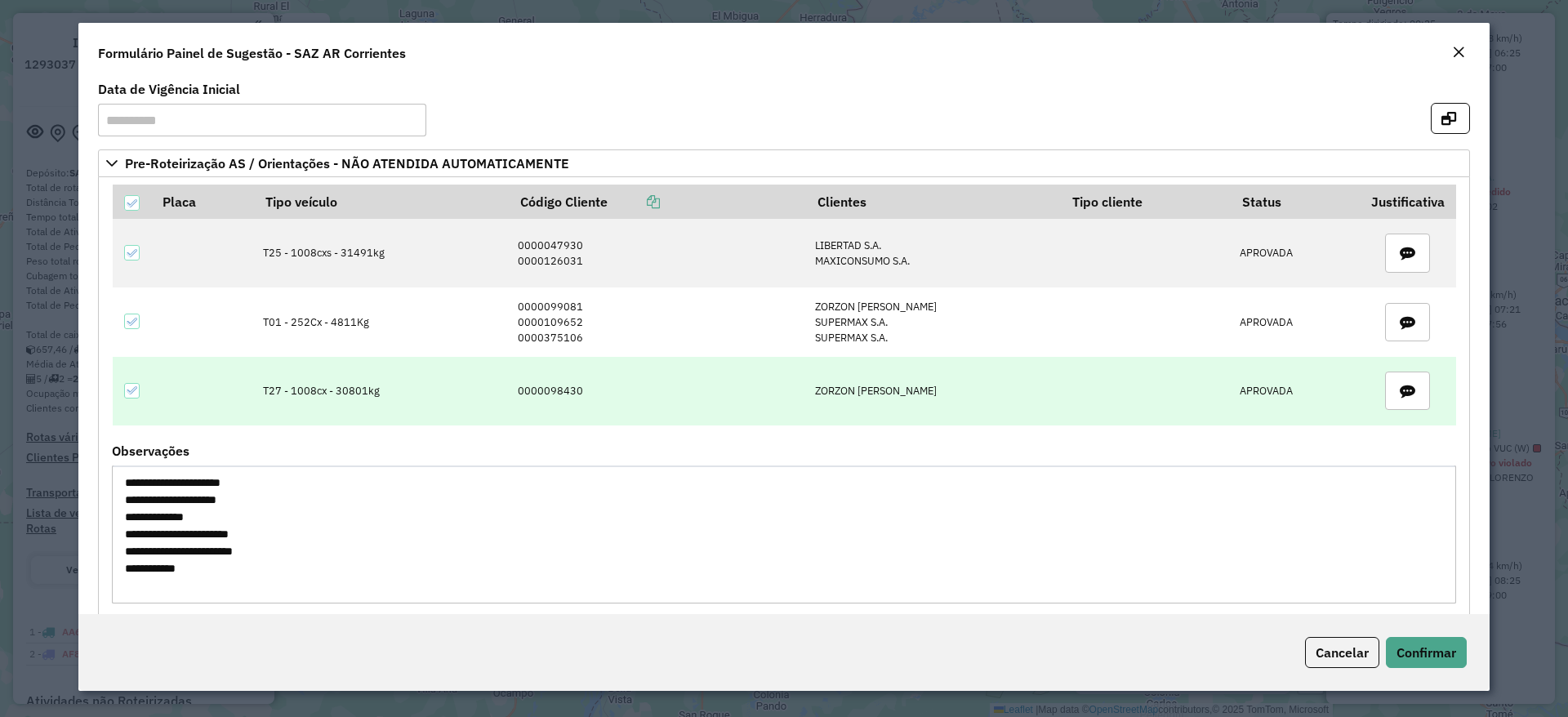
drag, startPoint x: 546, startPoint y: 387, endPoint x: 491, endPoint y: 386, distance: 55.0
click at [491, 386] on tr "T27 - 1008cx - 30801kg 0000098430 [PERSON_NAME]" at bounding box center [785, 391] width 1343 height 69
copy tr "0000098430"
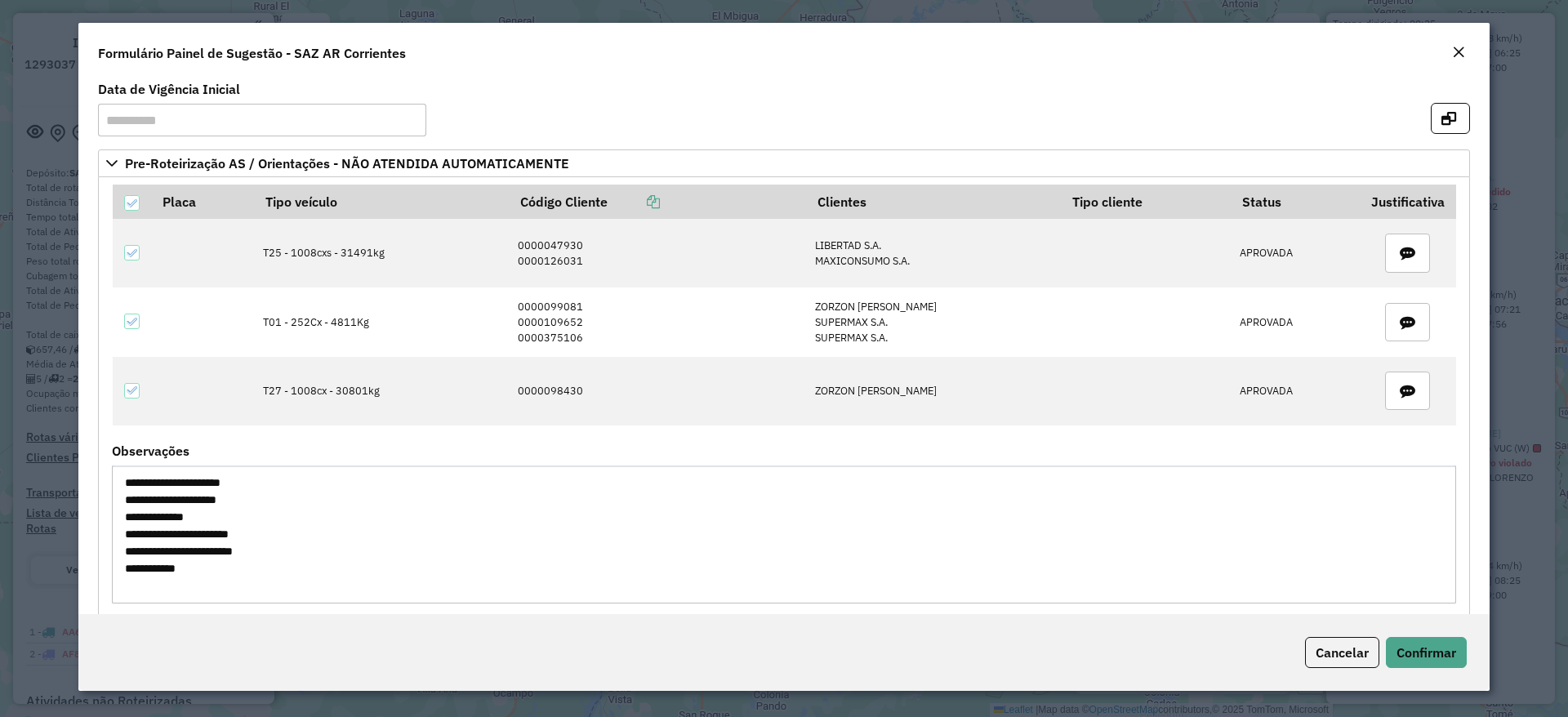
click at [1534, 236] on modal-container "**********" at bounding box center [784, 358] width 1568 height 717
click at [1451, 49] on button "Close" at bounding box center [1458, 52] width 23 height 21
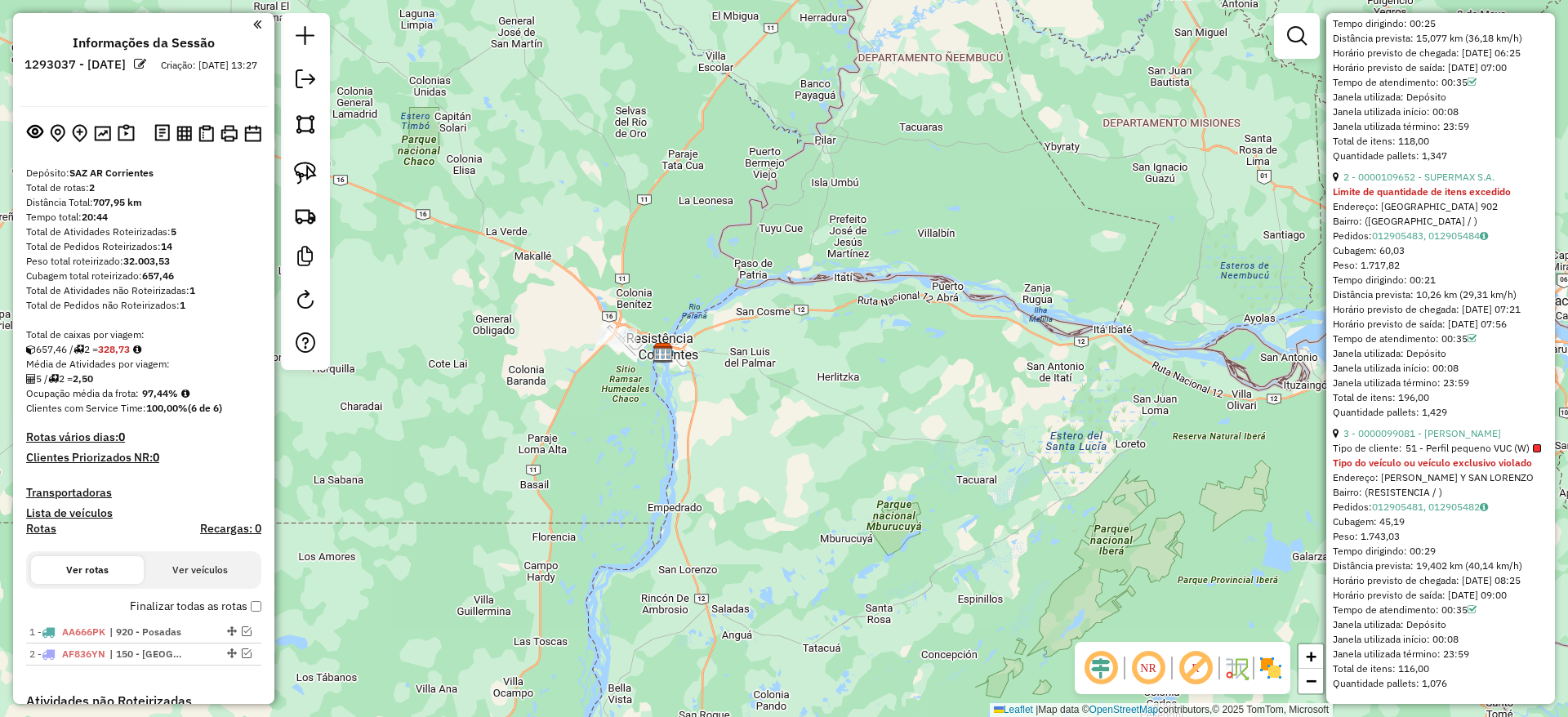
click at [447, 474] on div "Janela de atendimento Grade de atendimento Capacidade Transportadoras Veículos …" at bounding box center [784, 358] width 1568 height 717
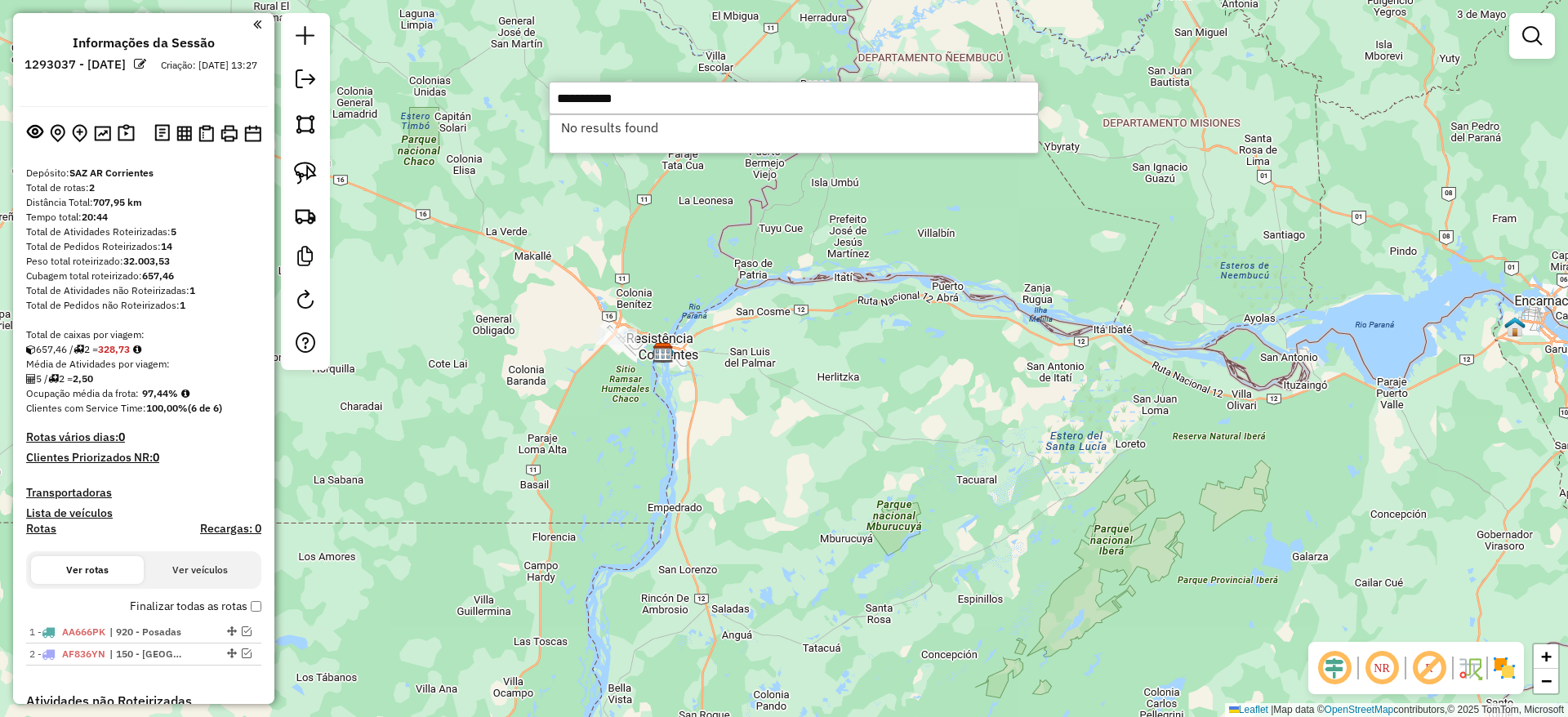
type input "**********"
click at [426, 223] on div "Janela de atendimento Grade de atendimento Capacidade Transportadoras Veículos …" at bounding box center [784, 358] width 1568 height 717
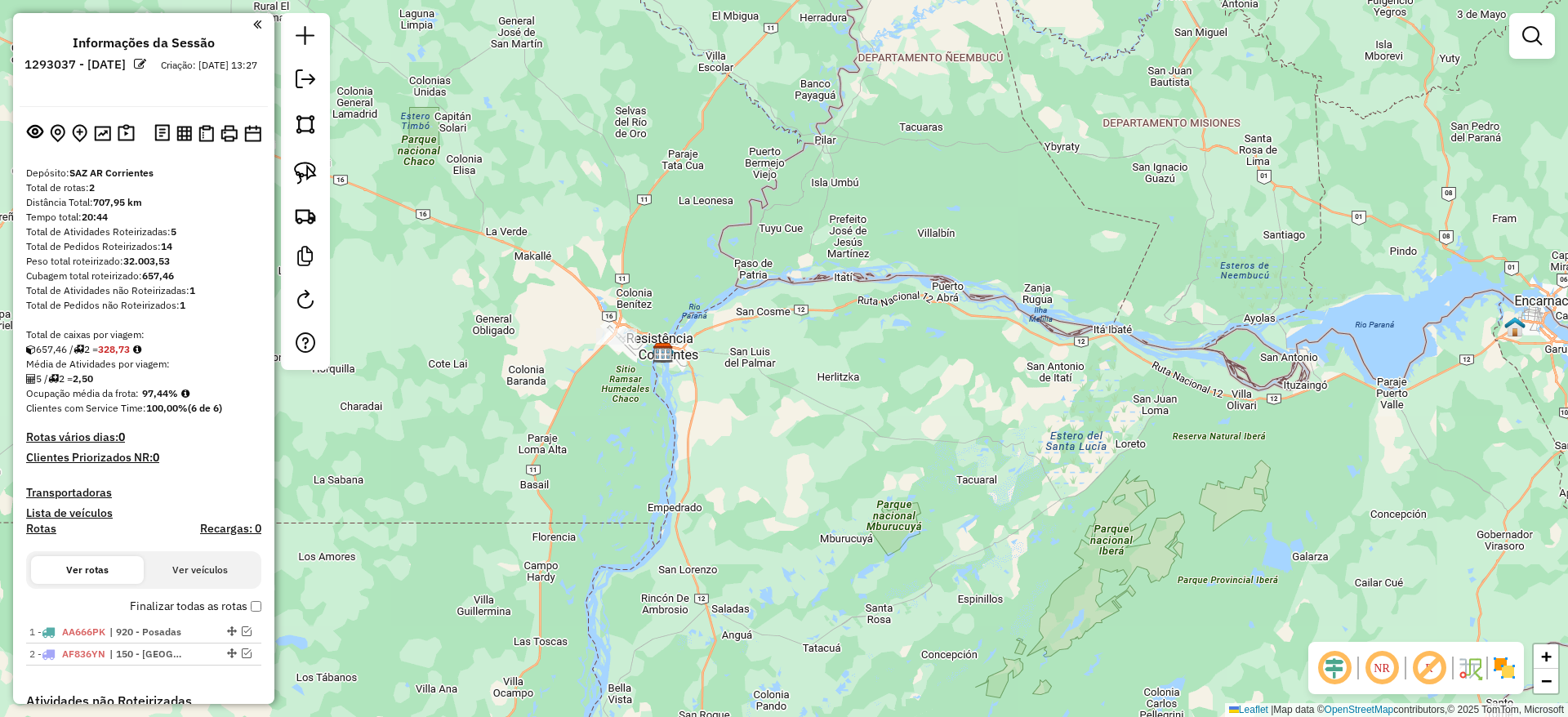
click at [434, 255] on div "Janela de atendimento Grade de atendimento Capacidade Transportadoras Veículos …" at bounding box center [784, 358] width 1568 height 717
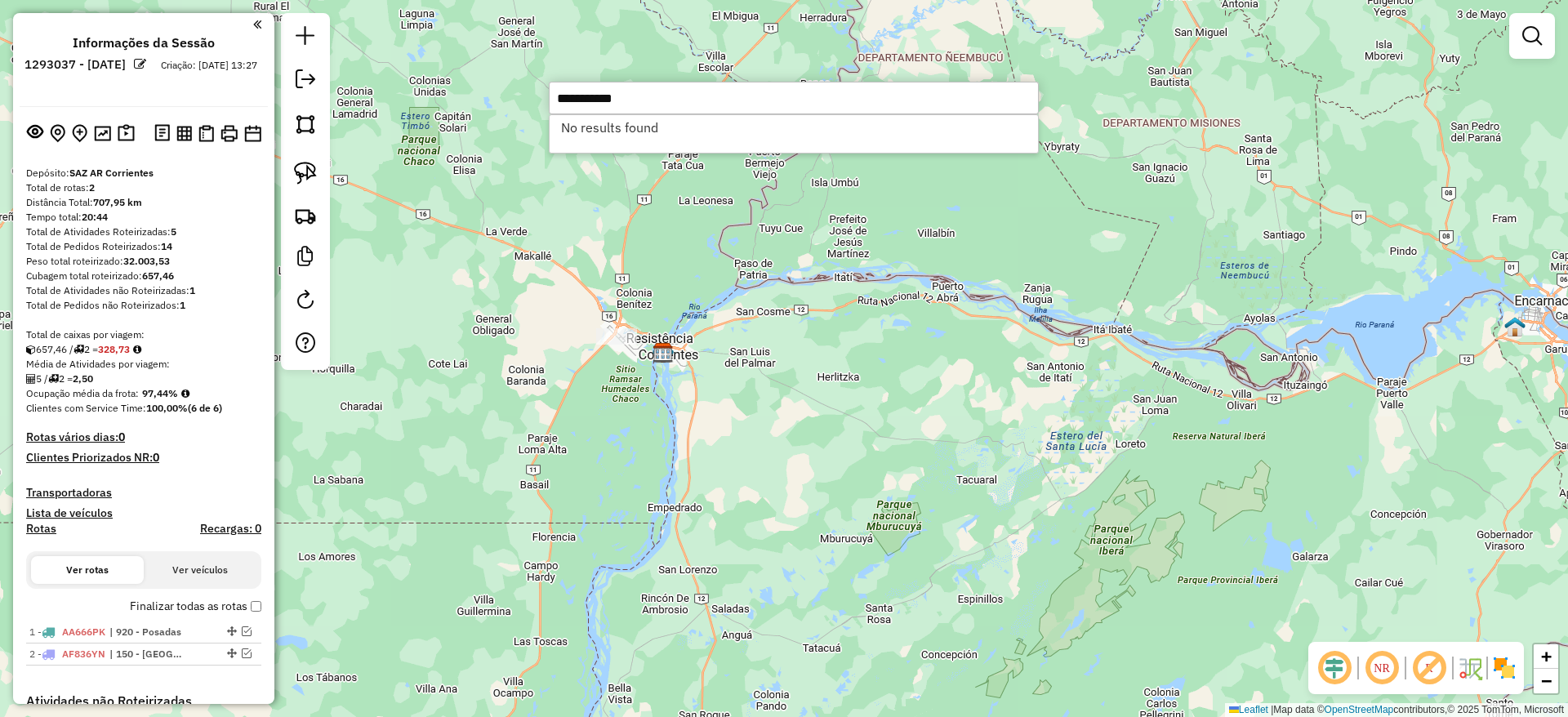
drag, startPoint x: 579, startPoint y: 98, endPoint x: 442, endPoint y: 91, distance: 137.2
click at [447, 98] on hb-router-mapa "**********" at bounding box center [784, 358] width 1568 height 717
type input "**********"
click at [590, 132] on li "0000098430 - [PERSON_NAME] (Não roteirizado)" at bounding box center [793, 127] width 489 height 25
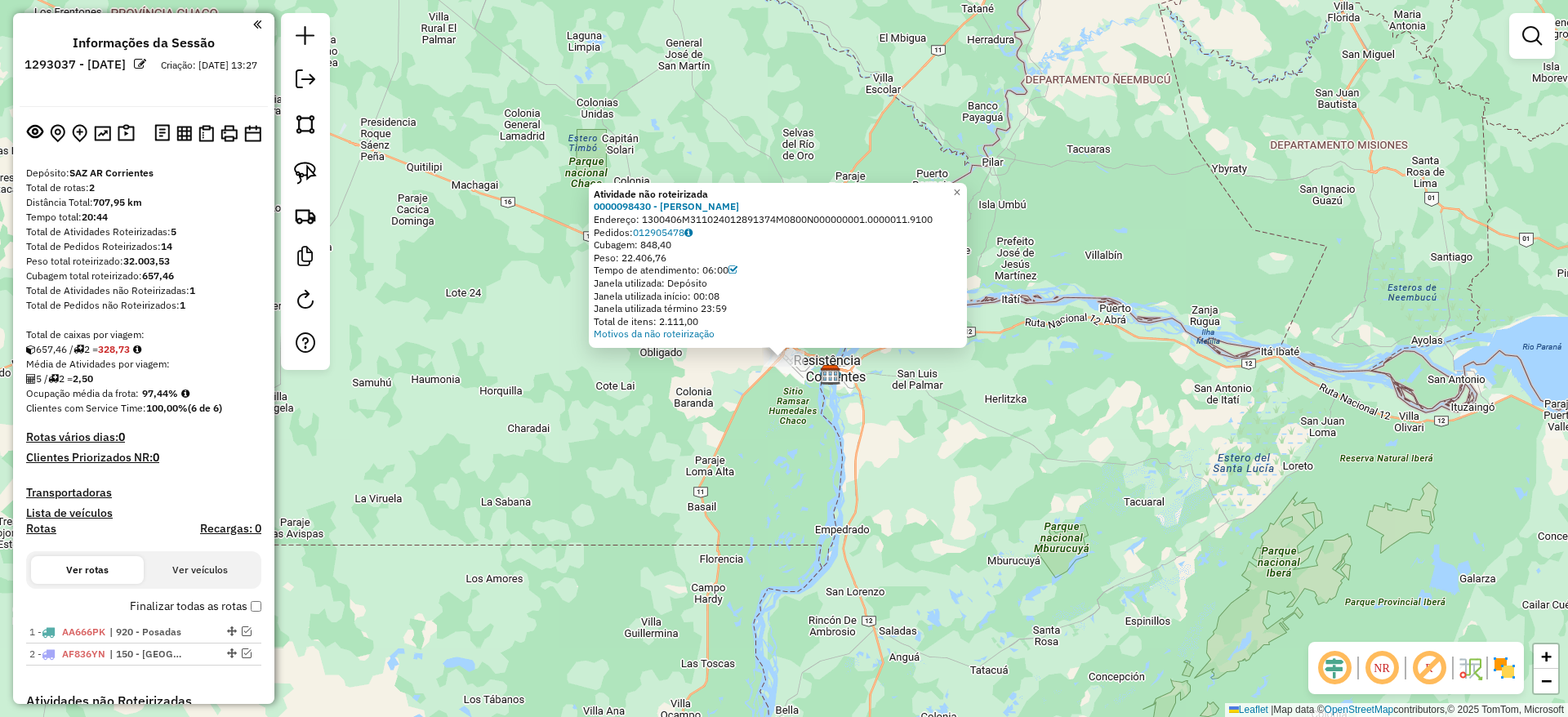
click at [582, 504] on div "Atividade não roteirizada 0000098430 - [PERSON_NAME]: 1300406M311024012891374M0…" at bounding box center [784, 358] width 1568 height 717
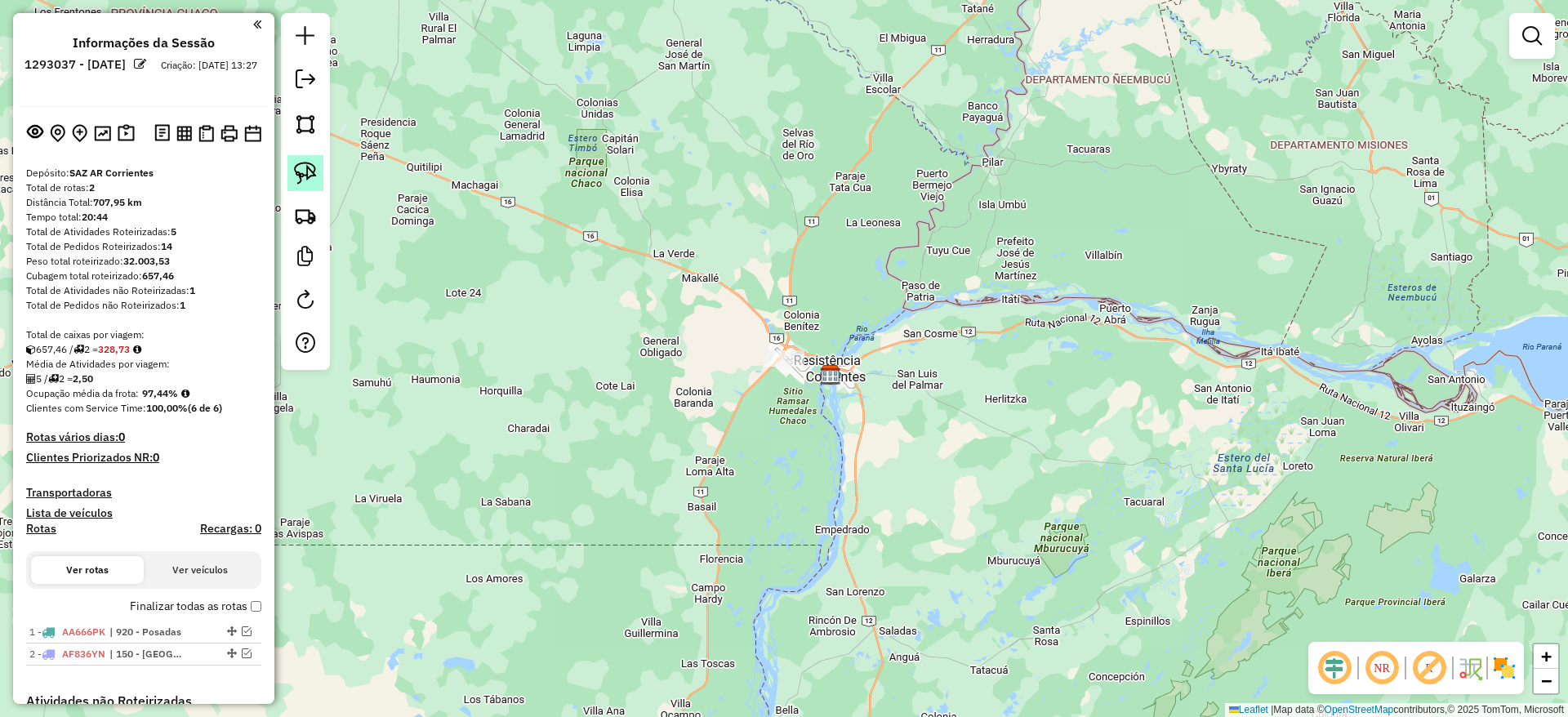
click at [292, 164] on link at bounding box center [305, 173] width 36 height 36
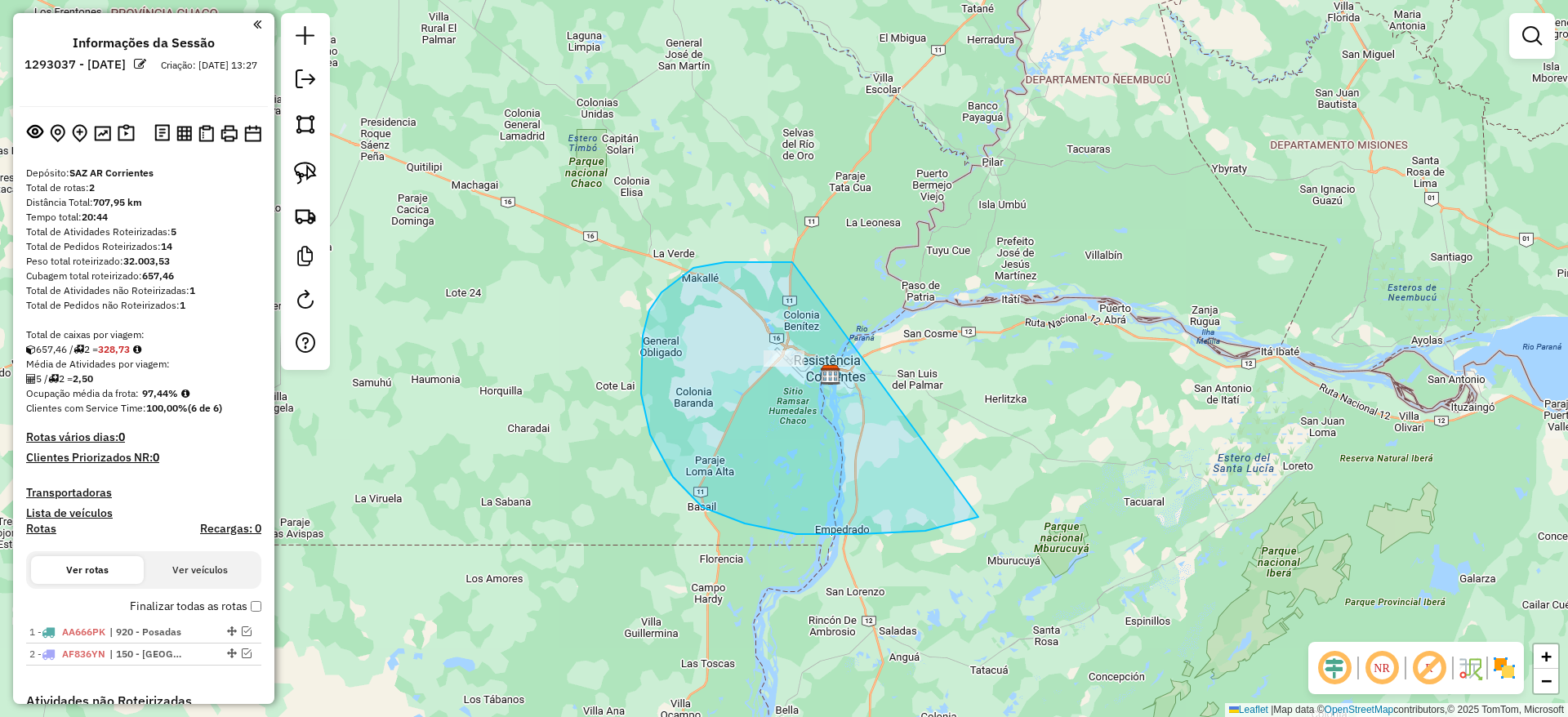
drag, startPoint x: 792, startPoint y: 262, endPoint x: 1078, endPoint y: 383, distance: 310.5
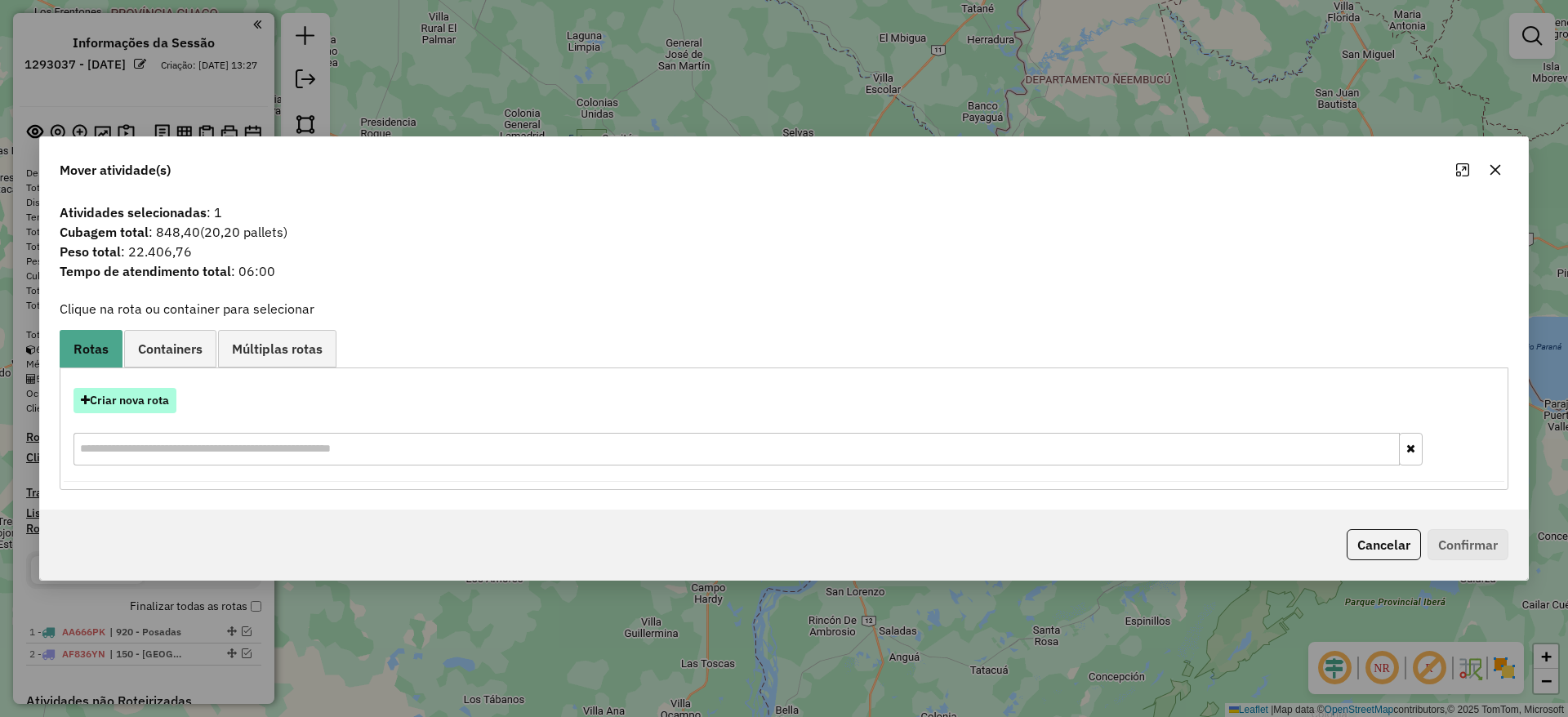
click at [139, 395] on button "Criar nova rota" at bounding box center [125, 401] width 103 height 26
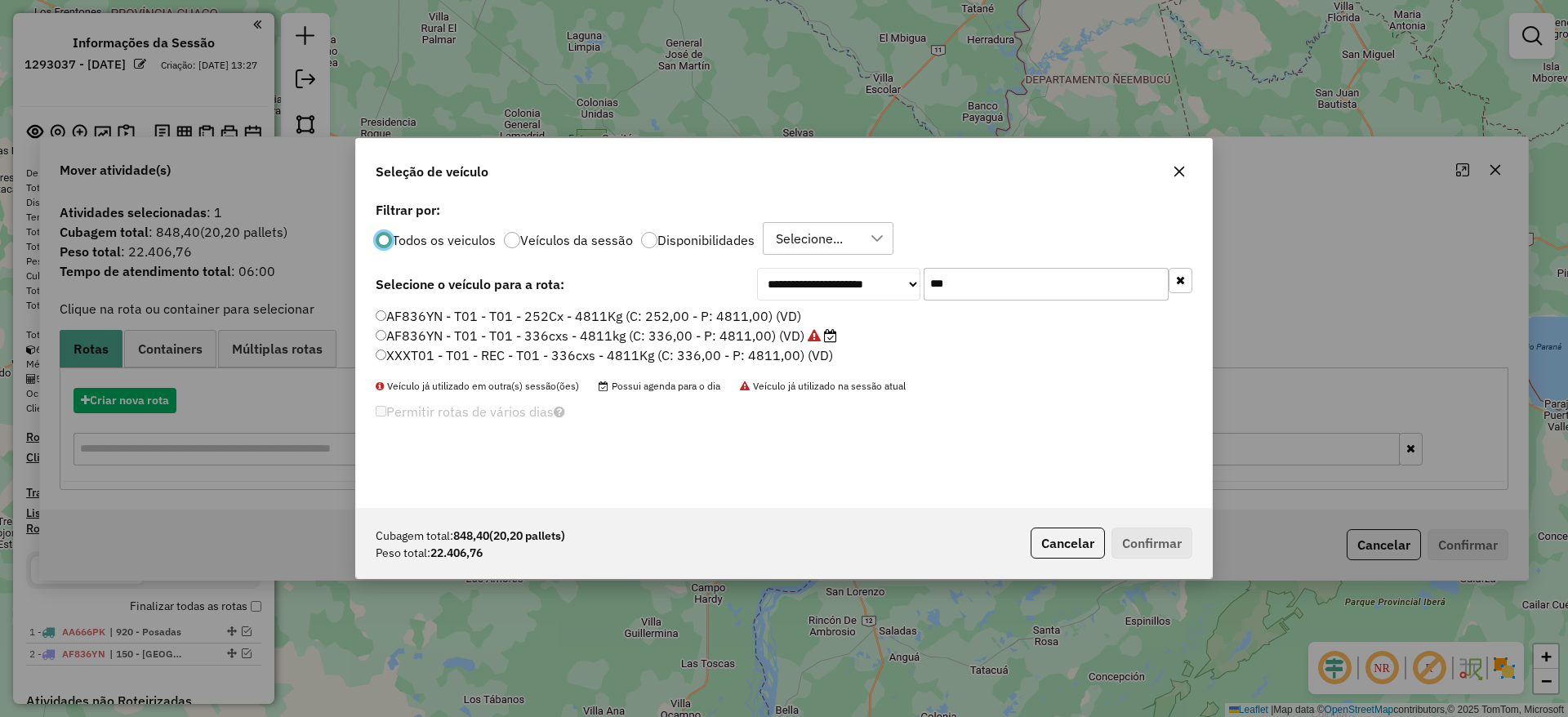
scroll to position [9, 5]
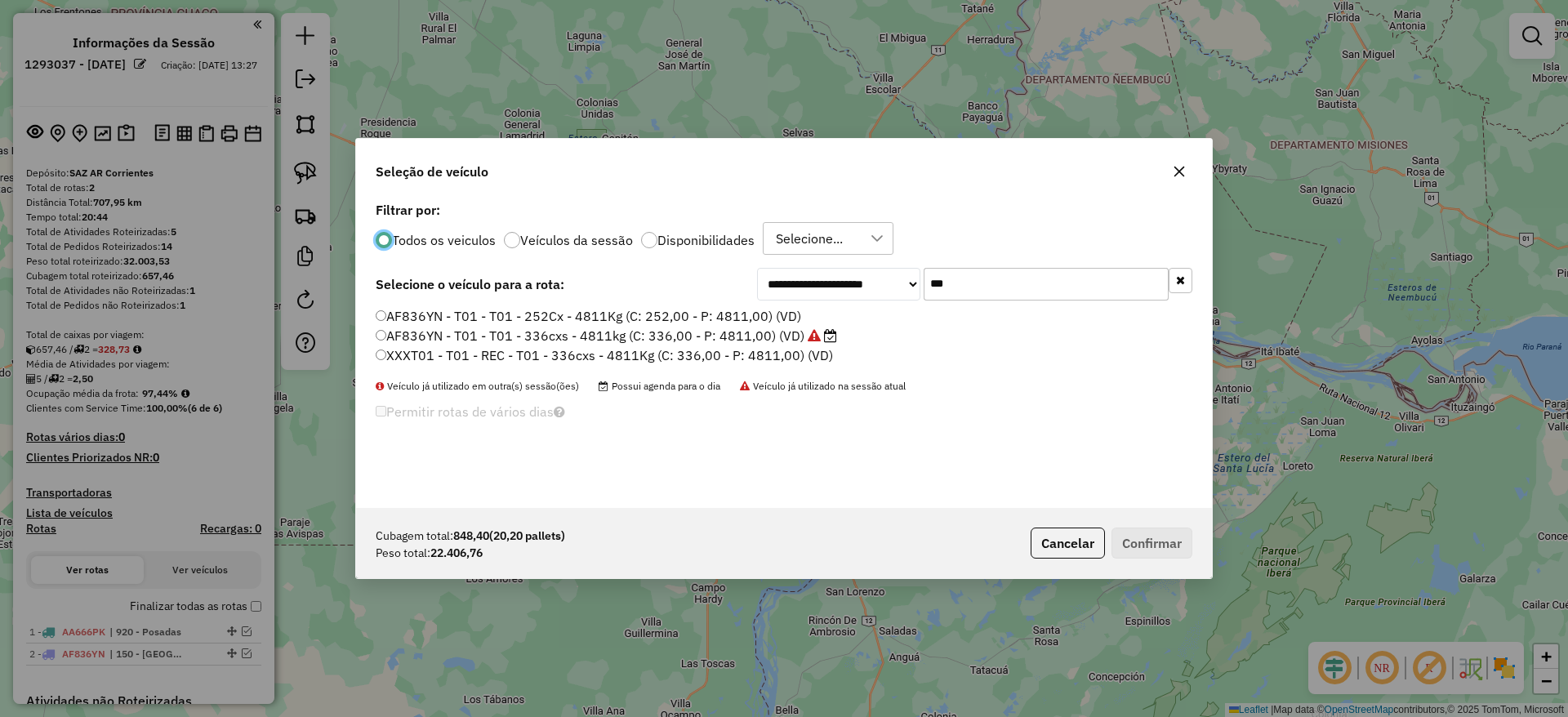
drag, startPoint x: 1181, startPoint y: 164, endPoint x: 1171, endPoint y: 165, distance: 10.0
click at [1181, 165] on icon "button" at bounding box center [1180, 171] width 13 height 13
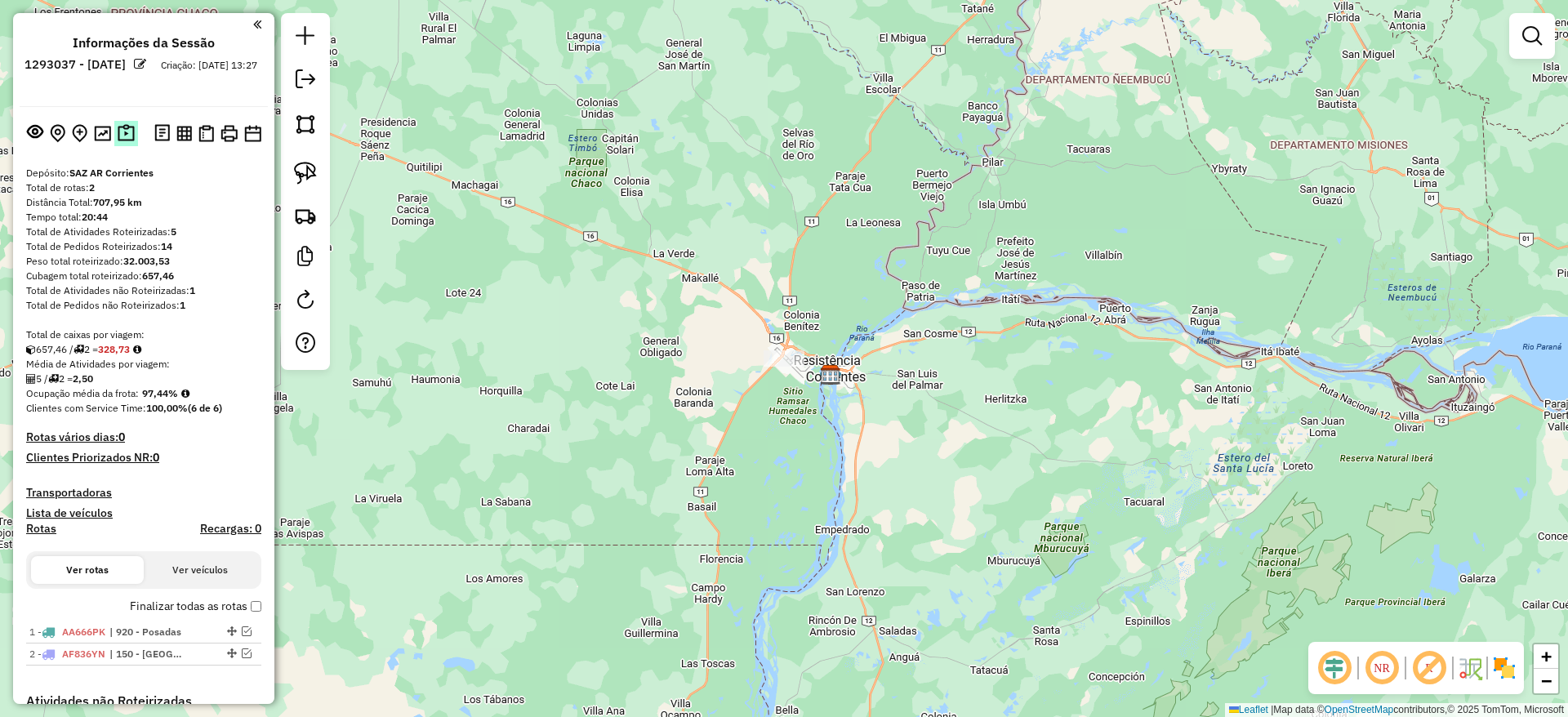
click at [127, 124] on img at bounding box center [126, 133] width 17 height 18
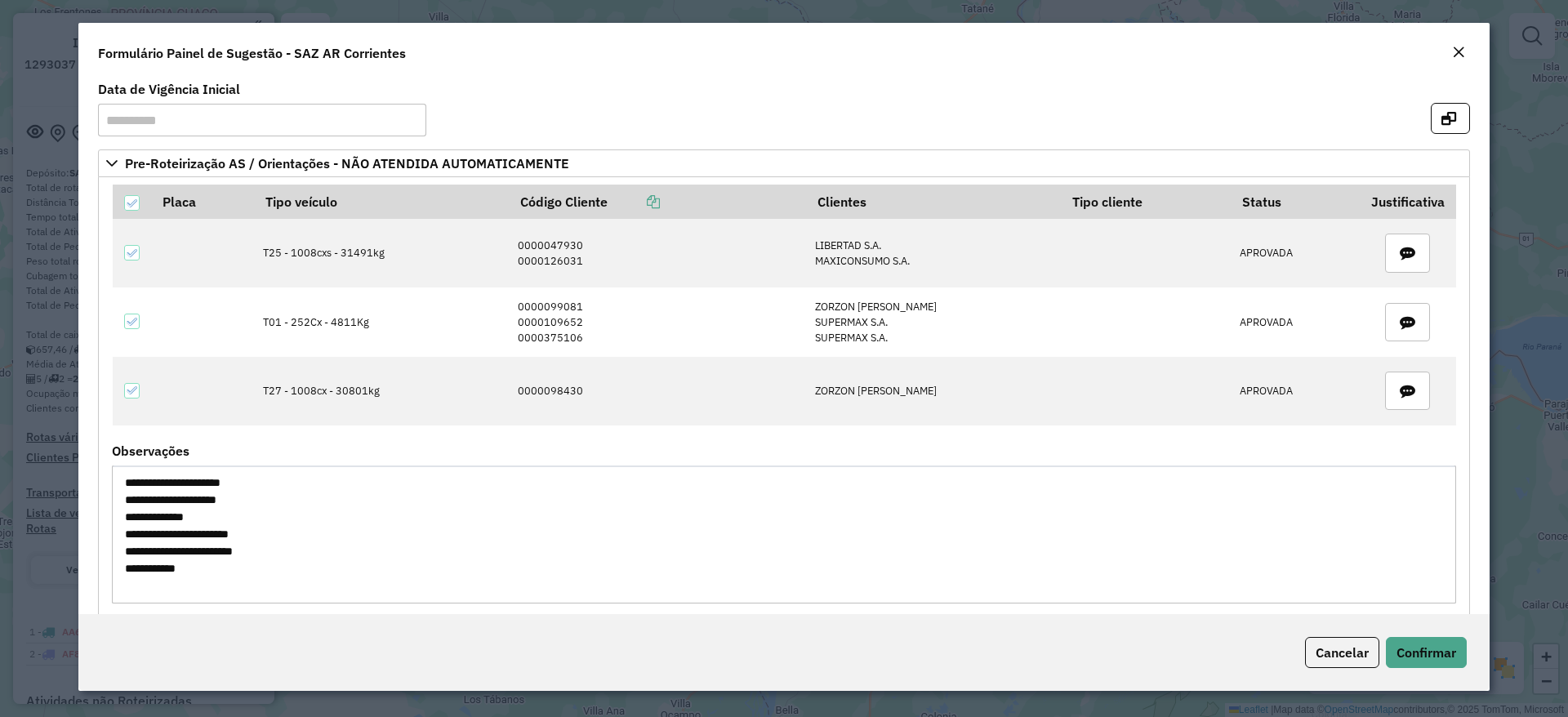
click at [1457, 47] on em "Close" at bounding box center [1458, 52] width 13 height 13
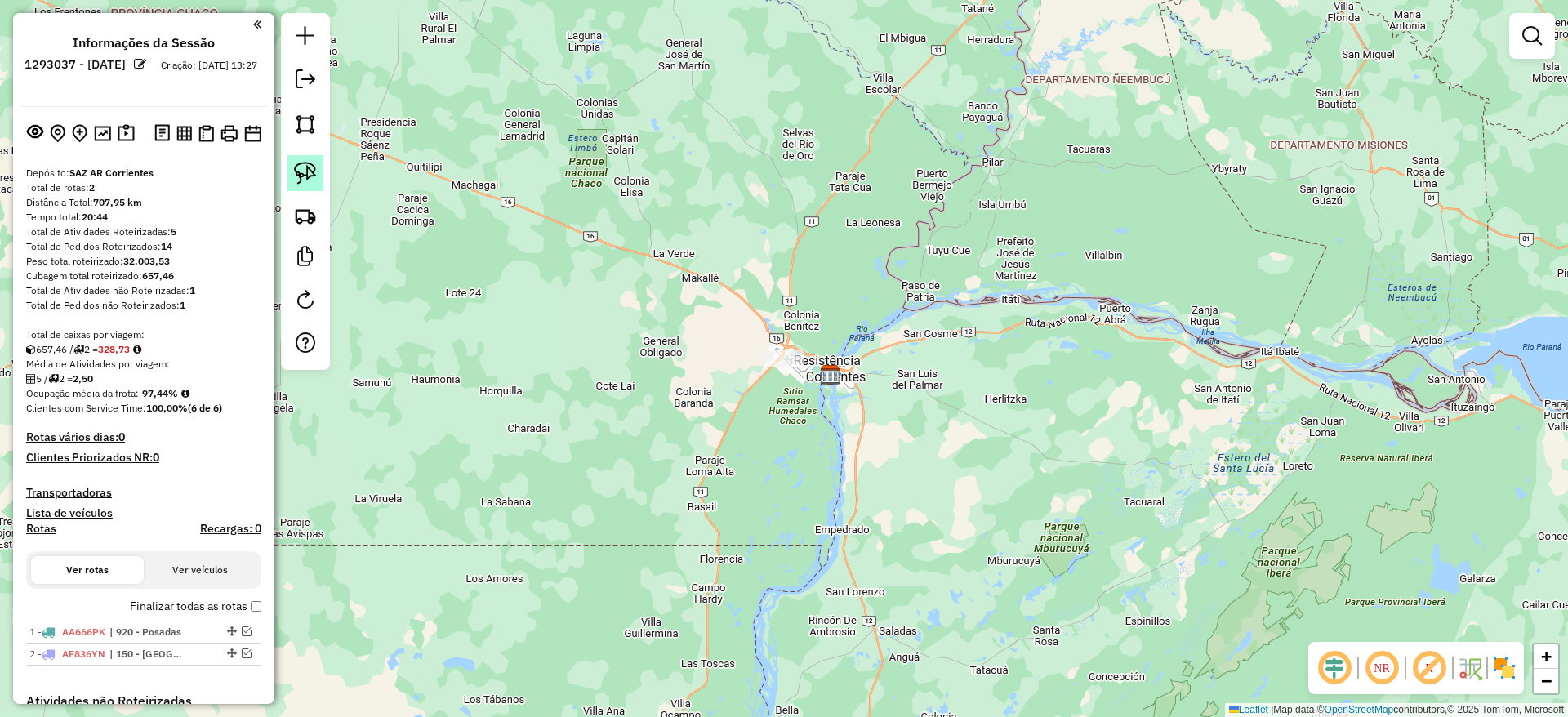
click at [303, 163] on img at bounding box center [306, 173] width 23 height 23
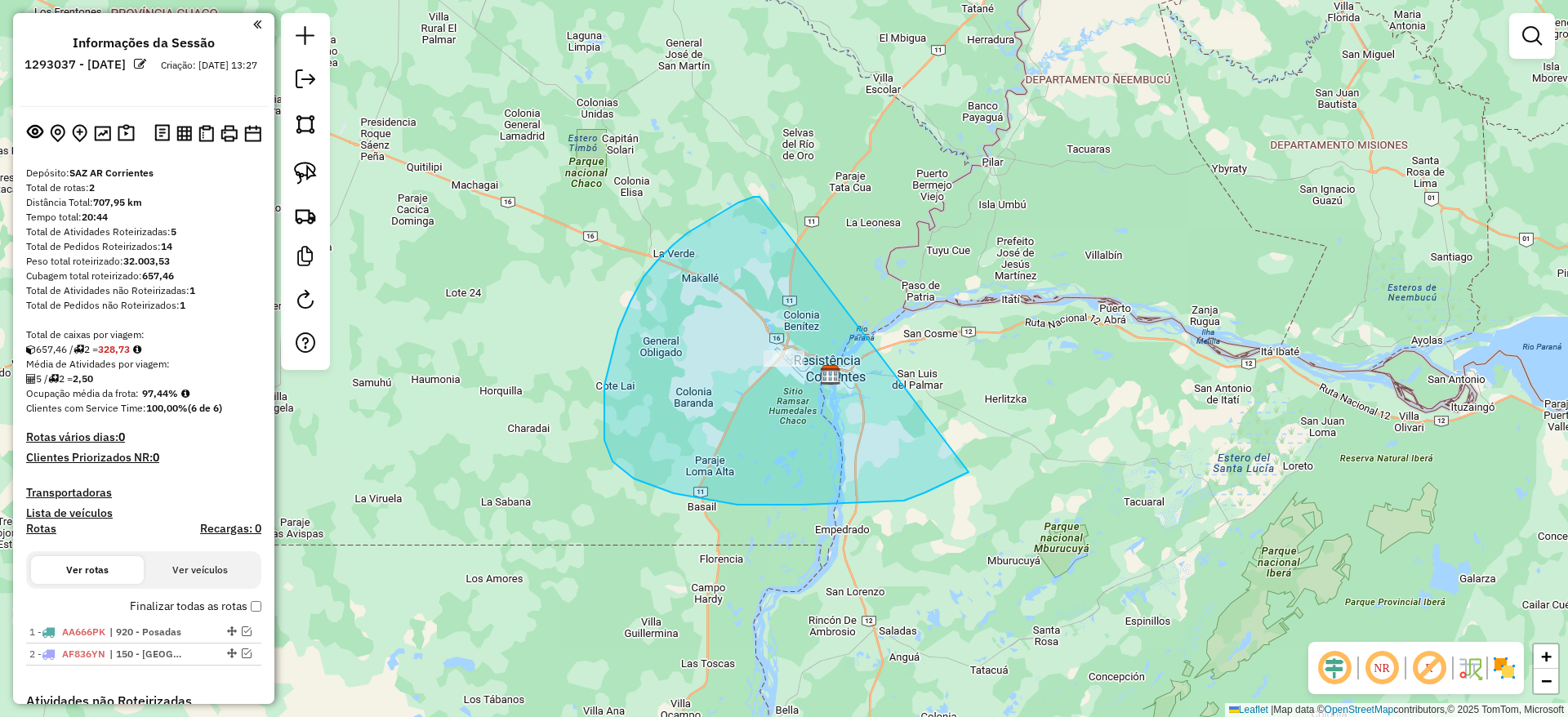
drag, startPoint x: 721, startPoint y: 214, endPoint x: 1020, endPoint y: 387, distance: 345.4
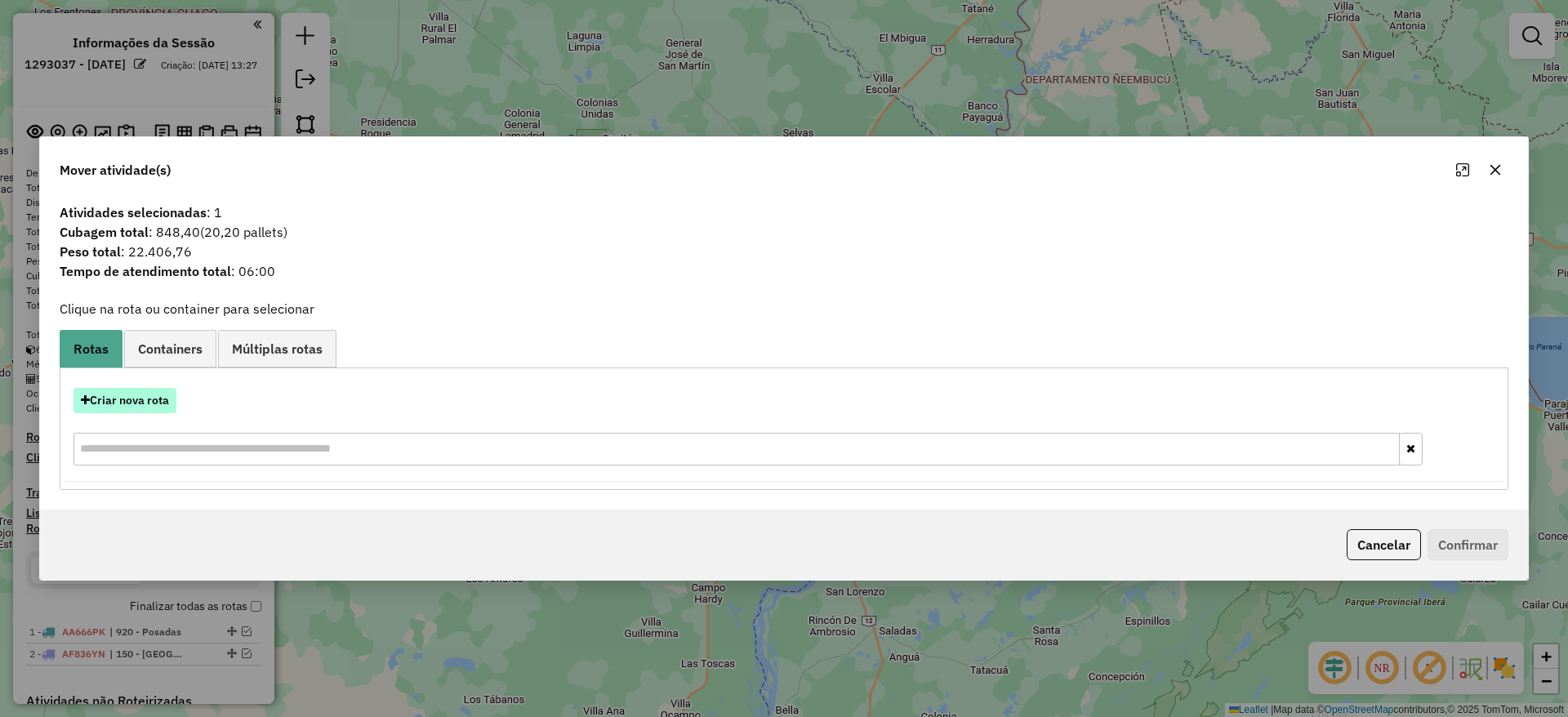
click at [150, 401] on button "Criar nova rota" at bounding box center [125, 401] width 103 height 26
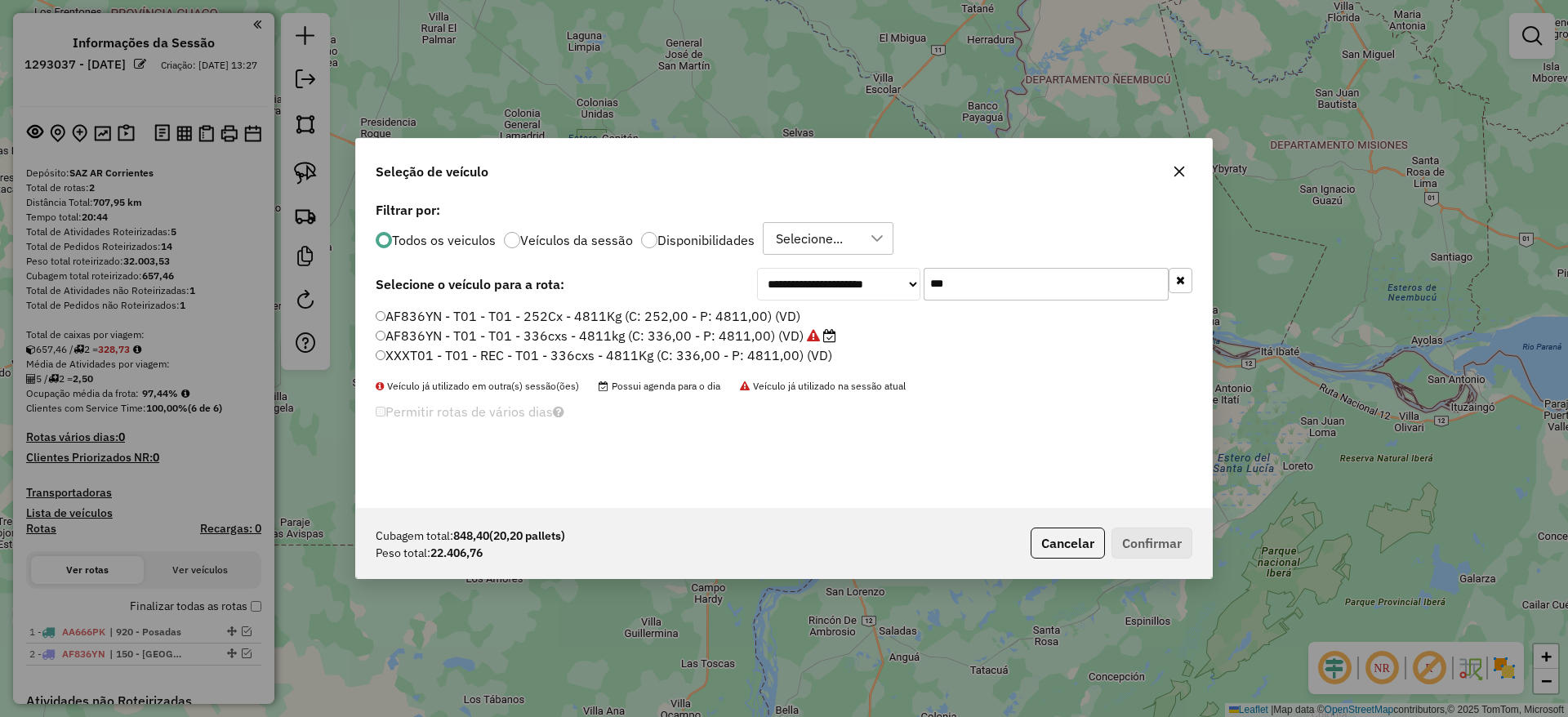
click at [990, 280] on input "***" at bounding box center [1046, 284] width 245 height 33
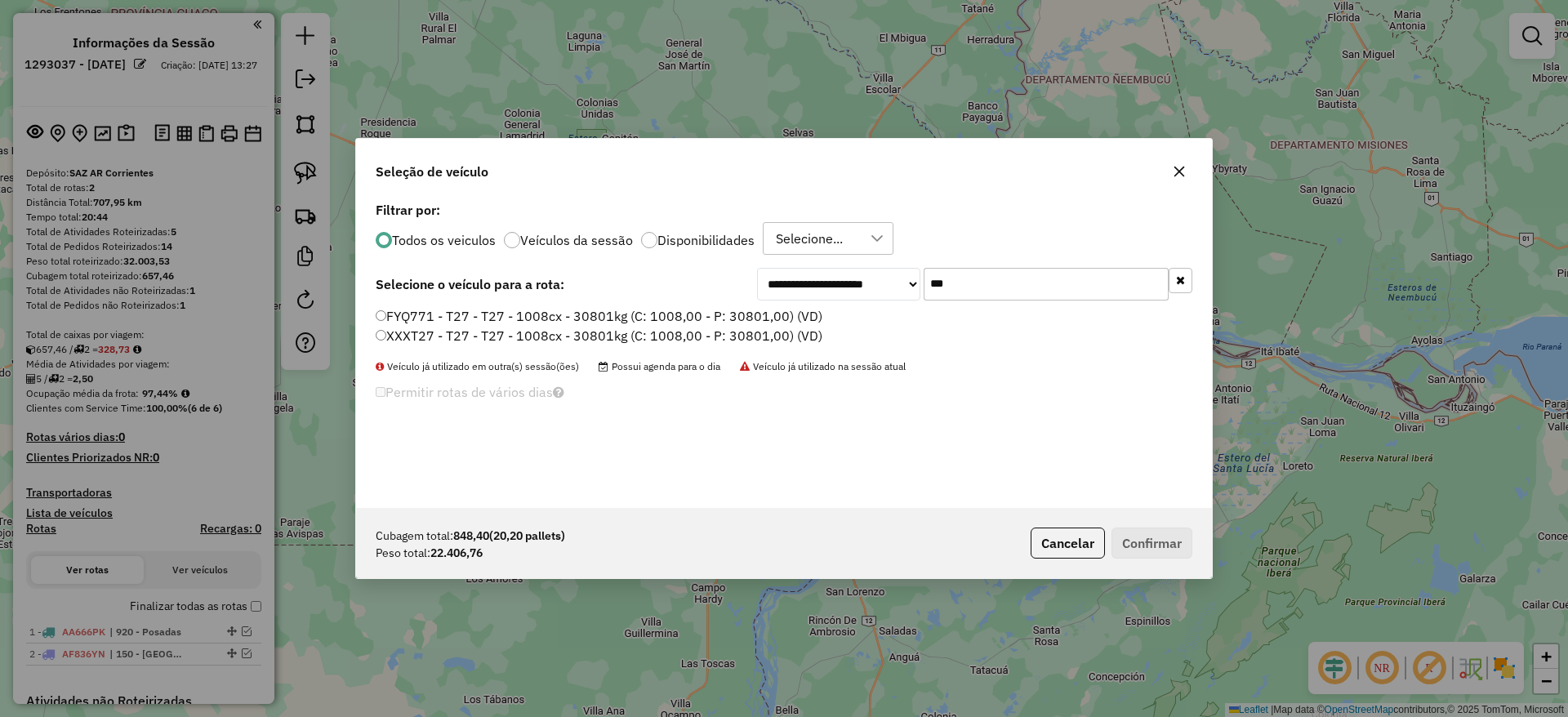
type input "***"
click at [787, 318] on label "FYQ771 - T27 - T27 - 1008cx - 30801kg (C: 1008,00 - P: 30801,00) (VD)" at bounding box center [599, 316] width 447 height 19
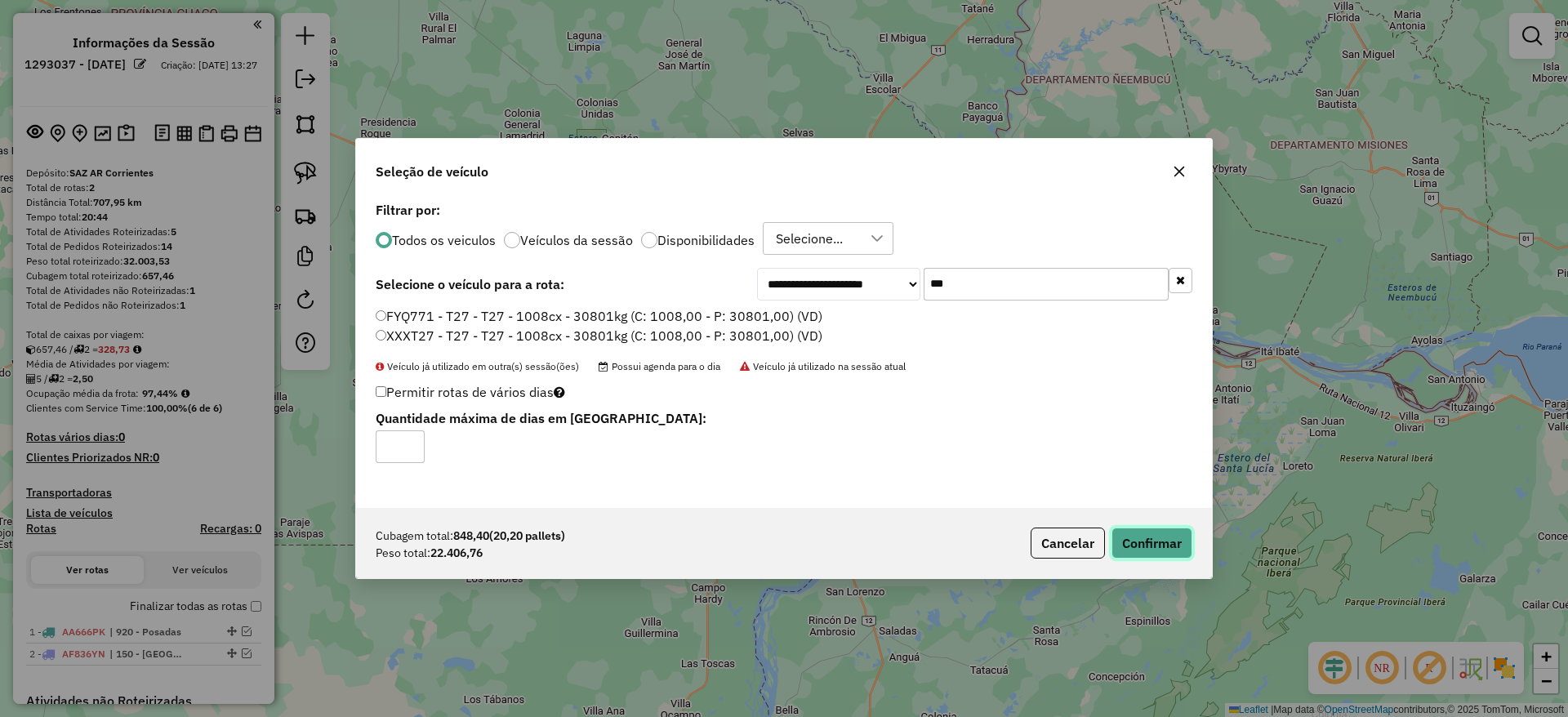
click at [1174, 528] on button "Confirmar" at bounding box center [1152, 543] width 81 height 31
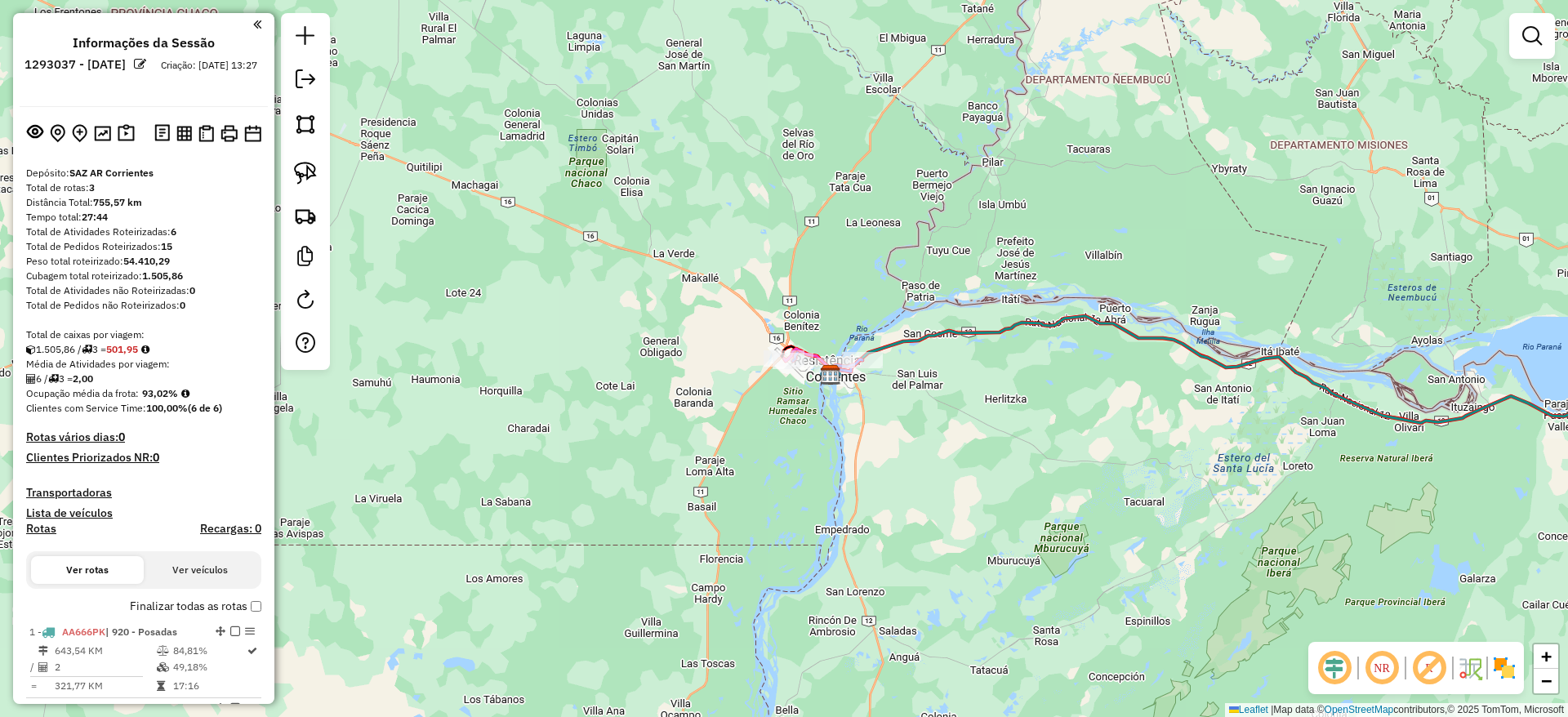
click at [515, 380] on div "Janela de atendimento Grade de atendimento Capacidade Transportadoras Veículos …" at bounding box center [784, 358] width 1568 height 717
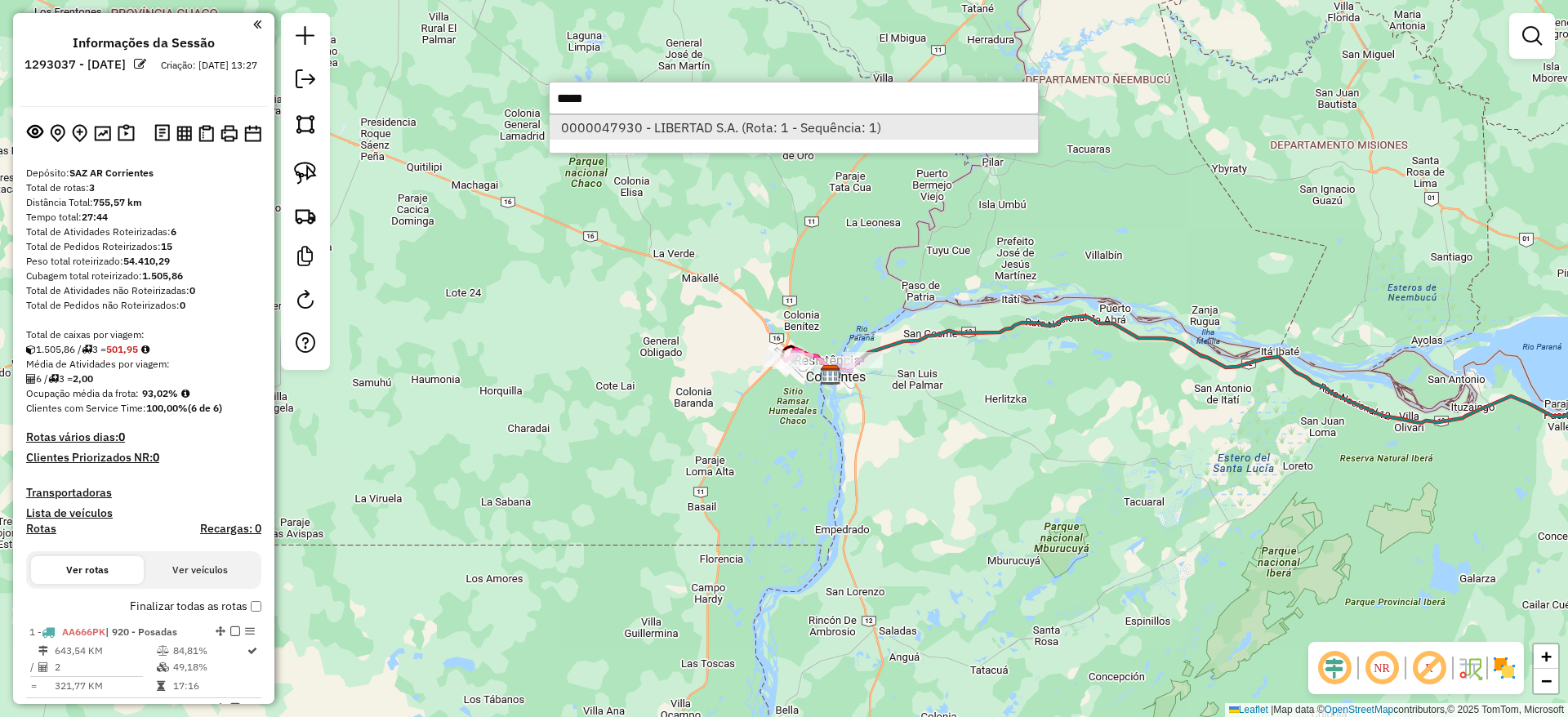
type input "*****"
click at [644, 134] on li "0000047930 - LIBERTAD S.A. (Rota: 1 - Sequência: 1)" at bounding box center [793, 127] width 489 height 25
select select "**********"
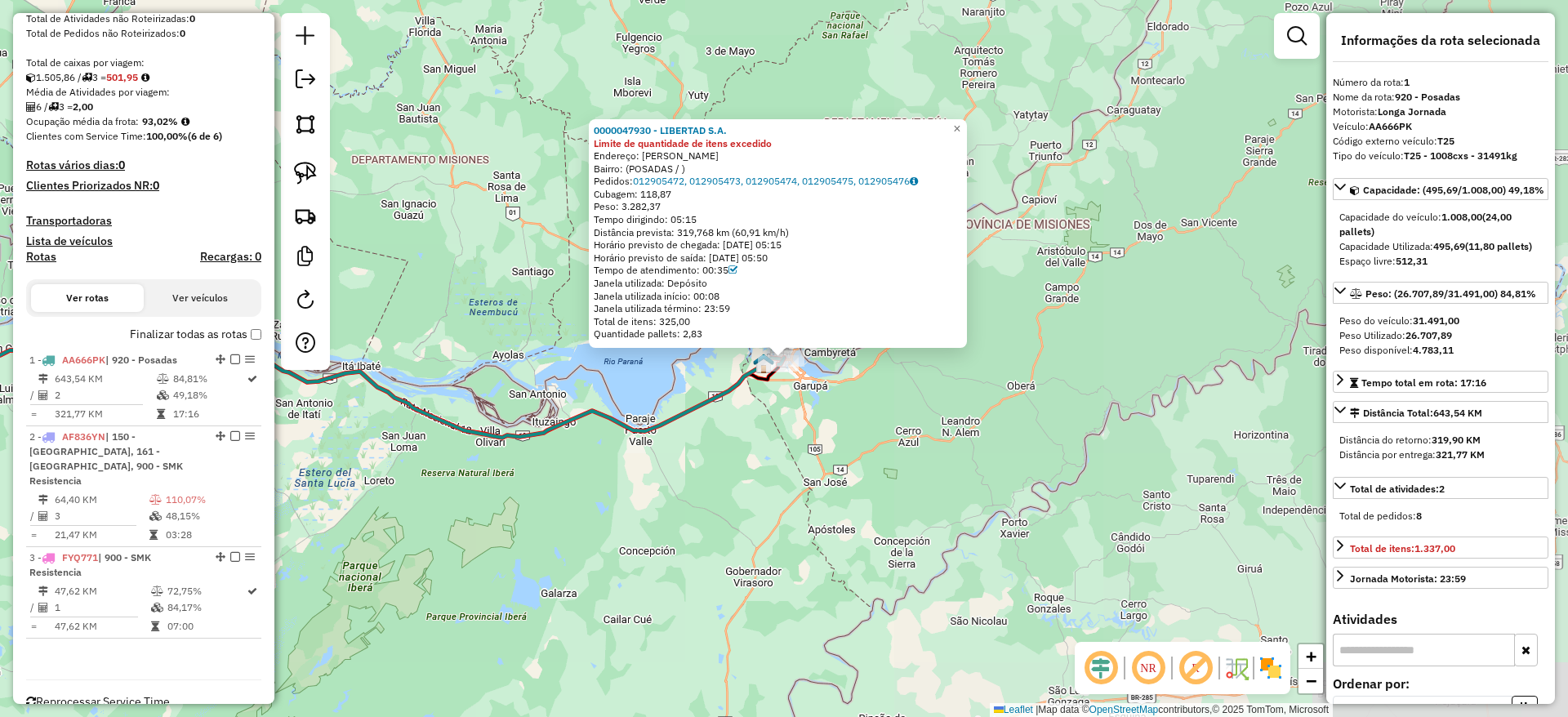
scroll to position [301, 0]
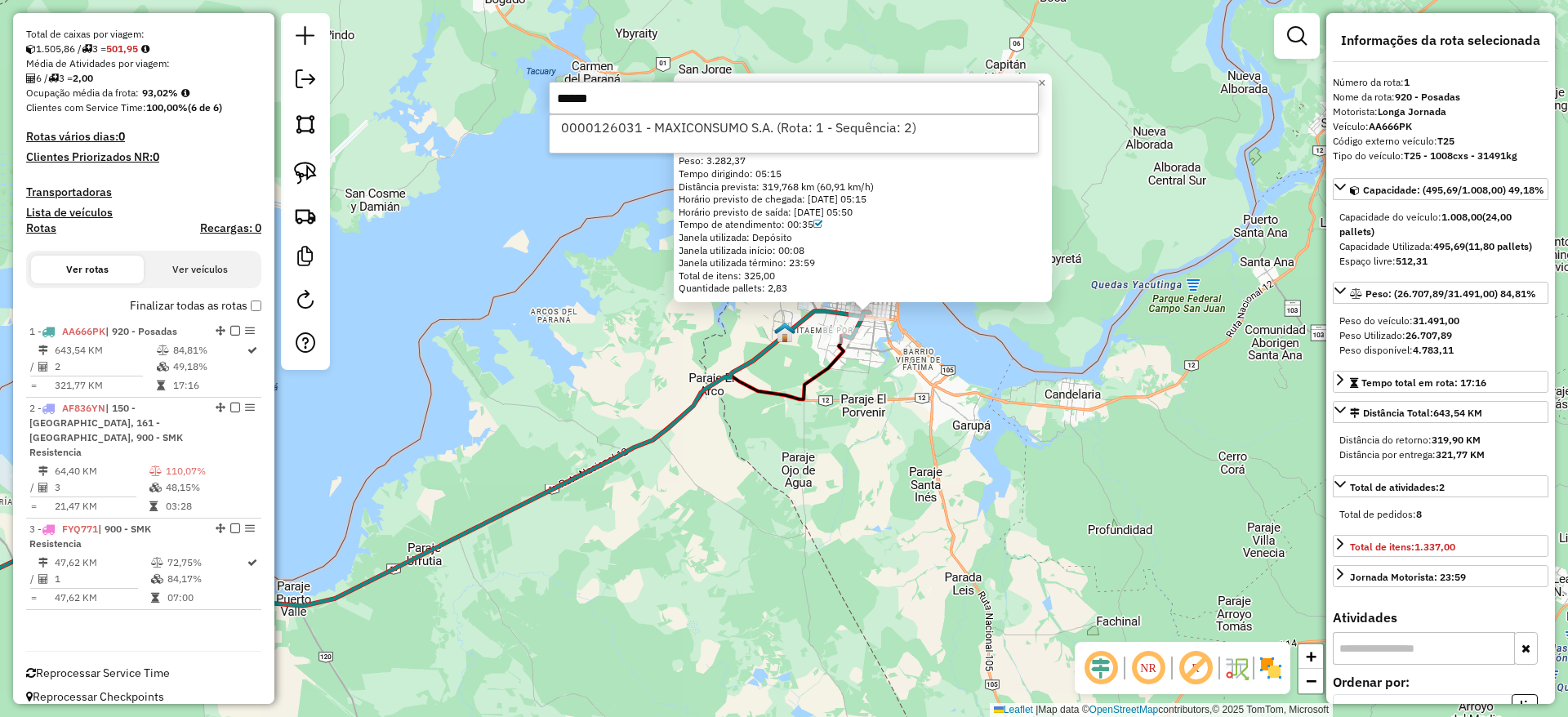
type input "******"
click at [709, 397] on icon at bounding box center [356, 467] width 1026 height 312
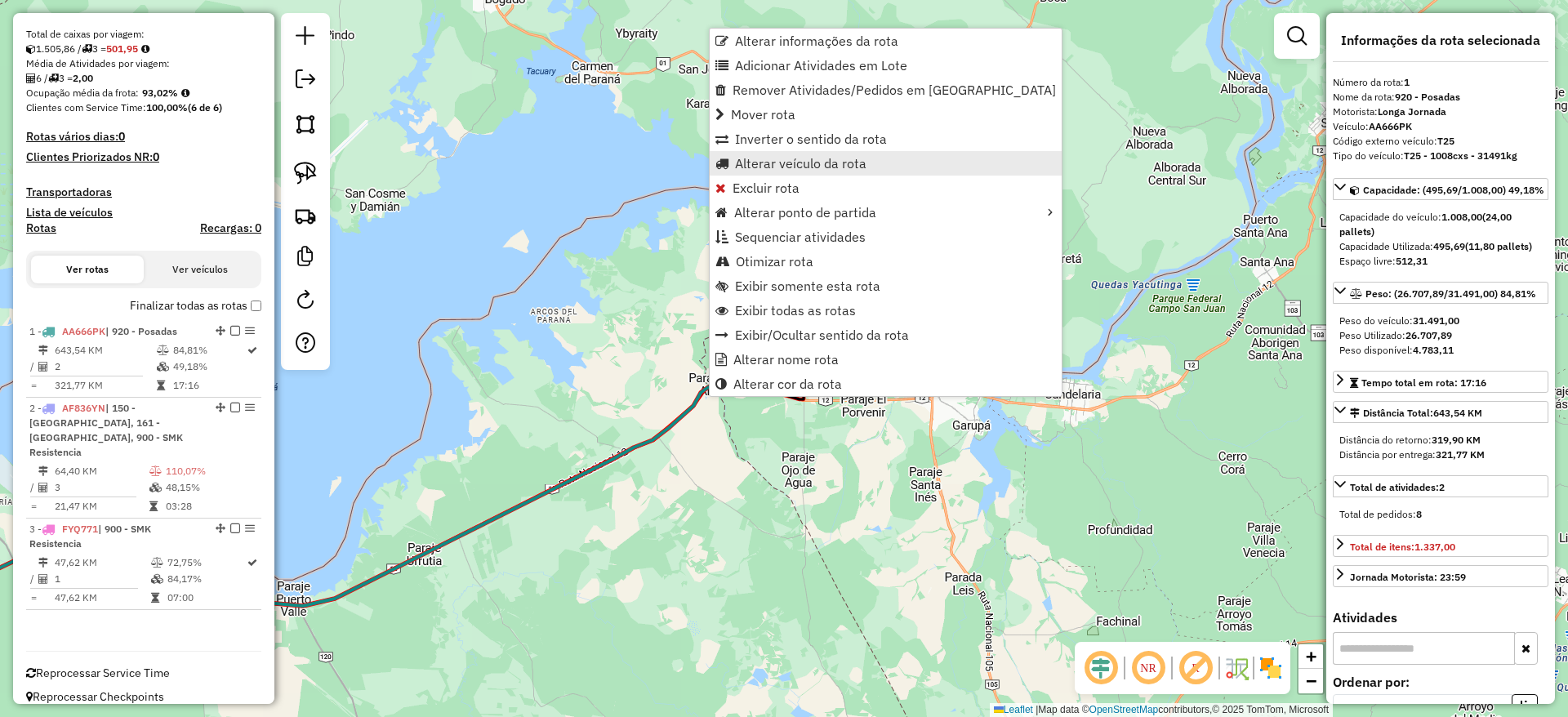
click at [775, 156] on span "Alterar veículo da rota" at bounding box center [801, 163] width 132 height 13
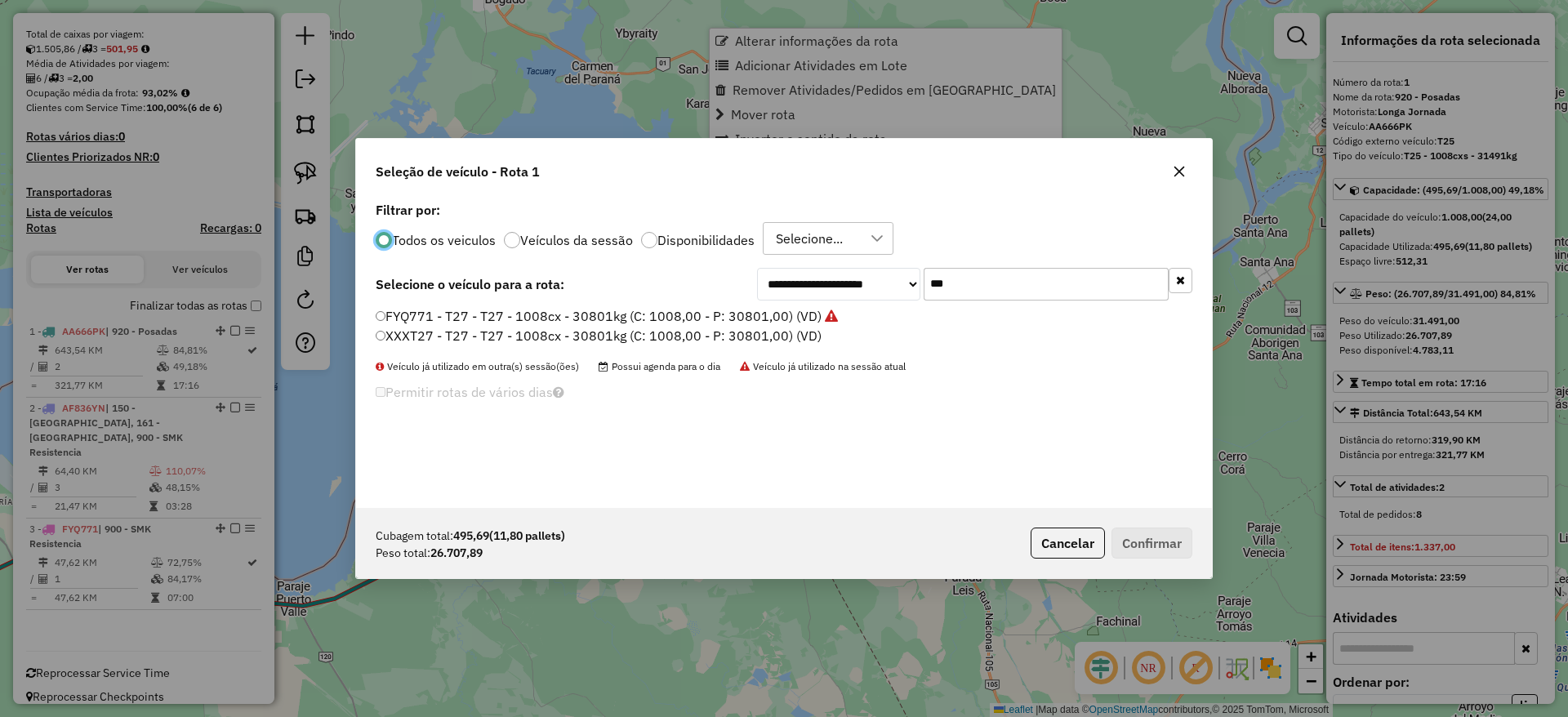
scroll to position [9, 5]
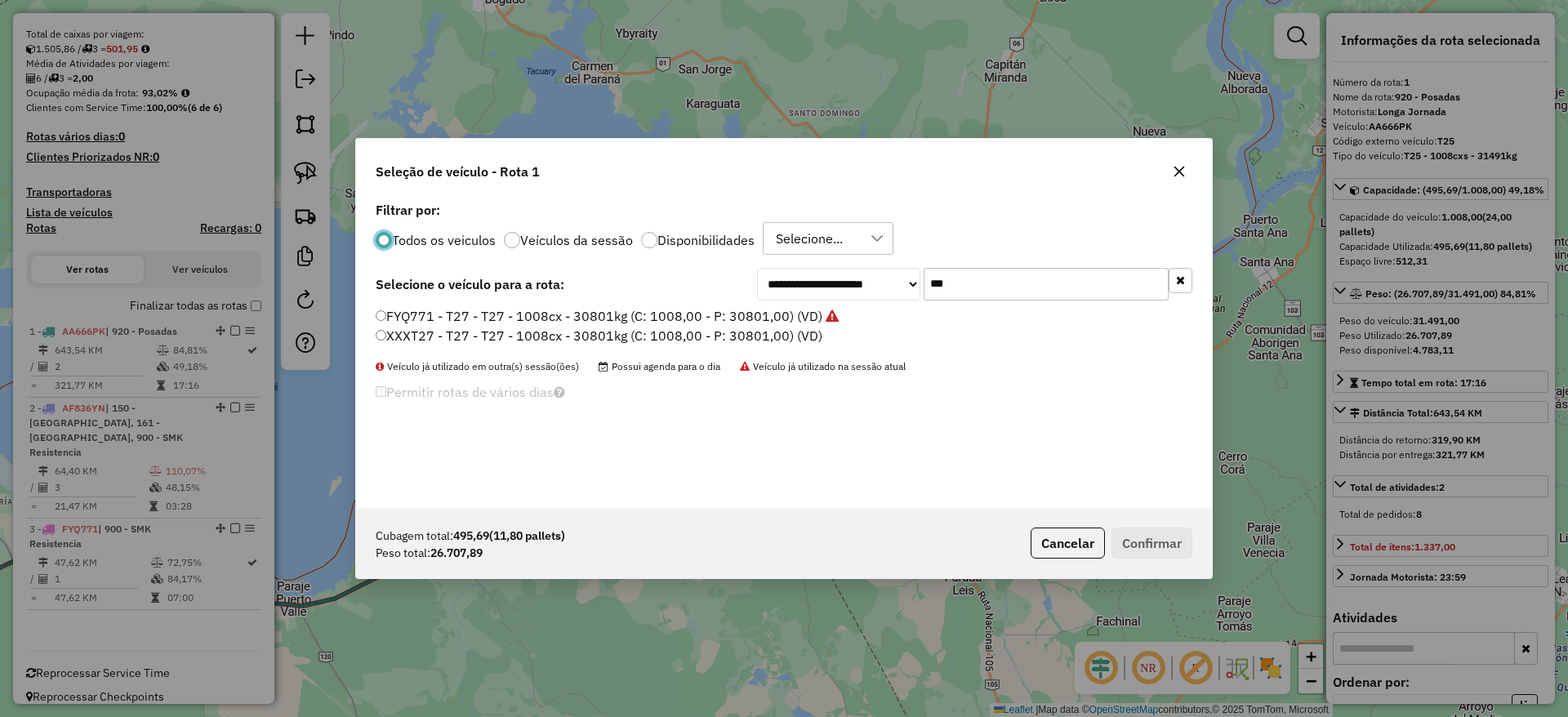
click at [977, 272] on input "***" at bounding box center [1046, 284] width 245 height 33
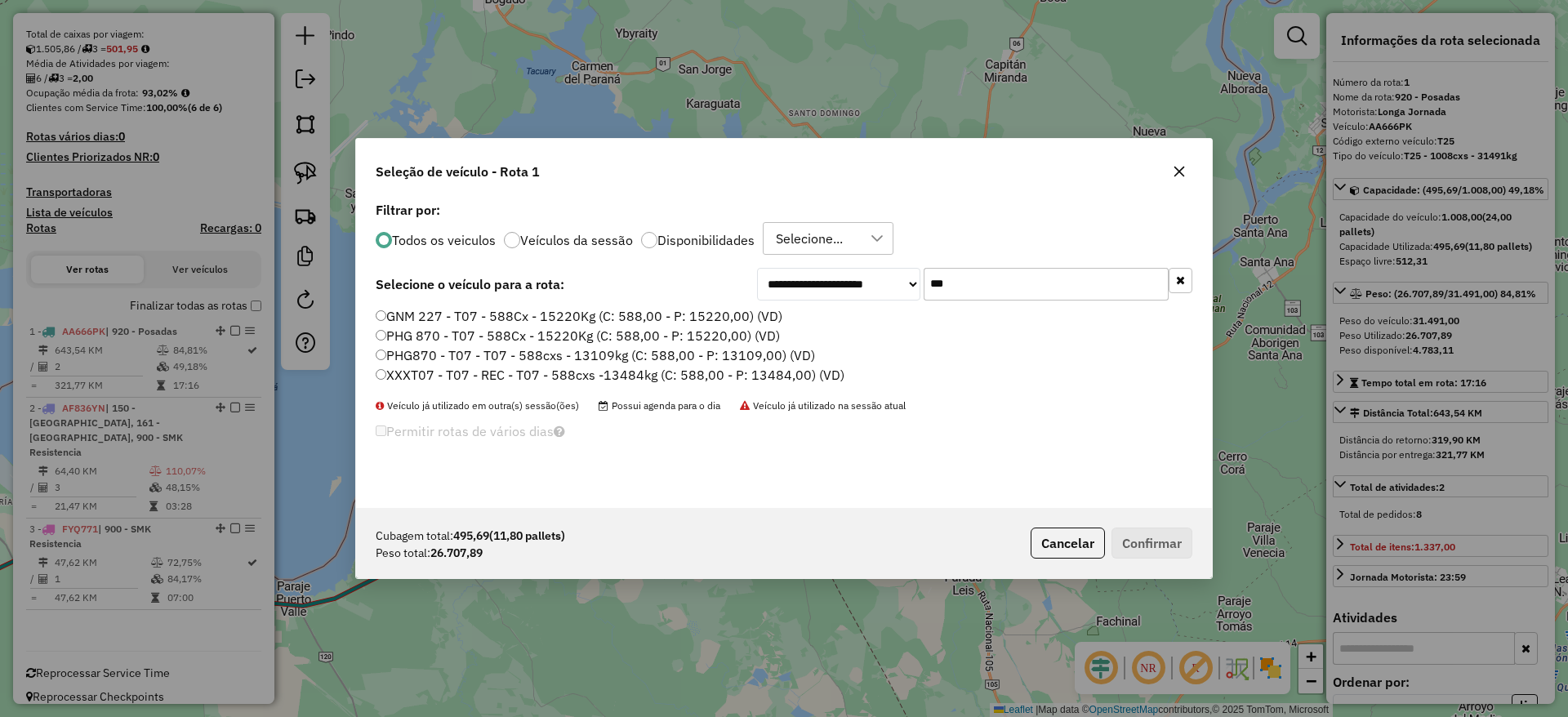
type input "***"
click at [754, 357] on label "PHG870 - T07 - T07 - 588cxs - 13109kg (C: 588,00 - P: 13109,00) (VD)" at bounding box center [595, 355] width 440 height 19
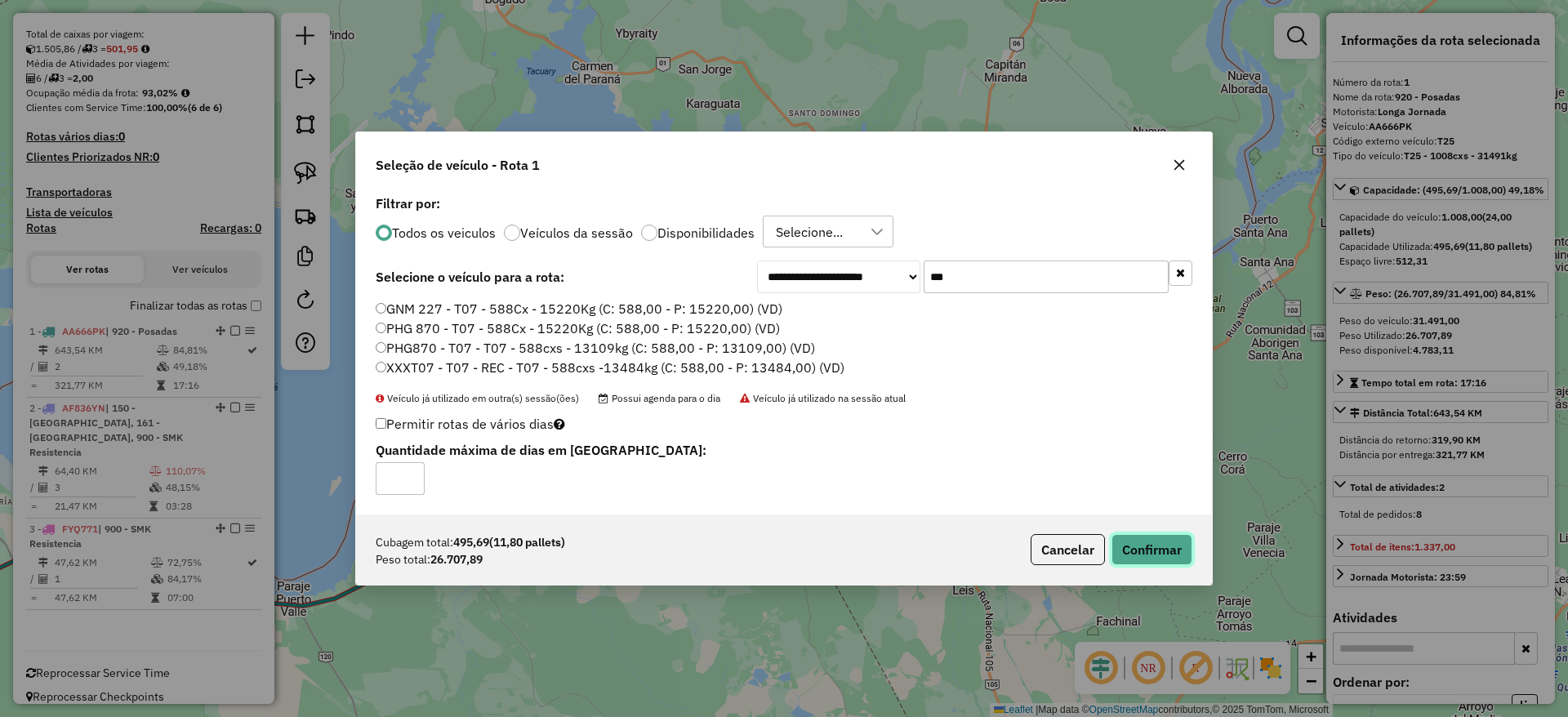
drag, startPoint x: 1170, startPoint y: 538, endPoint x: 913, endPoint y: 490, distance: 261.4
click at [932, 495] on div "**********" at bounding box center [784, 359] width 858 height 455
click at [764, 373] on label "XXXT07 - T07 - REC - T07 - 588cxs -13484kg (C: 588,00 - P: 13484,00) (VD)" at bounding box center [610, 367] width 469 height 19
click at [1157, 550] on button "Confirmar" at bounding box center [1152, 550] width 81 height 31
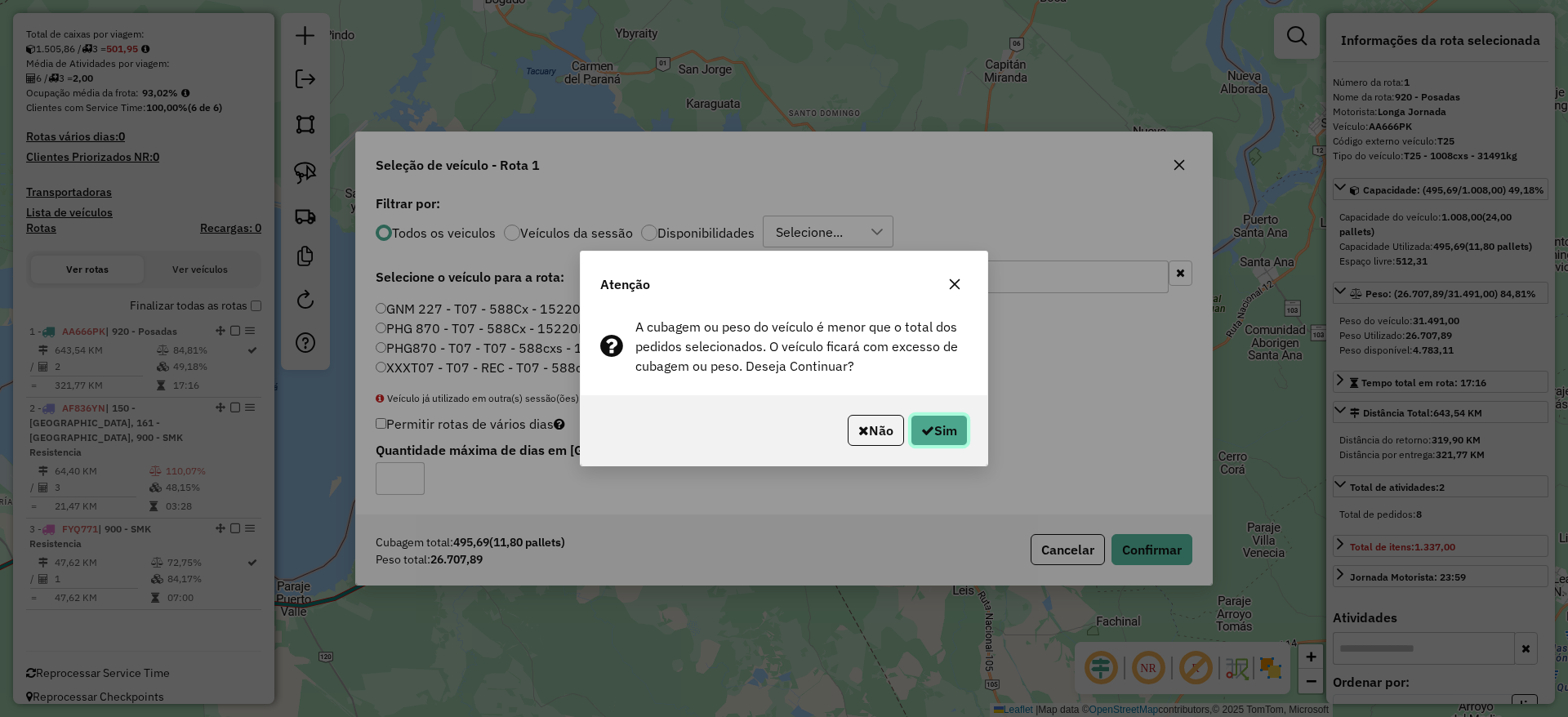
click at [928, 426] on icon "button" at bounding box center [928, 431] width 13 height 13
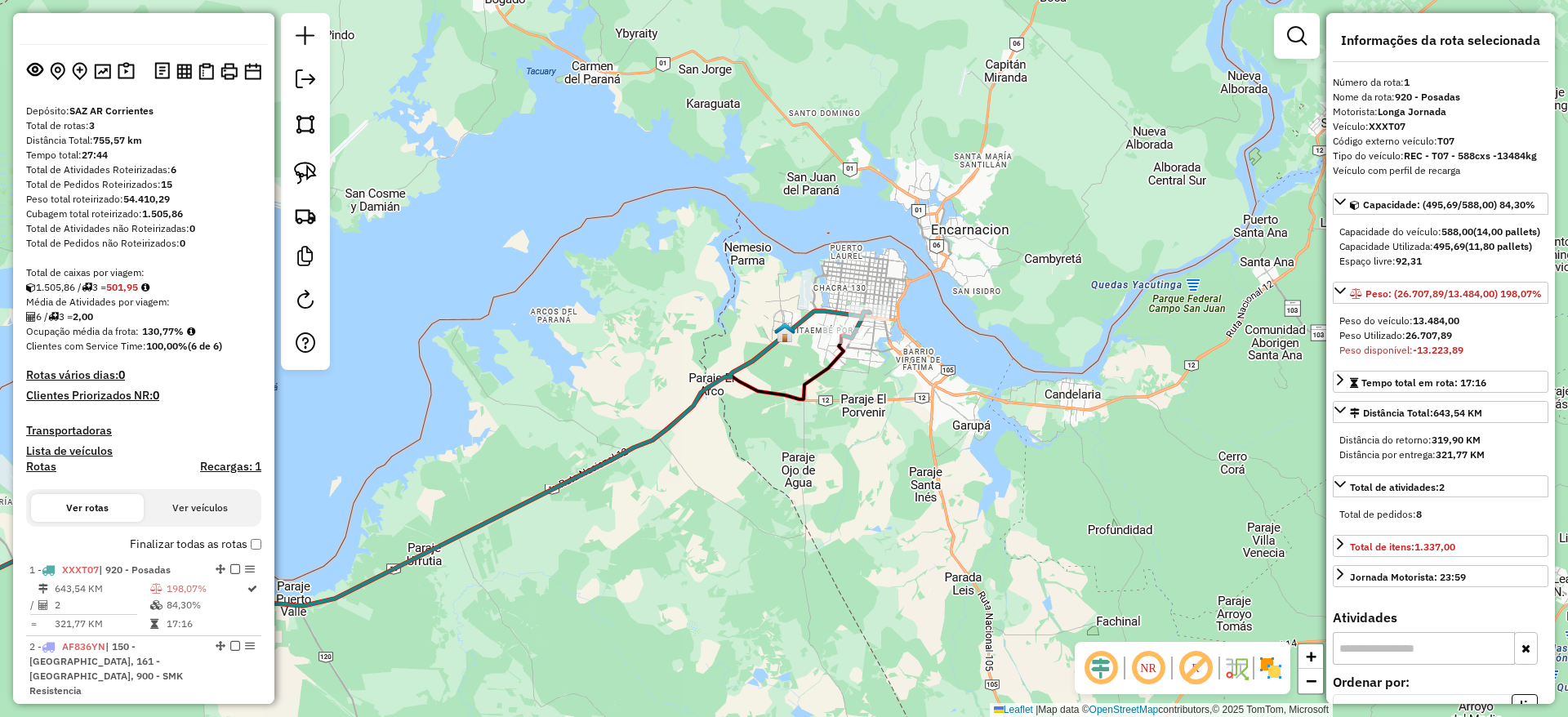
scroll to position [0, 0]
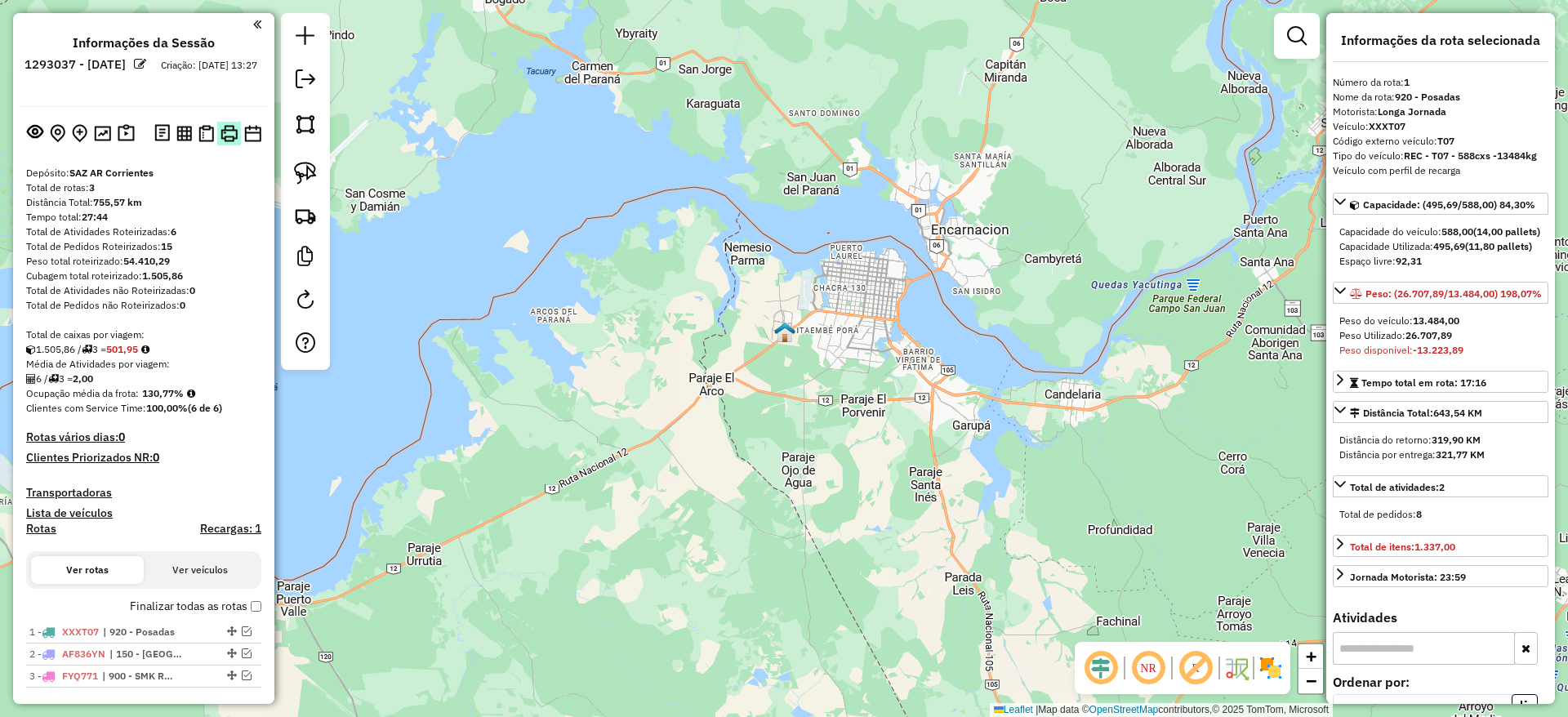
click at [224, 138] on img at bounding box center [229, 133] width 17 height 17
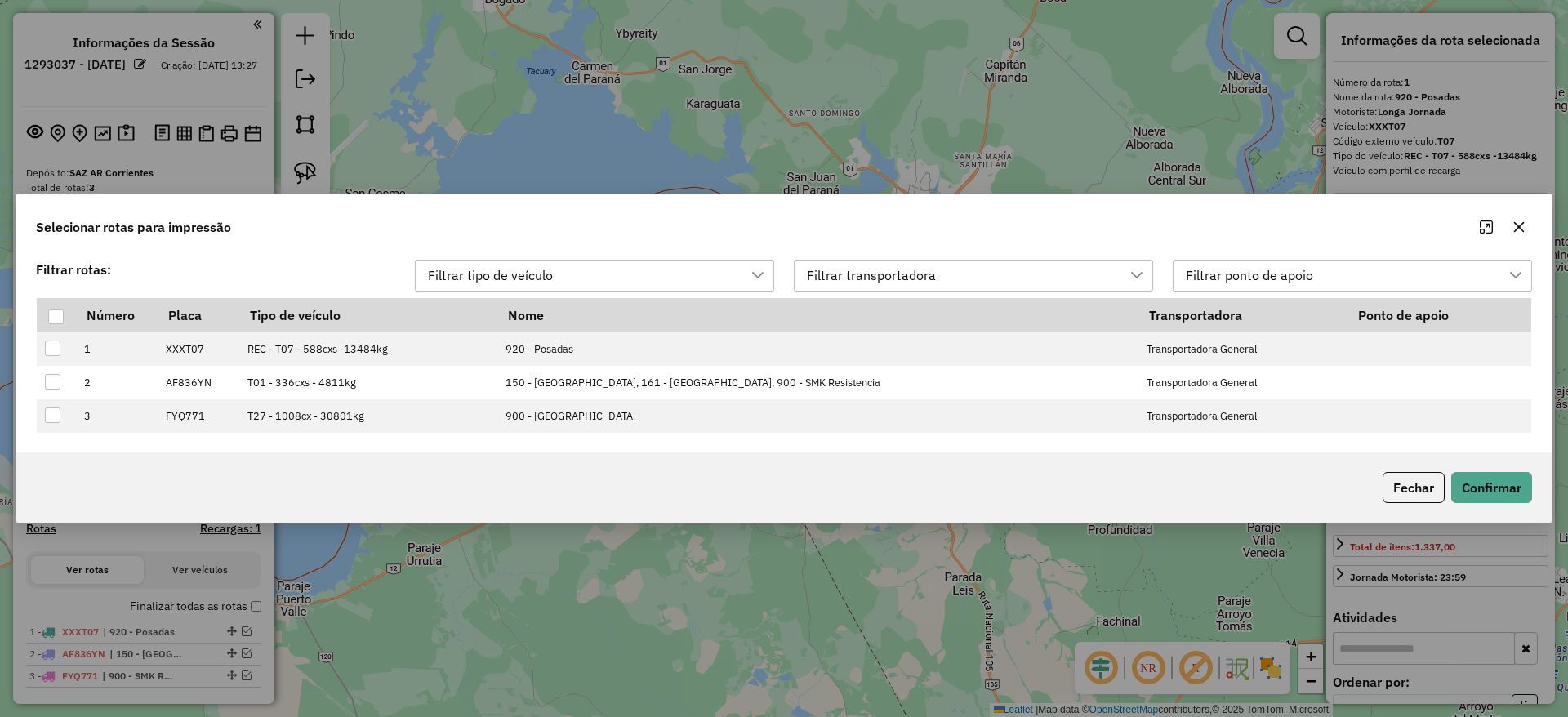
scroll to position [12, 74]
click at [1503, 484] on button "Confirmar" at bounding box center [1493, 488] width 81 height 31
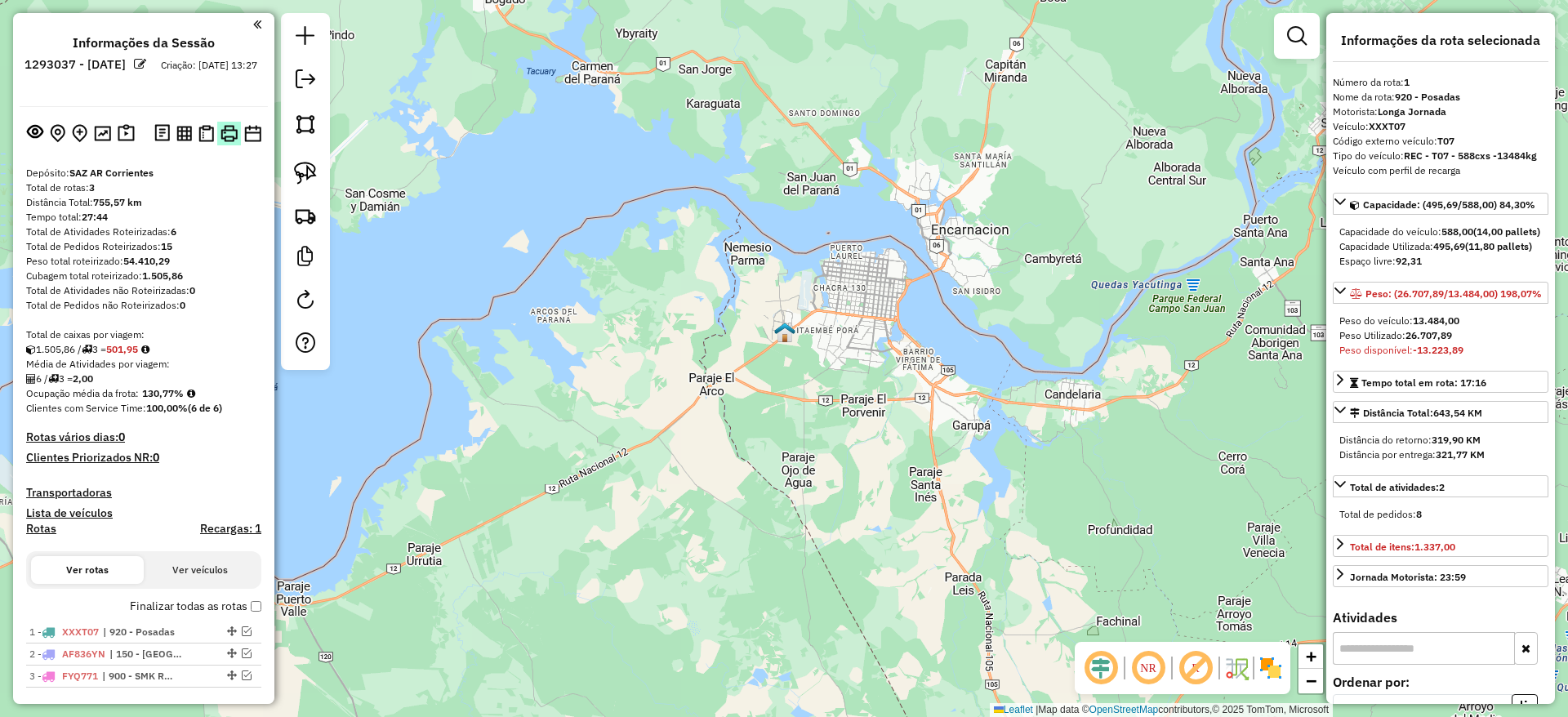
click at [223, 135] on img at bounding box center [229, 133] width 17 height 17
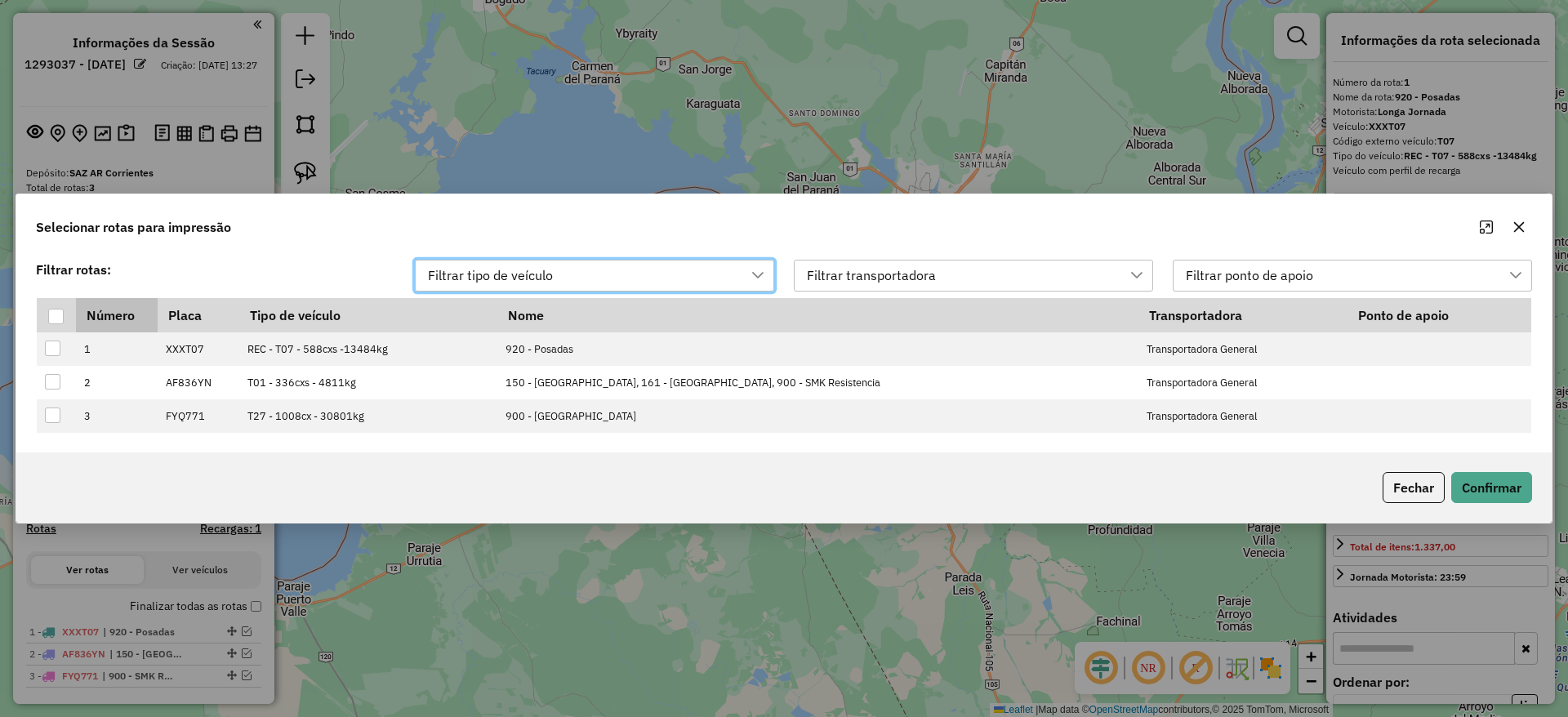
drag, startPoint x: 54, startPoint y: 309, endPoint x: 78, endPoint y: 316, distance: 25.0
click at [62, 311] on div at bounding box center [55, 317] width 16 height 16
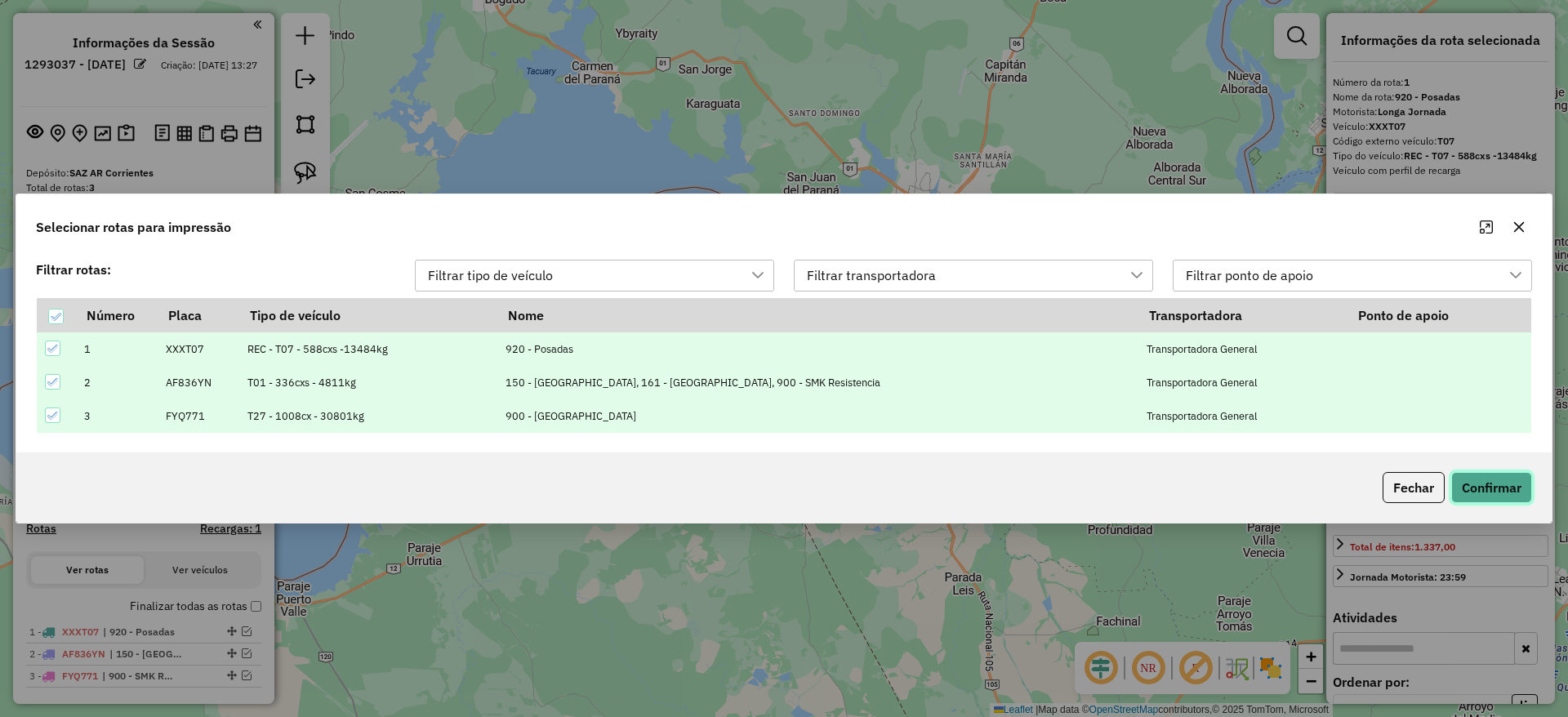
click at [1479, 486] on button "Confirmar" at bounding box center [1493, 488] width 81 height 31
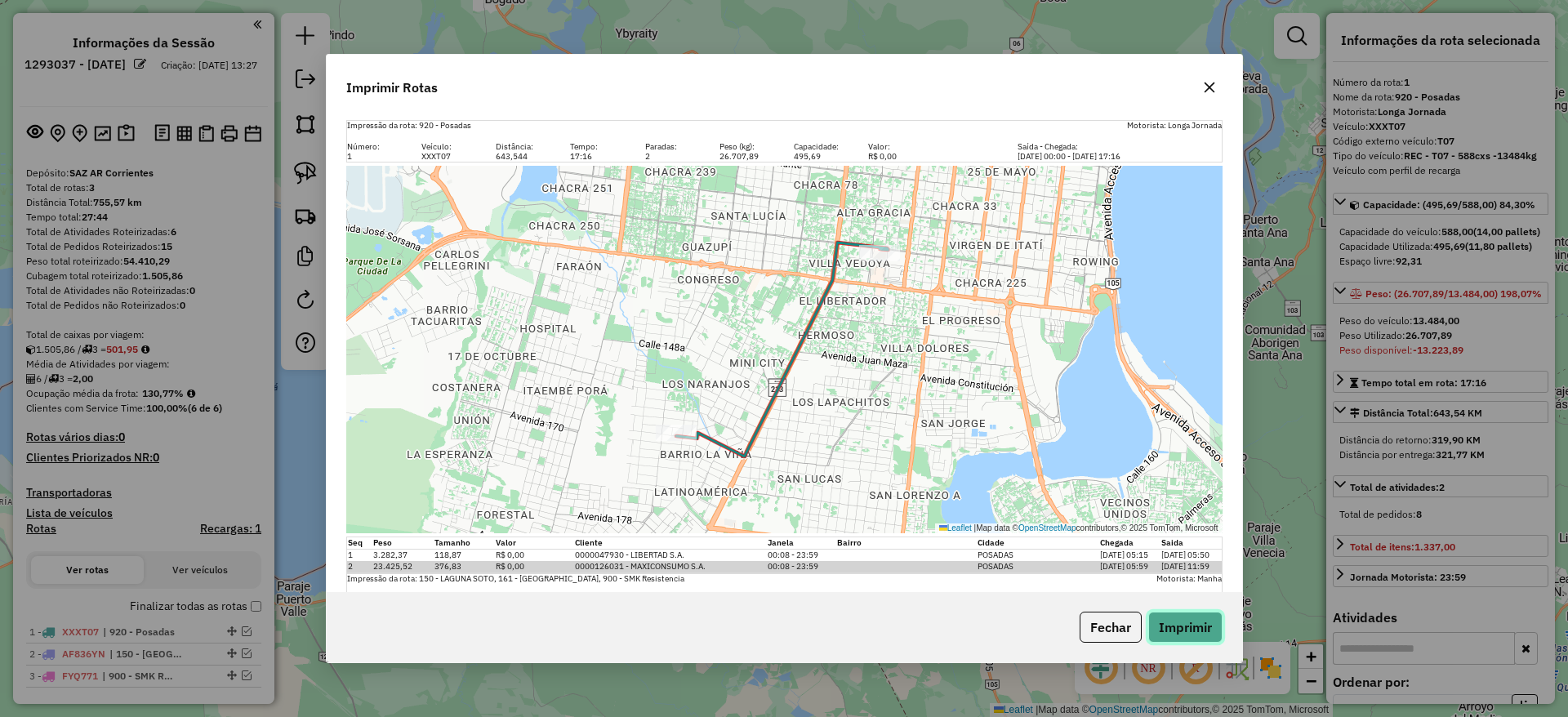
click at [1184, 625] on button "Imprimir" at bounding box center [1185, 628] width 75 height 31
click at [1214, 91] on icon "button" at bounding box center [1210, 88] width 11 height 11
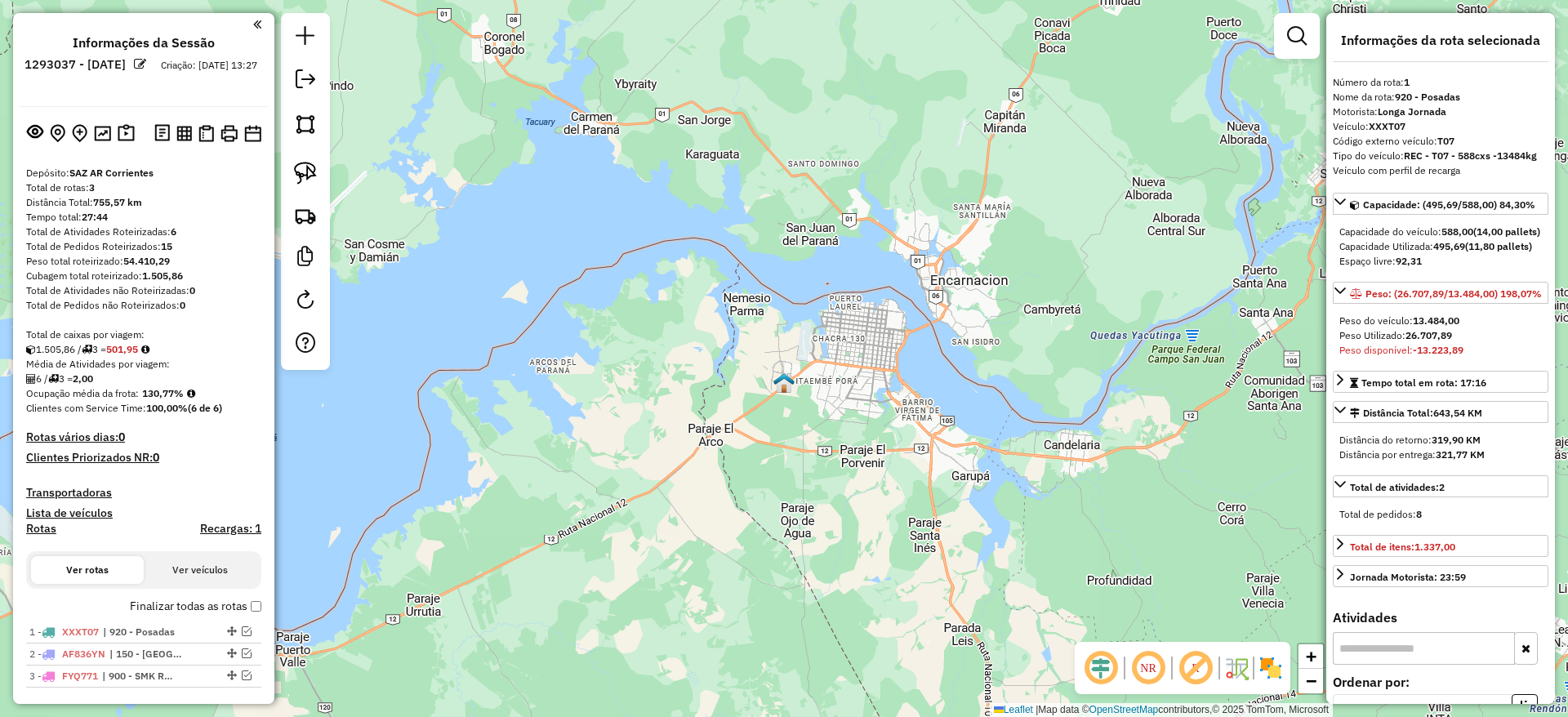
click at [1066, 158] on div "Janela de atendimento Grade de atendimento Capacidade Transportadoras Veículos …" at bounding box center [784, 358] width 1568 height 717
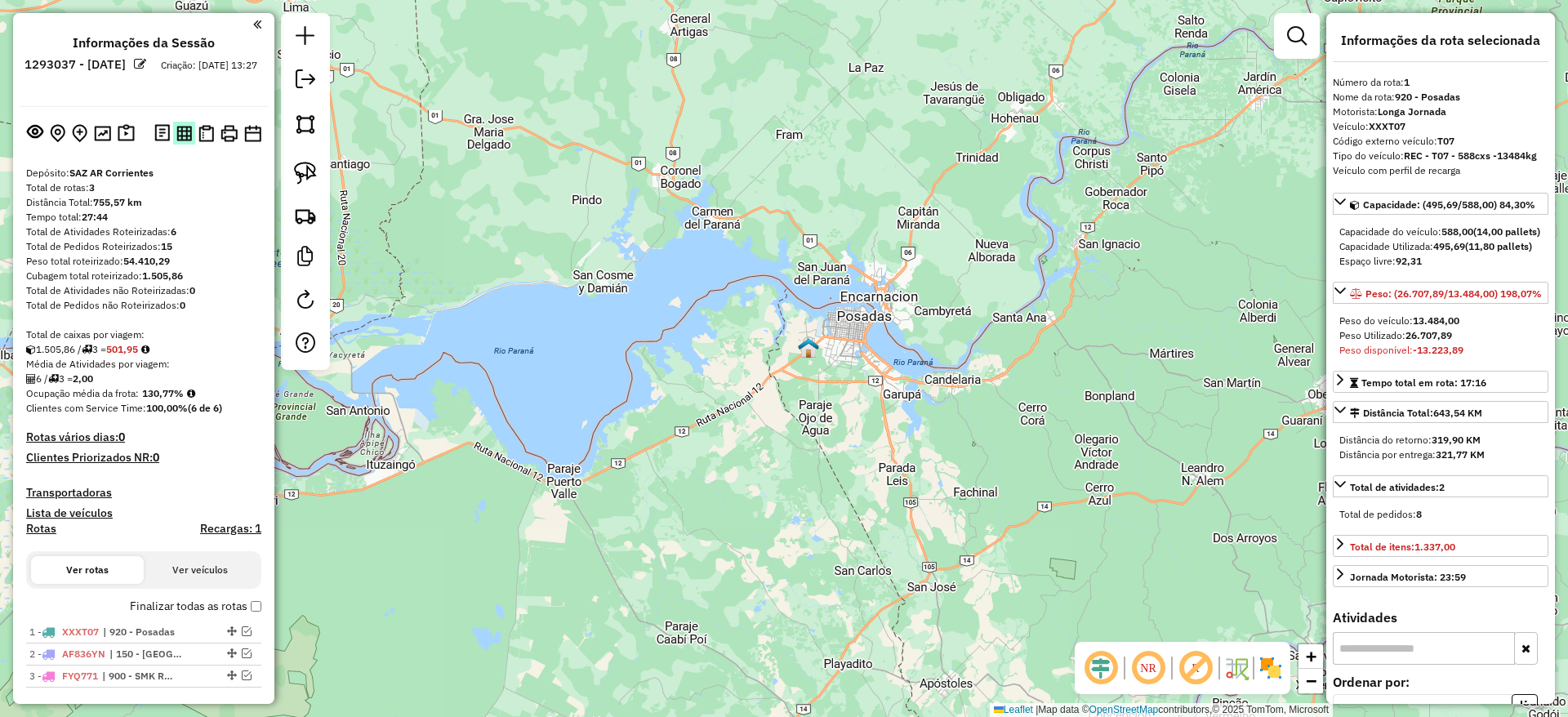
click at [177, 136] on img at bounding box center [184, 133] width 16 height 16
